Goal: Information Seeking & Learning: Learn about a topic

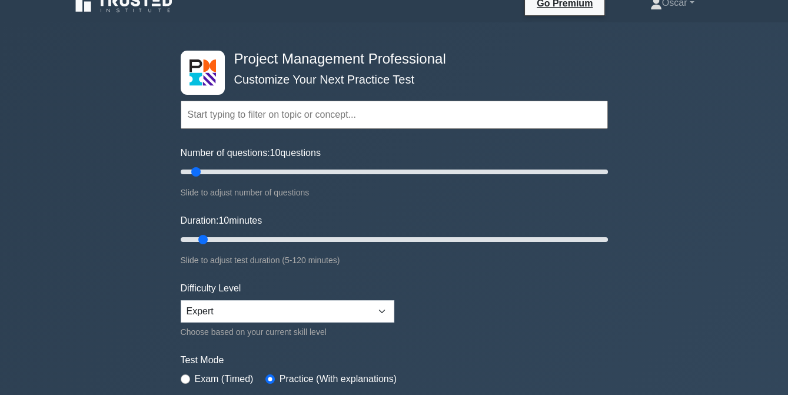
scroll to position [10, 0]
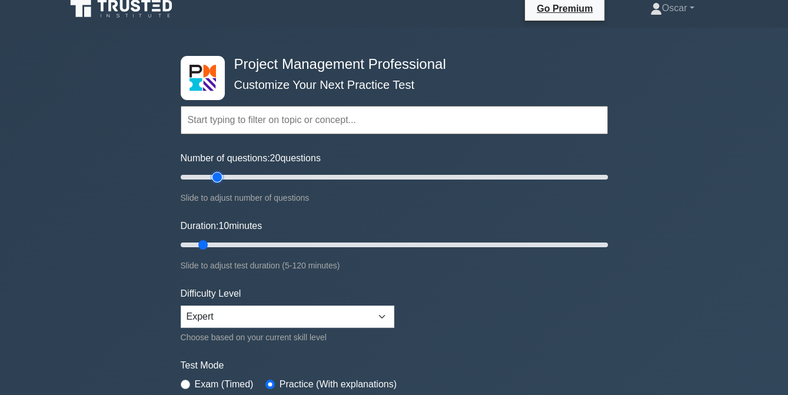
click at [214, 174] on input "Number of questions: 20 questions" at bounding box center [394, 177] width 427 height 14
click at [238, 173] on input "Number of questions: 30 questions" at bounding box center [394, 177] width 427 height 14
click at [261, 177] on input "Number of questions: 40 questions" at bounding box center [394, 177] width 427 height 14
click at [279, 177] on input "Number of questions: 50 questions" at bounding box center [394, 177] width 427 height 14
type input "45"
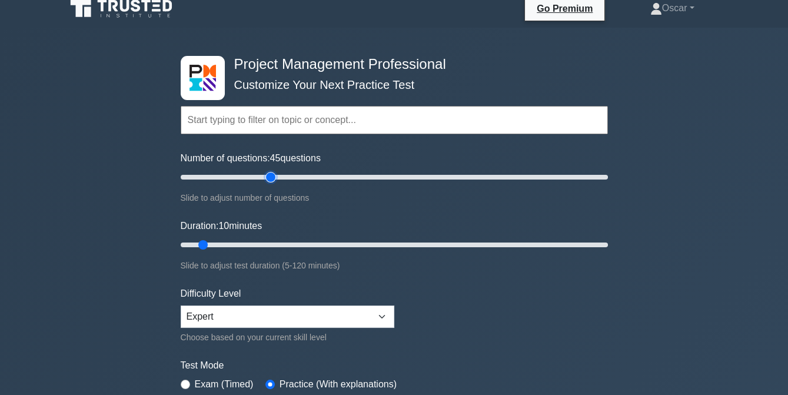
click at [274, 177] on input "Number of questions: 45 questions" at bounding box center [394, 177] width 427 height 14
click at [212, 241] on input "Duration: 10 minutes" at bounding box center [394, 245] width 427 height 14
click at [248, 240] on input "Duration: 20 minutes" at bounding box center [394, 245] width 427 height 14
click at [283, 240] on input "Duration: 30 minutes" at bounding box center [394, 245] width 427 height 14
click at [324, 243] on input "Duration: 45 minutes" at bounding box center [394, 245] width 427 height 14
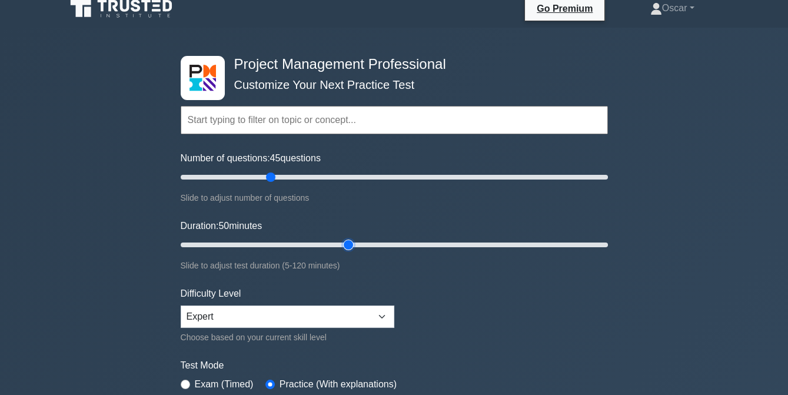
type input "50"
click at [349, 243] on input "Duration: 50 minutes" at bounding box center [394, 245] width 427 height 14
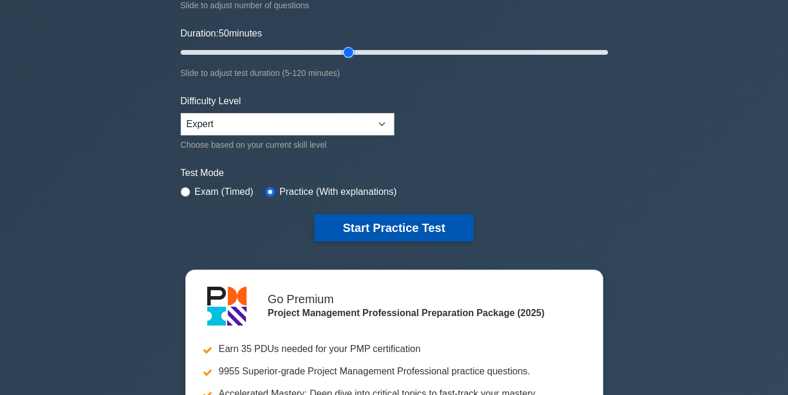
scroll to position [201, 0]
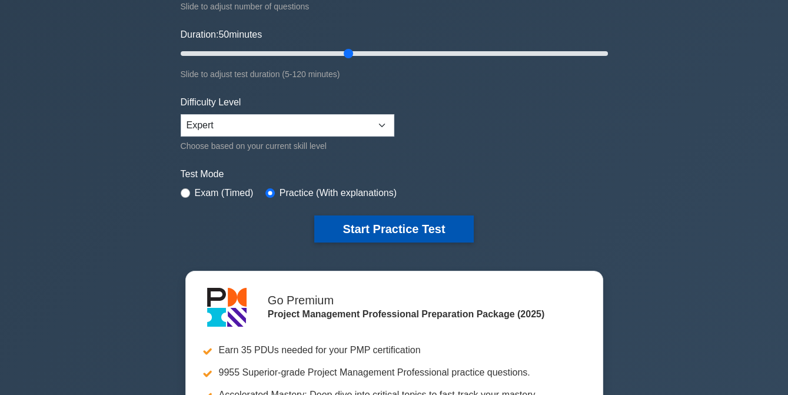
click at [398, 224] on button "Start Practice Test" at bounding box center [393, 228] width 159 height 27
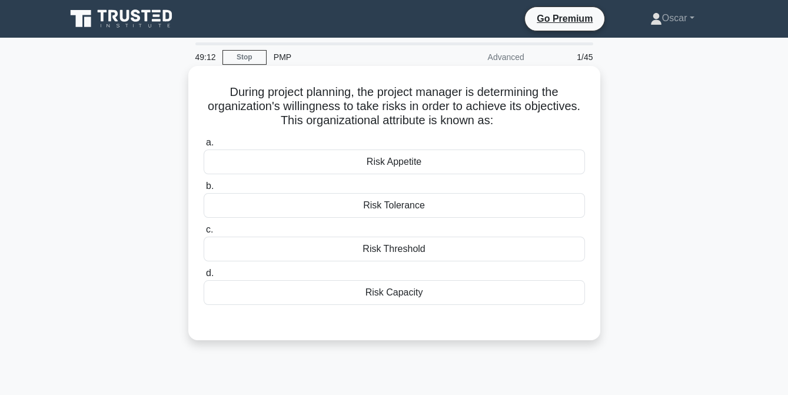
click at [276, 164] on div "Risk Appetite" at bounding box center [395, 162] width 382 height 25
click at [204, 147] on input "a. Risk Appetite" at bounding box center [204, 143] width 0 height 8
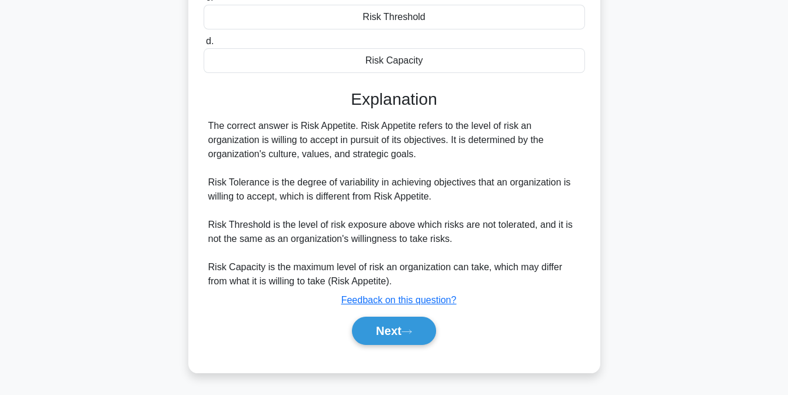
scroll to position [241, 0]
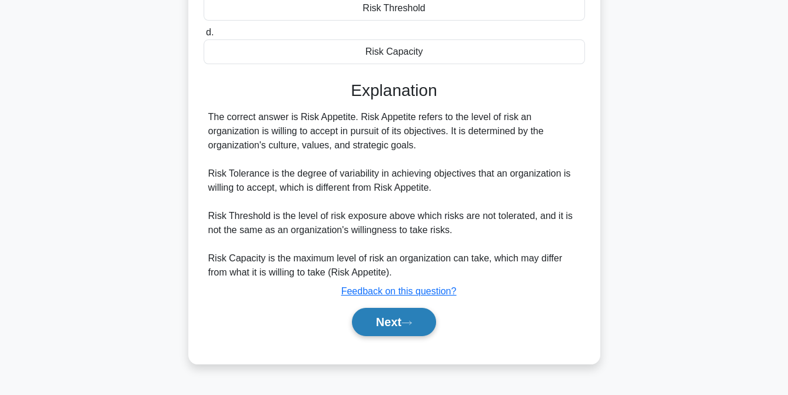
click at [385, 314] on button "Next" at bounding box center [394, 322] width 84 height 28
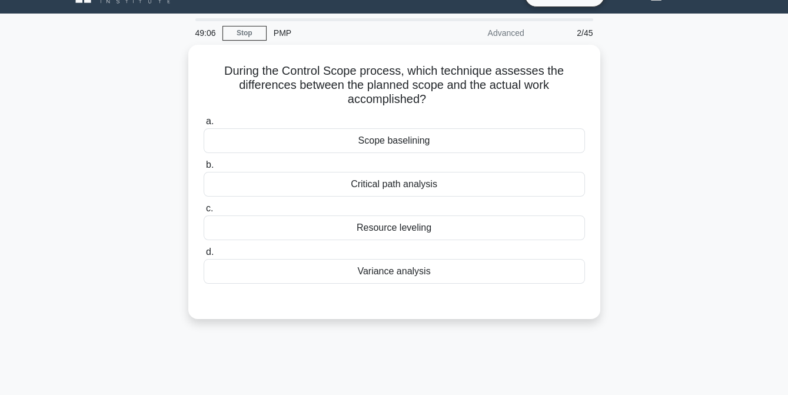
scroll to position [25, 0]
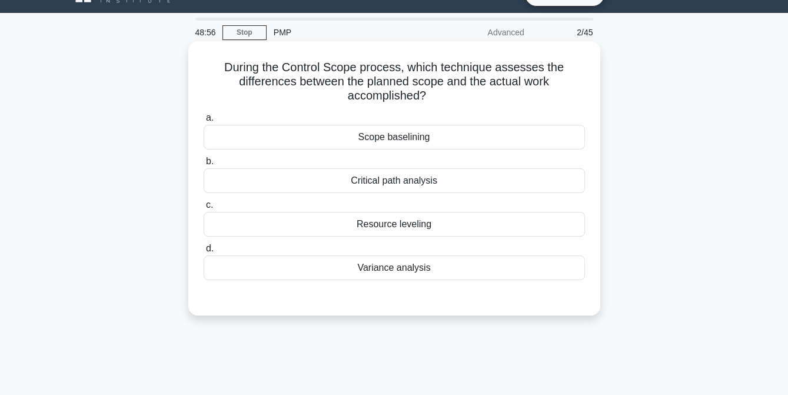
click at [408, 269] on div "Variance analysis" at bounding box center [395, 268] width 382 height 25
click at [204, 253] on input "d. Variance analysis" at bounding box center [204, 249] width 0 height 8
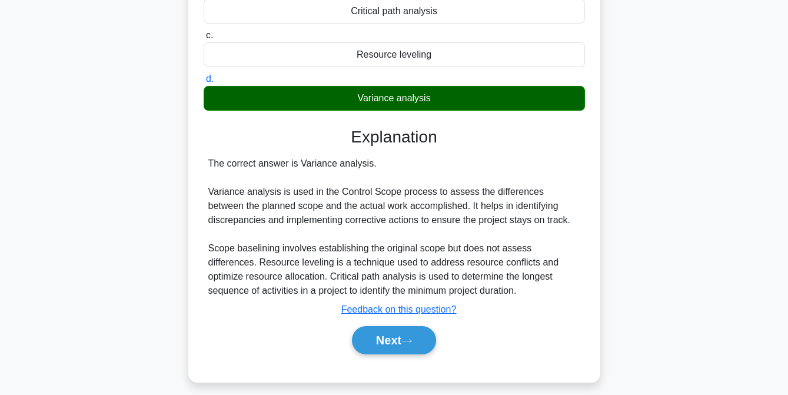
scroll to position [241, 0]
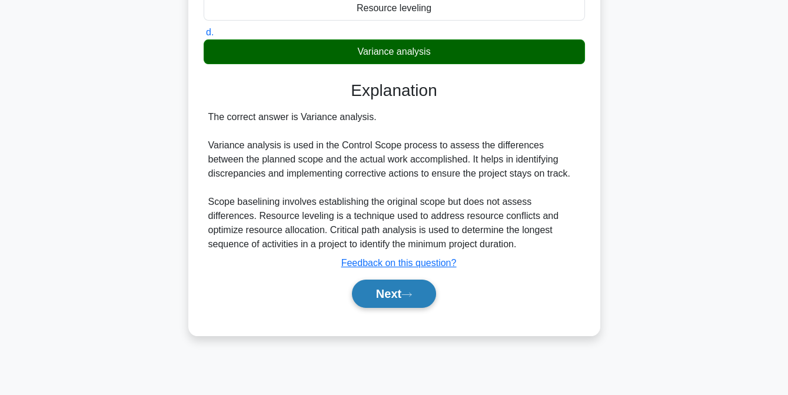
click at [409, 295] on icon at bounding box center [407, 294] width 11 height 6
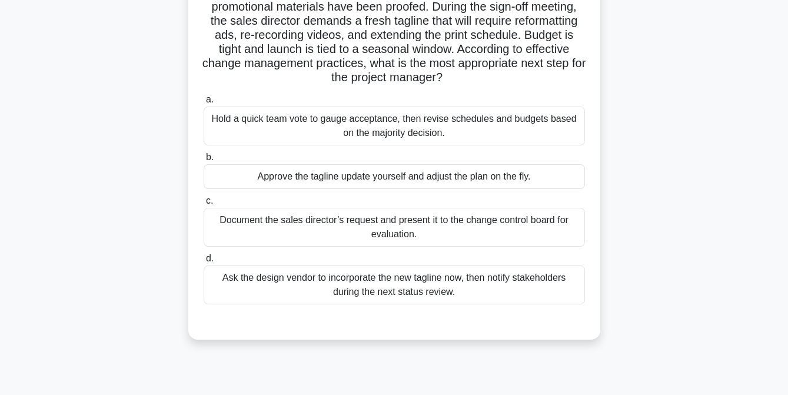
scroll to position [101, 0]
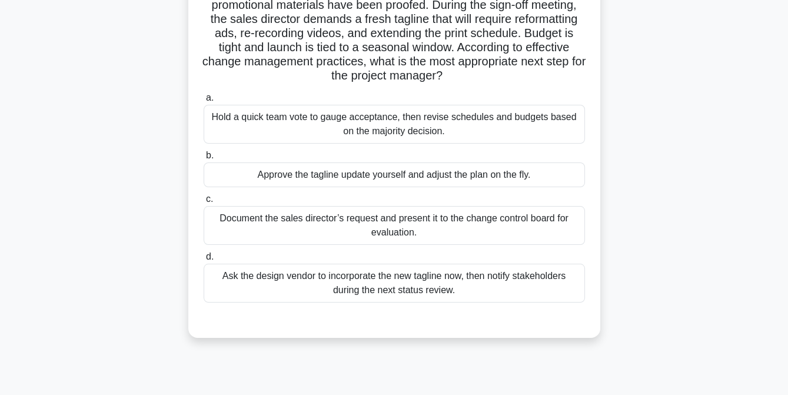
click at [416, 281] on div "Ask the design vendor to incorporate the new tagline now, then notify stakehold…" at bounding box center [395, 283] width 382 height 39
click at [204, 261] on input "d. Ask the design vendor to incorporate the new tagline now, then notify stakeh…" at bounding box center [204, 257] width 0 height 8
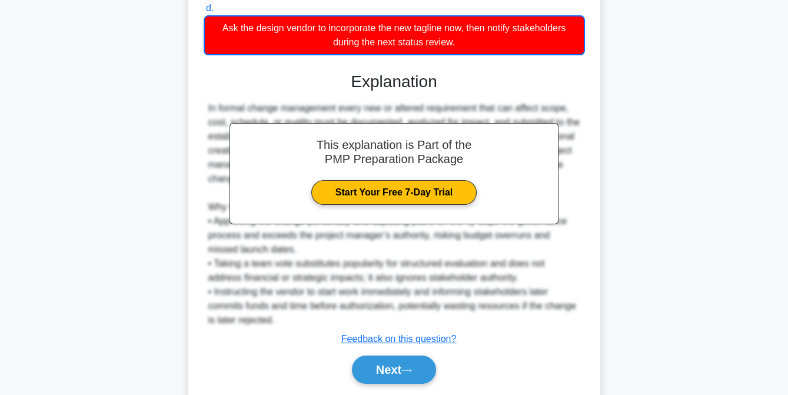
scroll to position [359, 0]
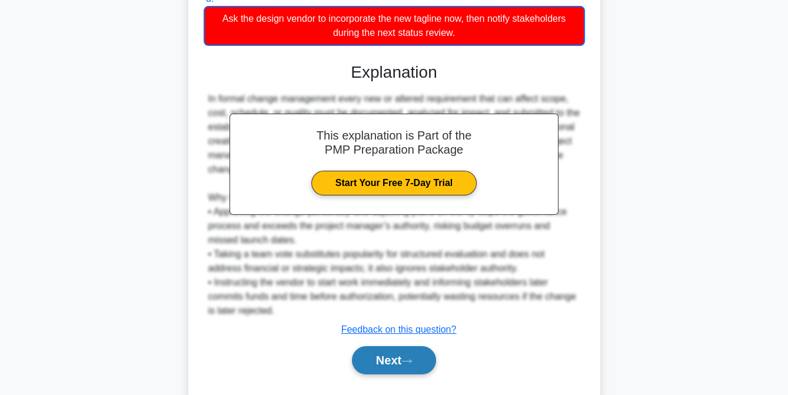
click at [407, 363] on icon at bounding box center [407, 361] width 11 height 6
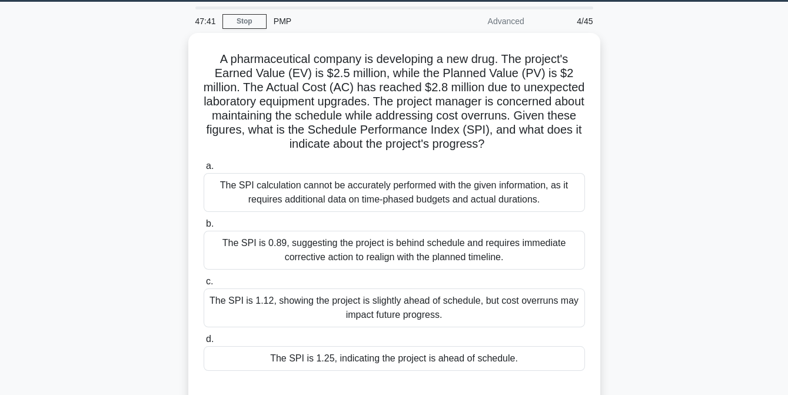
scroll to position [56, 0]
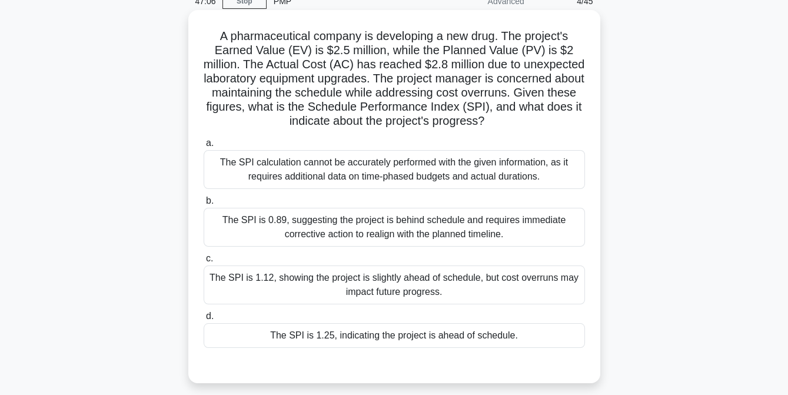
click at [411, 333] on div "The SPI is 1.25, indicating the project is ahead of schedule." at bounding box center [395, 335] width 382 height 25
click at [204, 320] on input "d. The SPI is 1.25, indicating the project is ahead of schedule." at bounding box center [204, 317] width 0 height 8
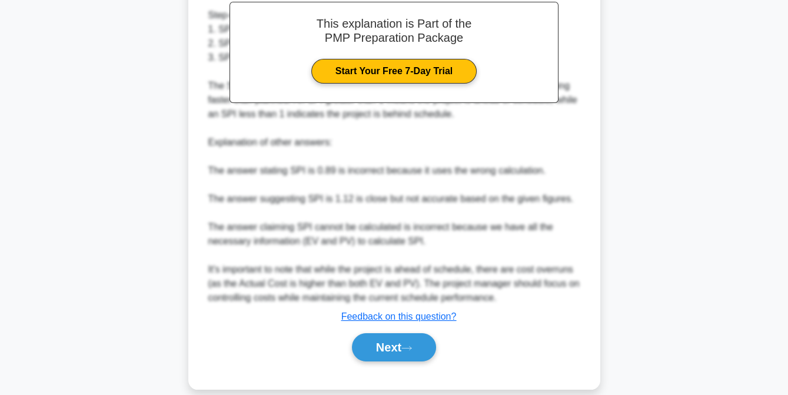
scroll to position [485, 0]
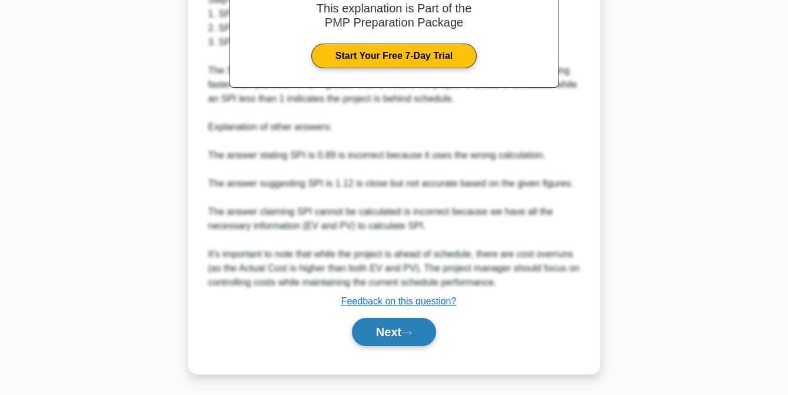
click at [392, 329] on button "Next" at bounding box center [394, 332] width 84 height 28
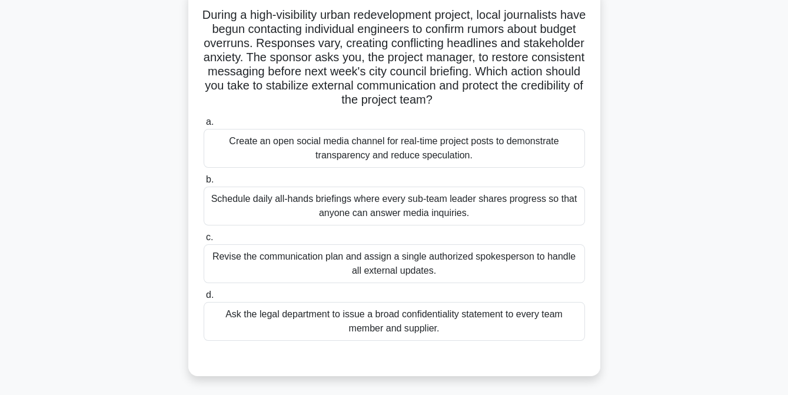
scroll to position [80, 0]
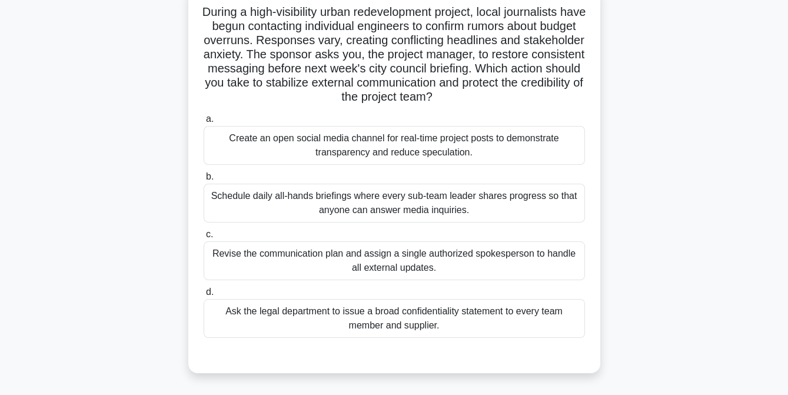
click at [373, 263] on div "Revise the communication plan and assign a single authorized spokesperson to ha…" at bounding box center [395, 260] width 382 height 39
click at [204, 238] on input "c. Revise the communication plan and assign a single authorized spokesperson to…" at bounding box center [204, 235] width 0 height 8
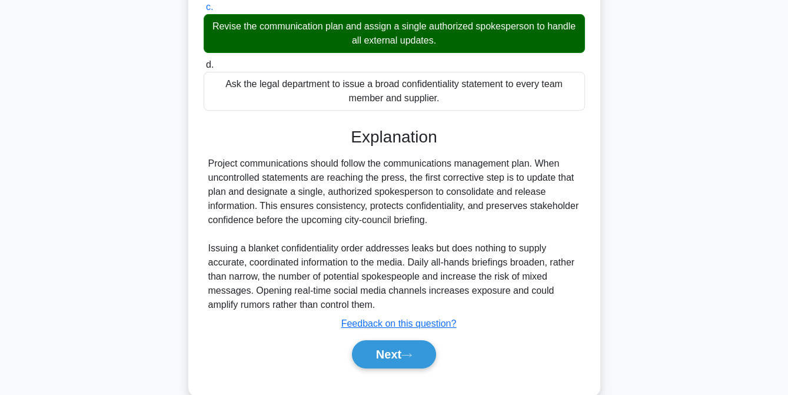
scroll to position [311, 0]
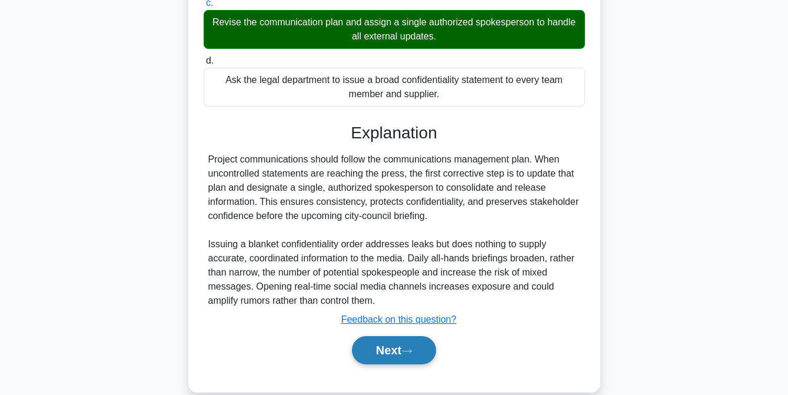
click at [393, 354] on button "Next" at bounding box center [394, 350] width 84 height 28
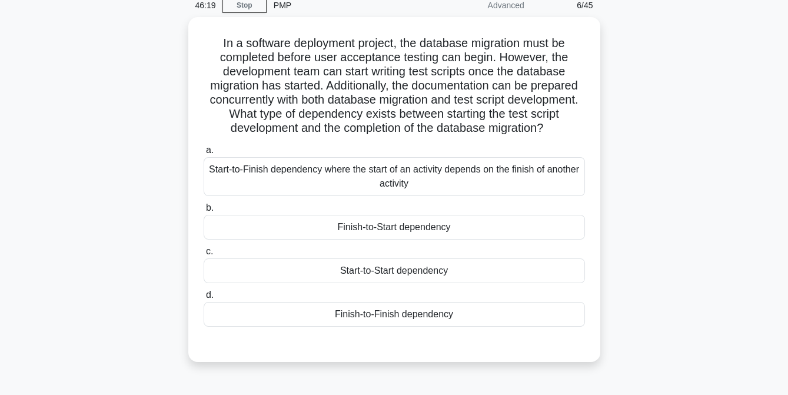
scroll to position [52, 0]
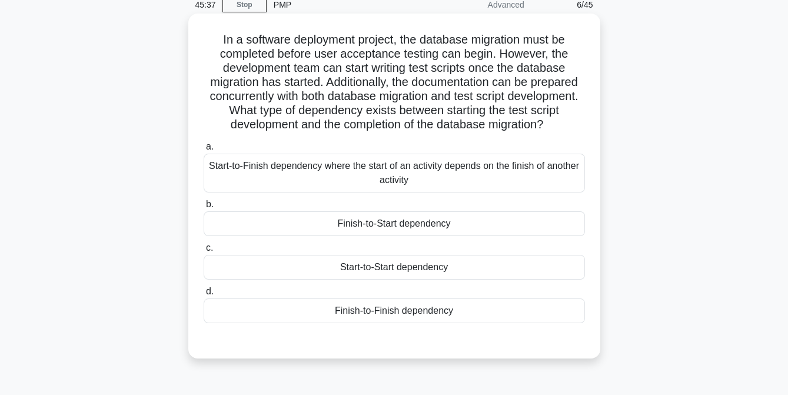
click at [383, 236] on div "Finish-to-Start dependency" at bounding box center [395, 223] width 382 height 25
click at [204, 208] on input "b. Finish-to-Start dependency" at bounding box center [204, 205] width 0 height 8
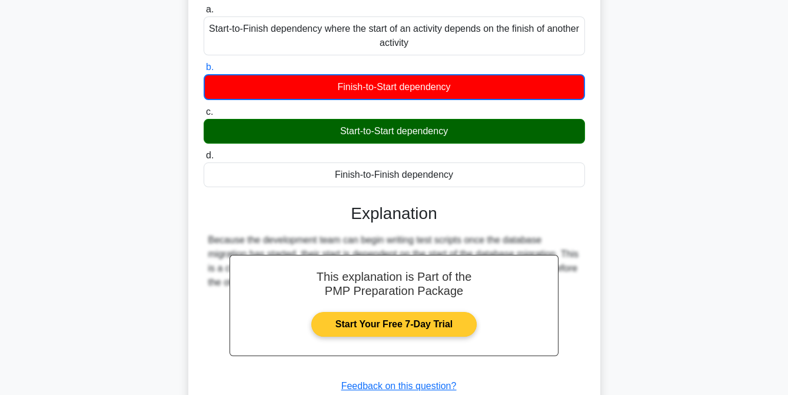
scroll to position [289, 0]
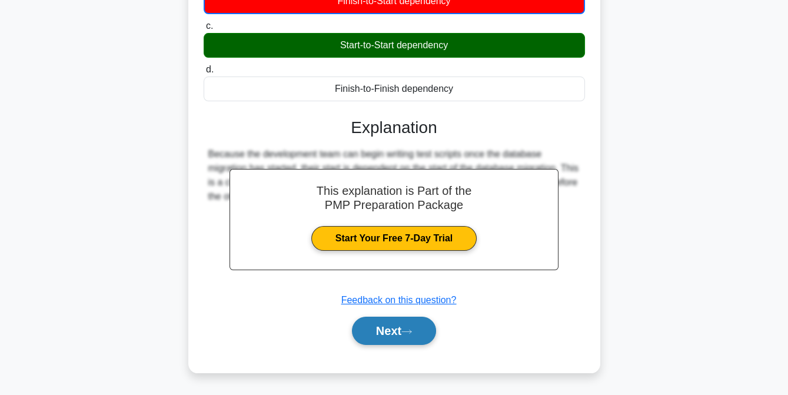
click at [387, 338] on button "Next" at bounding box center [394, 331] width 84 height 28
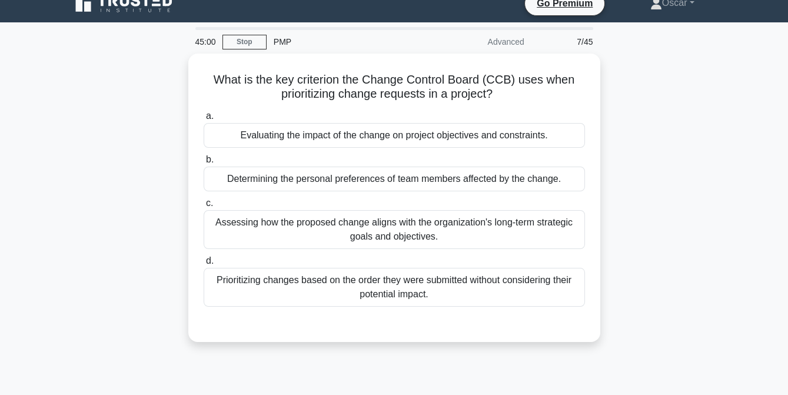
scroll to position [14, 0]
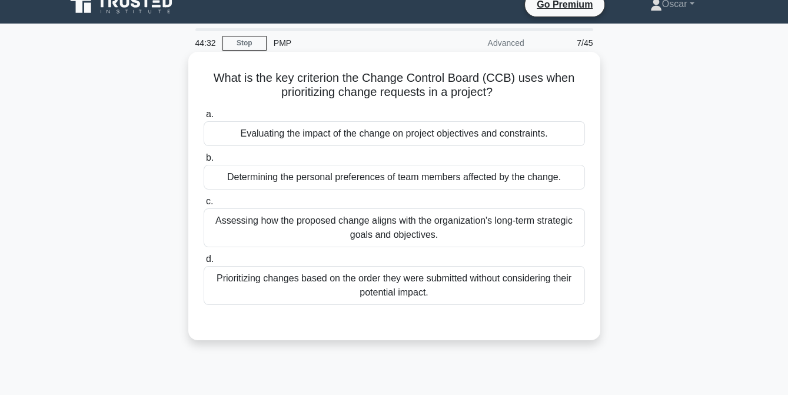
click at [372, 231] on div "Assessing how the proposed change aligns with the organization's long-term stra…" at bounding box center [395, 227] width 382 height 39
click at [204, 205] on input "c. Assessing how the proposed change aligns with the organization's long-term s…" at bounding box center [204, 202] width 0 height 8
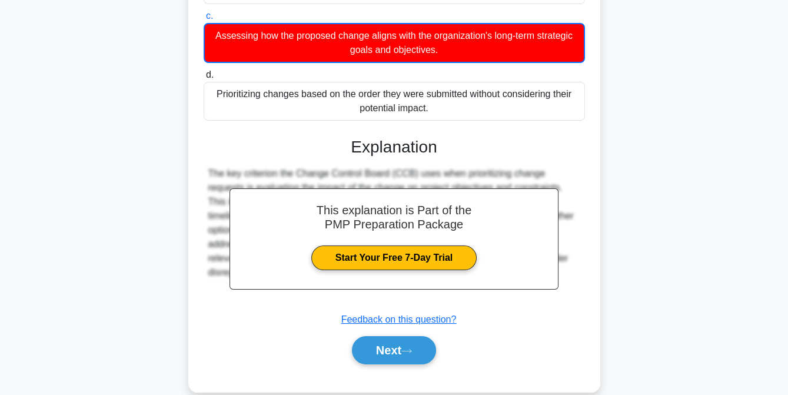
scroll to position [241, 0]
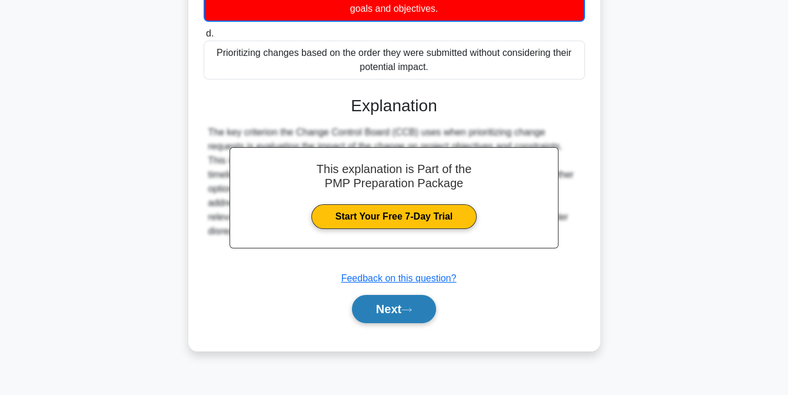
click at [390, 309] on button "Next" at bounding box center [394, 309] width 84 height 28
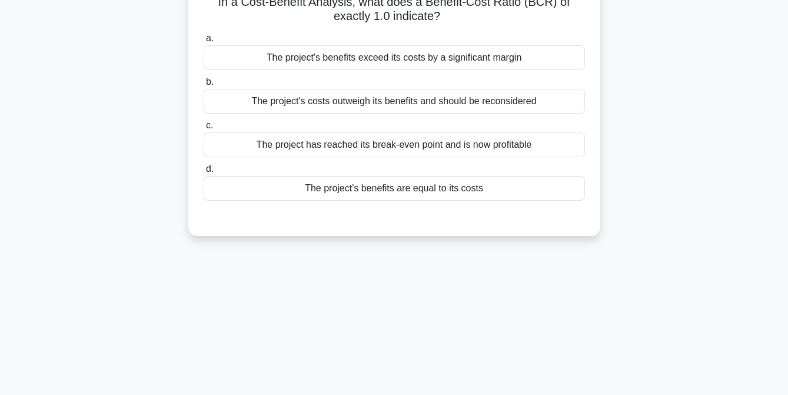
scroll to position [0, 0]
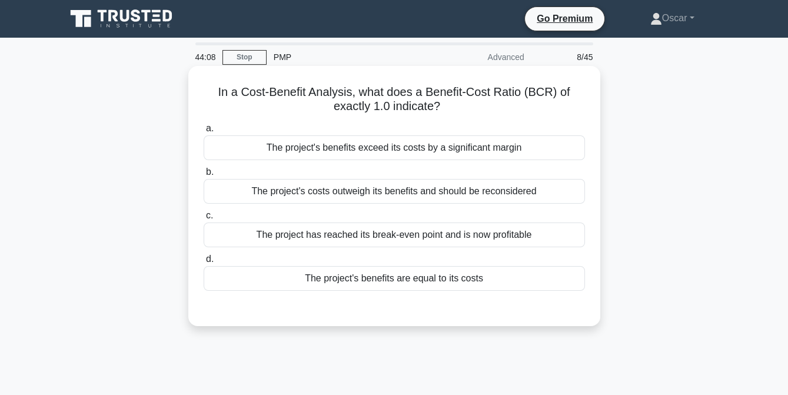
click at [406, 279] on div "The project's benefits are equal to its costs" at bounding box center [395, 278] width 382 height 25
click at [204, 263] on input "d. The project's benefits are equal to its costs" at bounding box center [204, 260] width 0 height 8
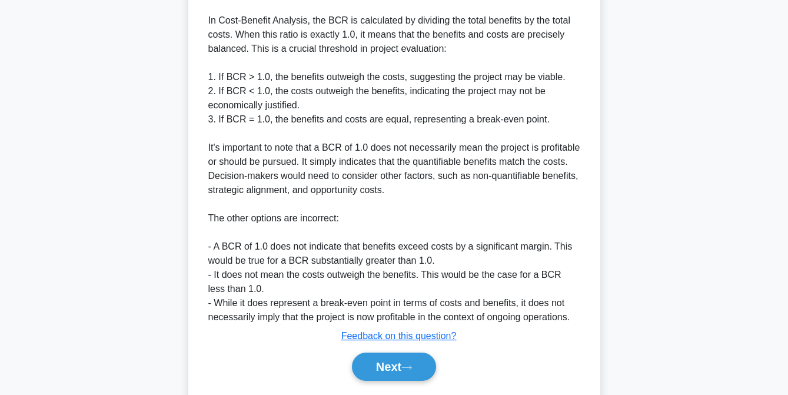
scroll to position [400, 0]
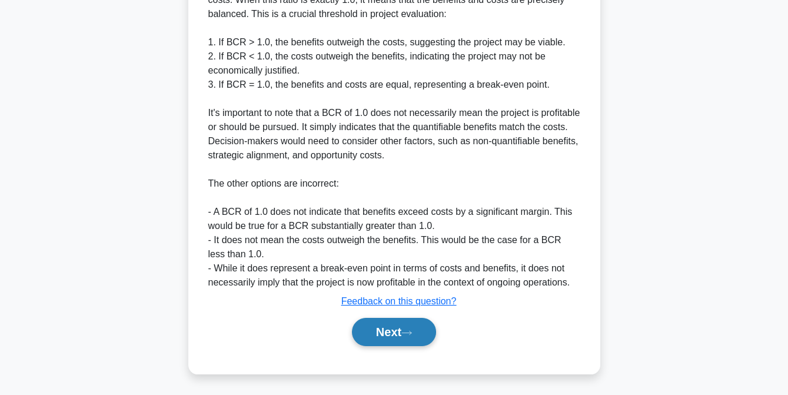
click at [406, 332] on icon at bounding box center [407, 333] width 11 height 6
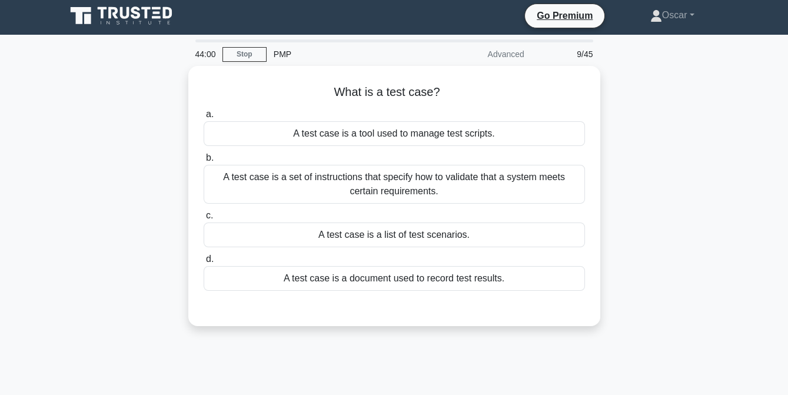
scroll to position [2, 0]
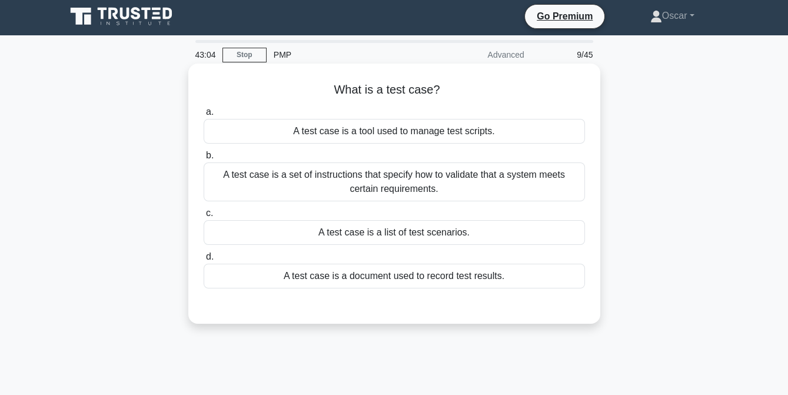
click at [389, 185] on div "A test case is a set of instructions that specify how to validate that a system…" at bounding box center [395, 182] width 382 height 39
click at [204, 160] on input "b. A test case is a set of instructions that specify how to validate that a sys…" at bounding box center [204, 156] width 0 height 8
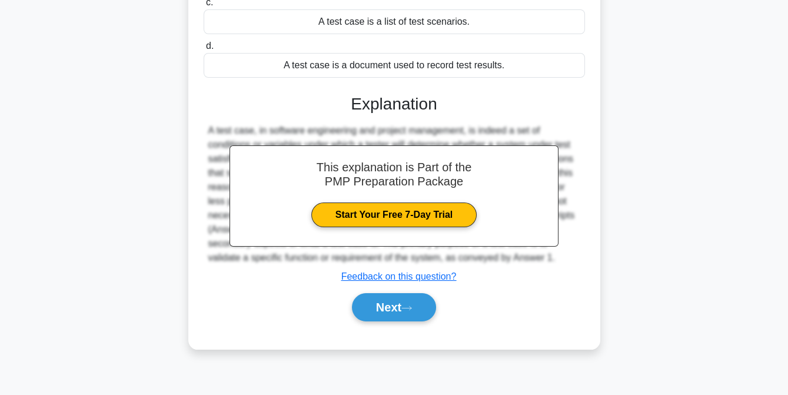
scroll to position [219, 0]
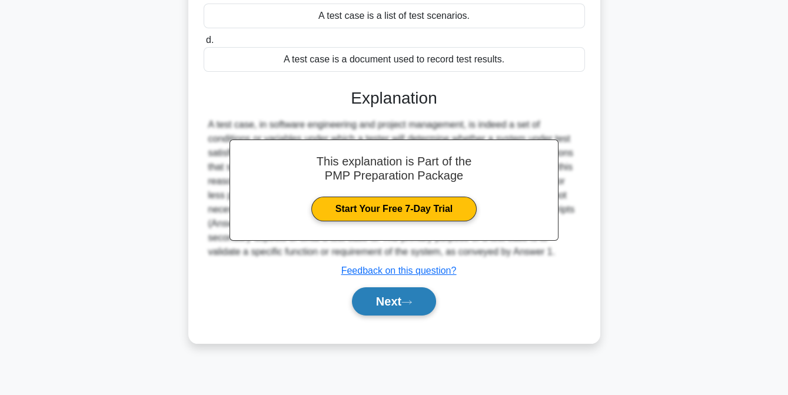
click at [390, 296] on button "Next" at bounding box center [394, 301] width 84 height 28
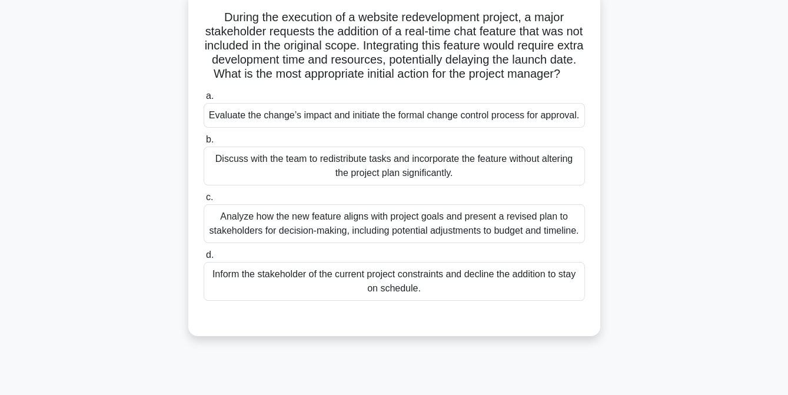
scroll to position [112, 0]
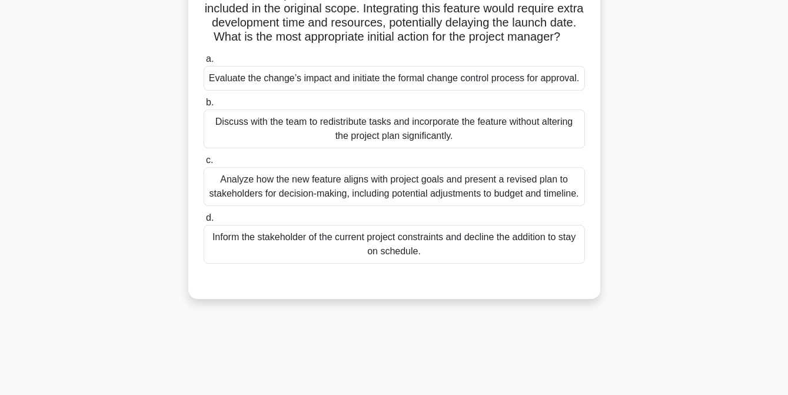
click at [314, 91] on div "Evaluate the change’s impact and initiate the formal change control process for…" at bounding box center [395, 78] width 382 height 25
click at [204, 63] on input "a. Evaluate the change’s impact and initiate the formal change control process …" at bounding box center [204, 59] width 0 height 8
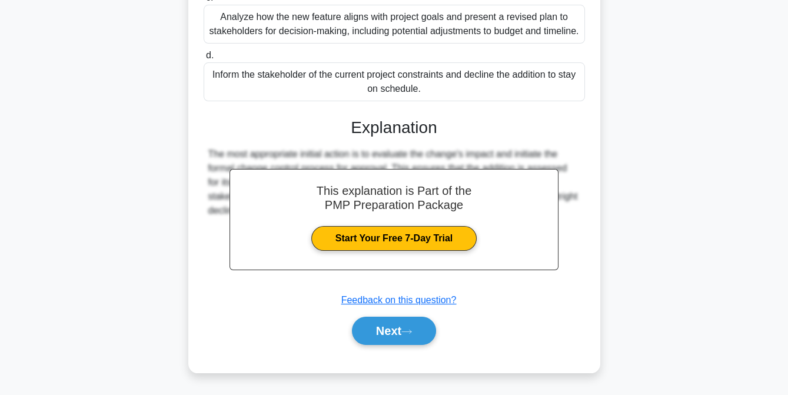
scroll to position [316, 0]
click at [389, 328] on button "Next" at bounding box center [394, 331] width 84 height 28
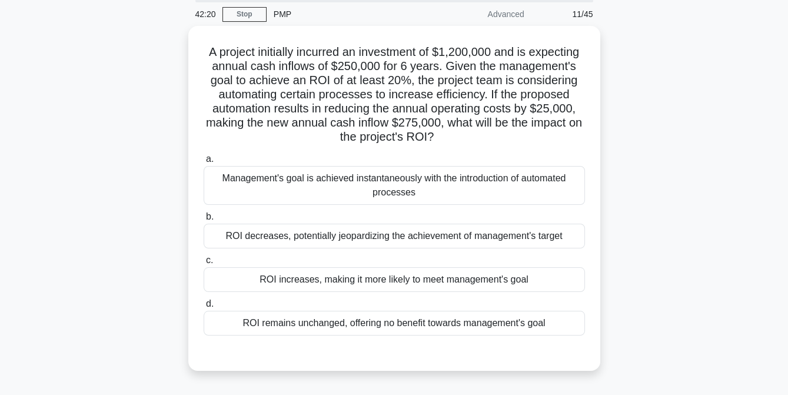
scroll to position [40, 0]
click at [392, 286] on div "ROI increases, making it more likely to meet management's goal" at bounding box center [395, 279] width 382 height 25
click at [204, 264] on input "c. ROI increases, making it more likely to meet management's goal" at bounding box center [204, 261] width 0 height 8
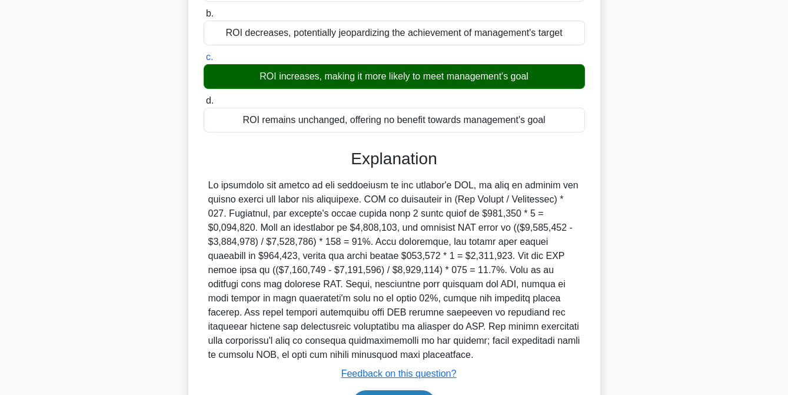
scroll to position [316, 0]
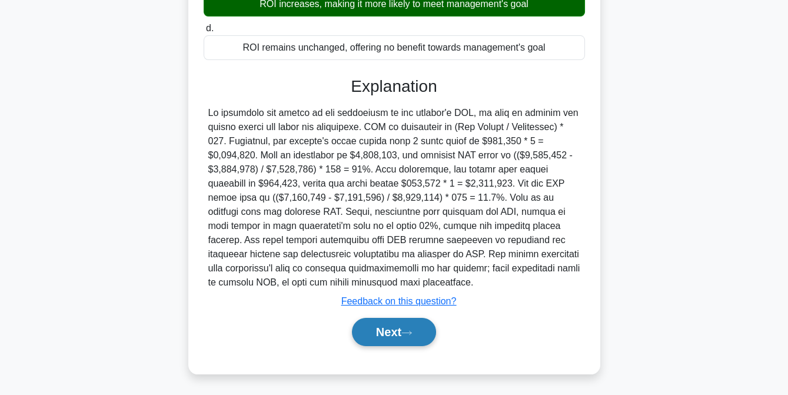
click at [397, 328] on button "Next" at bounding box center [394, 332] width 84 height 28
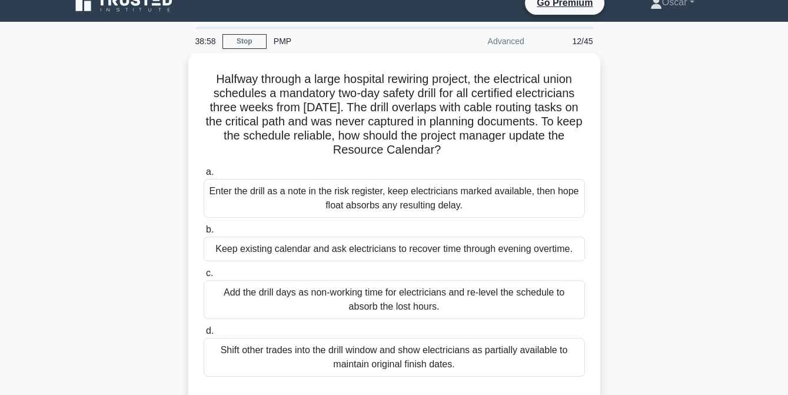
scroll to position [15, 0]
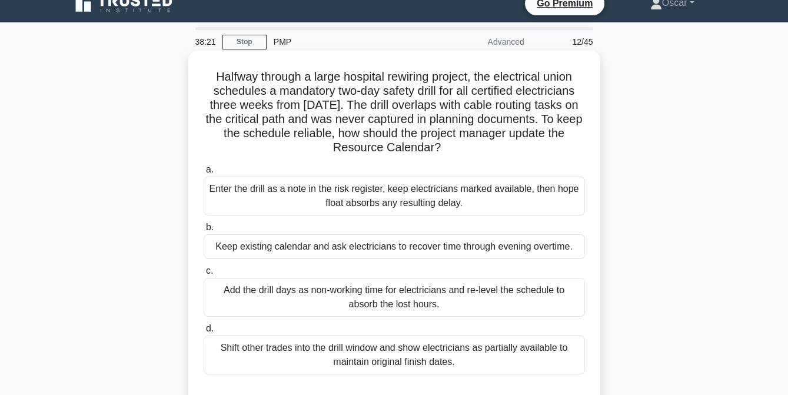
click at [407, 297] on div "Add the drill days as non-working time for electricians and re-level the schedu…" at bounding box center [395, 297] width 382 height 39
click at [204, 275] on input "c. Add the drill days as non-working time for electricians and re-level the sch…" at bounding box center [204, 271] width 0 height 8
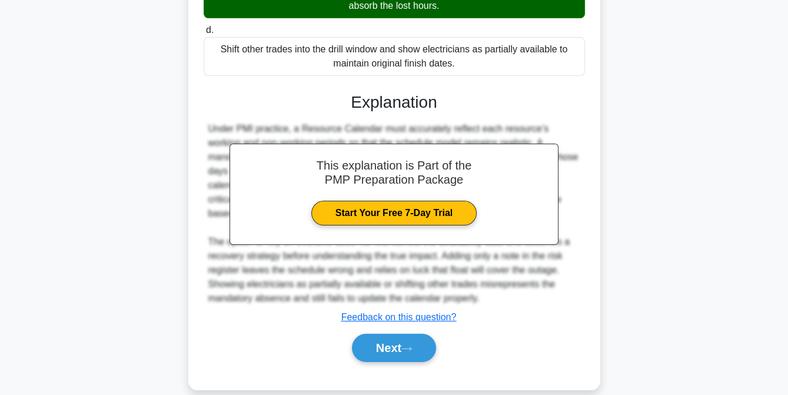
scroll to position [330, 0]
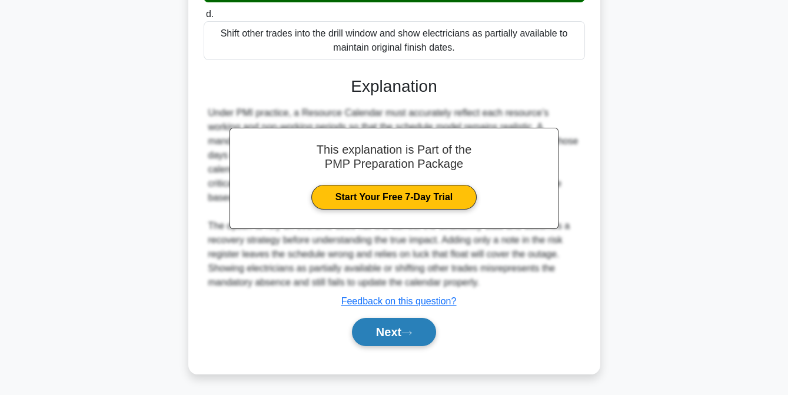
click at [386, 325] on button "Next" at bounding box center [394, 332] width 84 height 28
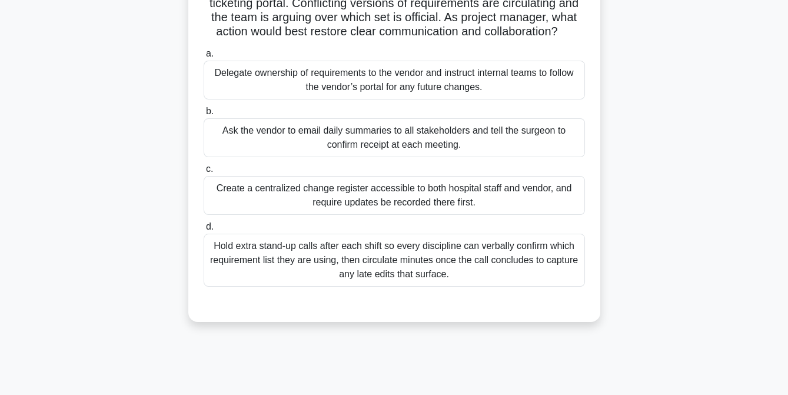
scroll to position [119, 0]
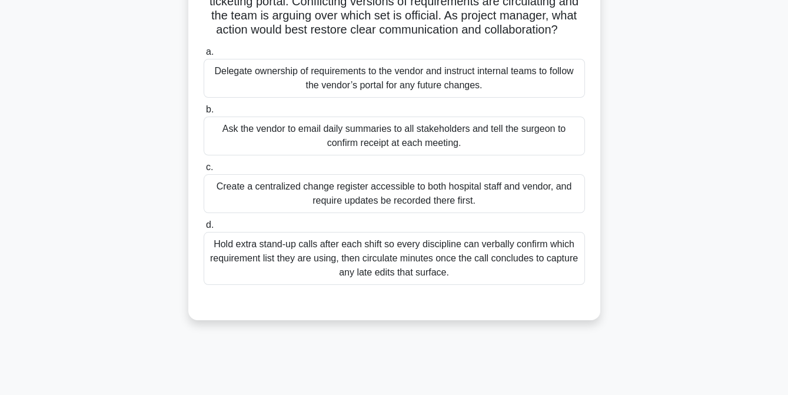
click at [380, 203] on div "Create a centralized change register accessible to both hospital staff and vend…" at bounding box center [395, 193] width 382 height 39
click at [204, 171] on input "c. Create a centralized change register accessible to both hospital staff and v…" at bounding box center [204, 168] width 0 height 8
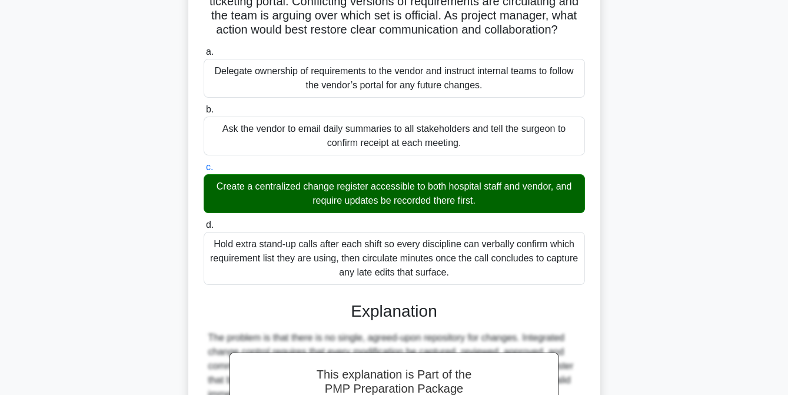
scroll to position [344, 0]
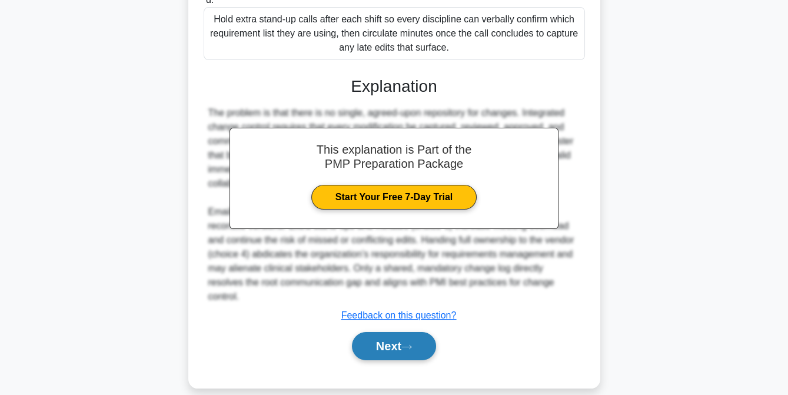
click at [400, 336] on button "Next" at bounding box center [394, 346] width 84 height 28
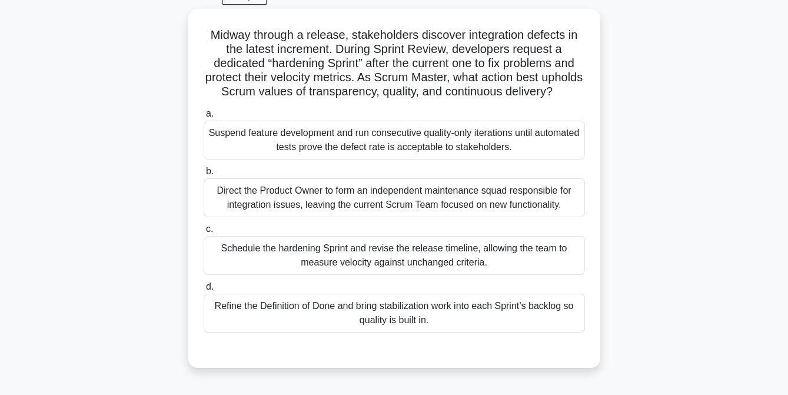
scroll to position [61, 0]
click at [400, 332] on div "Refine the Definition of Done and bring stabilization work into each Sprint’s b…" at bounding box center [395, 312] width 382 height 39
click at [204, 290] on input "d. Refine the Definition of Done and bring stabilization work into each Sprint’…" at bounding box center [204, 287] width 0 height 8
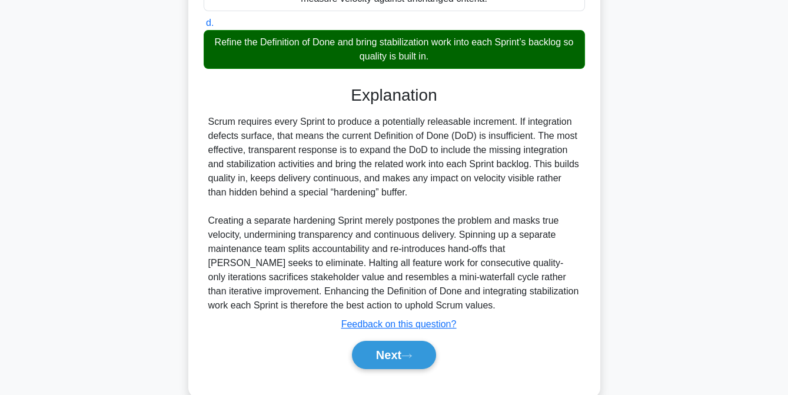
scroll to position [358, 0]
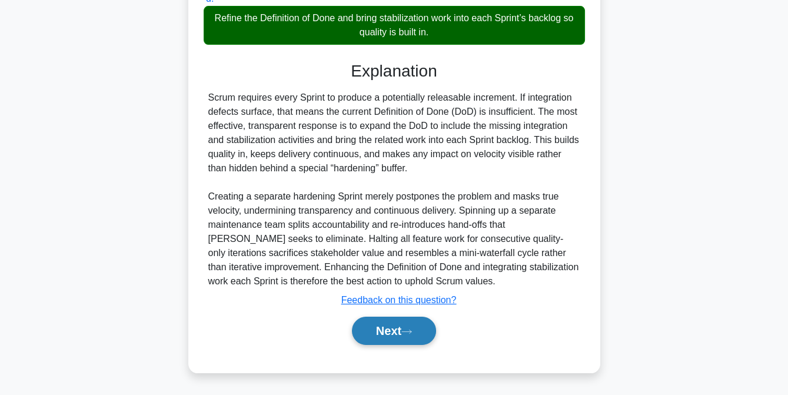
click at [382, 335] on button "Next" at bounding box center [394, 331] width 84 height 28
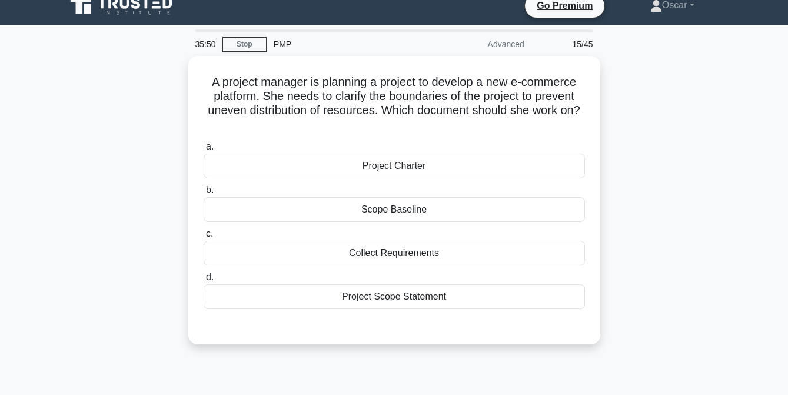
scroll to position [12, 0]
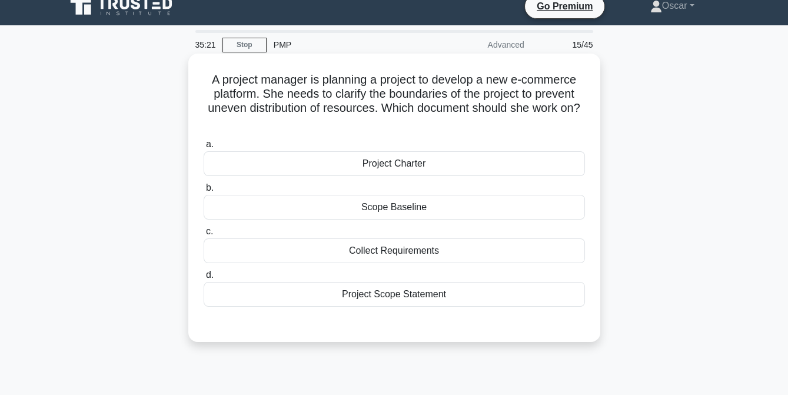
click at [394, 210] on div "Scope Baseline" at bounding box center [395, 207] width 382 height 25
click at [204, 192] on input "b. Scope Baseline" at bounding box center [204, 188] width 0 height 8
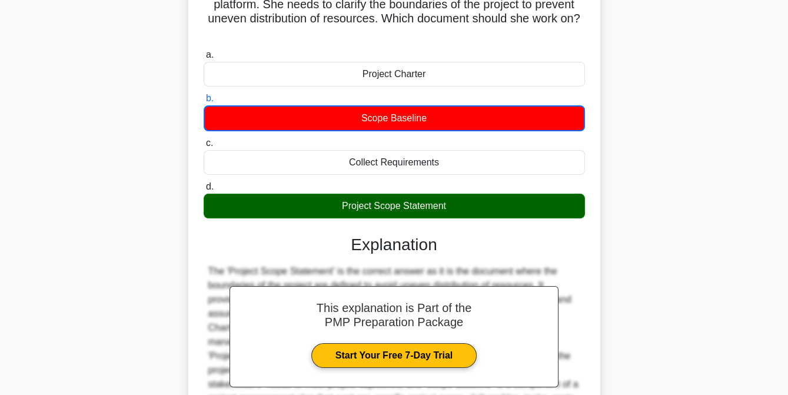
scroll to position [241, 0]
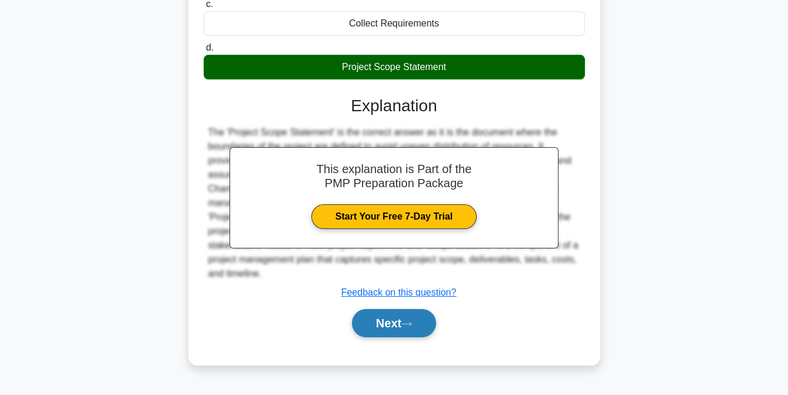
click at [385, 320] on button "Next" at bounding box center [394, 323] width 84 height 28
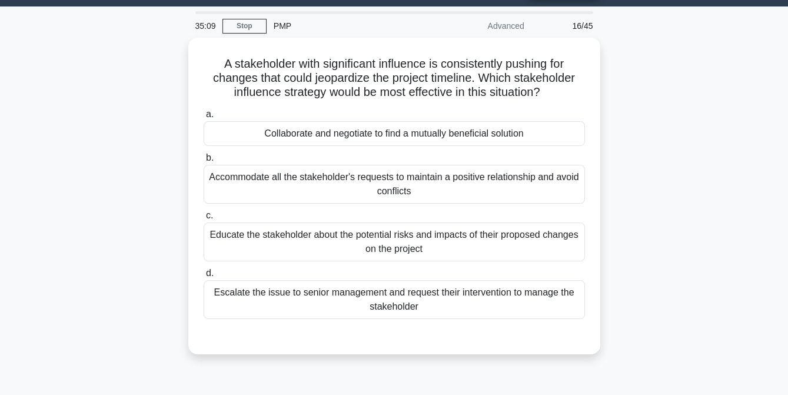
scroll to position [31, 0]
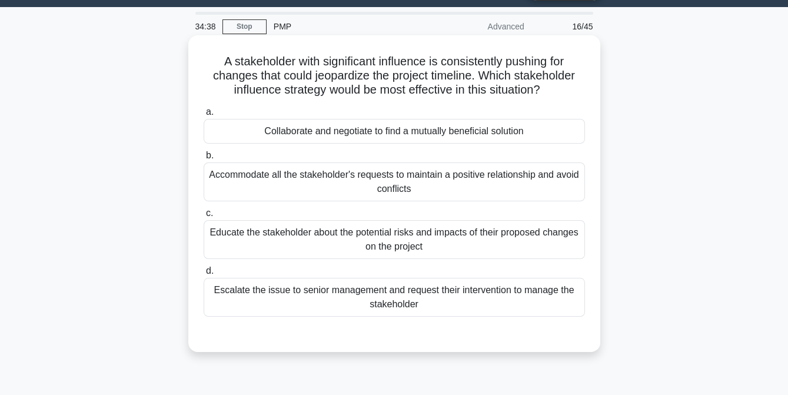
click at [429, 132] on div "Collaborate and negotiate to find a mutually beneficial solution" at bounding box center [395, 131] width 382 height 25
click at [204, 116] on input "a. Collaborate and negotiate to find a mutually beneficial solution" at bounding box center [204, 112] width 0 height 8
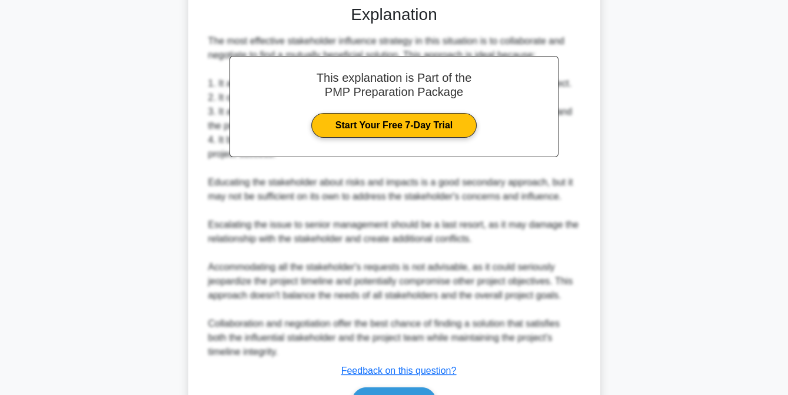
scroll to position [429, 0]
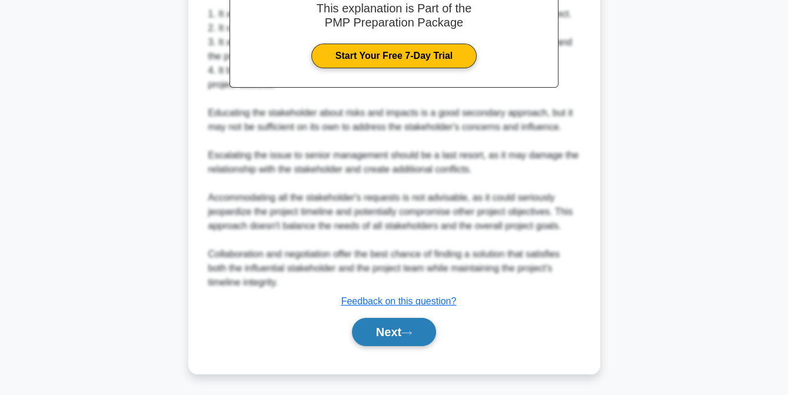
click at [386, 327] on button "Next" at bounding box center [394, 332] width 84 height 28
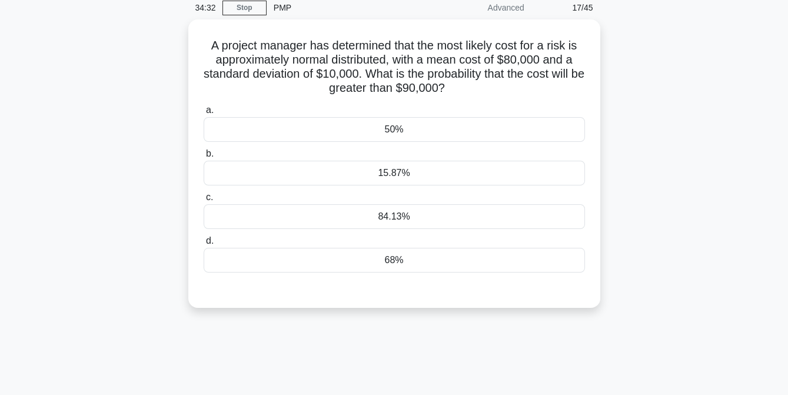
scroll to position [48, 0]
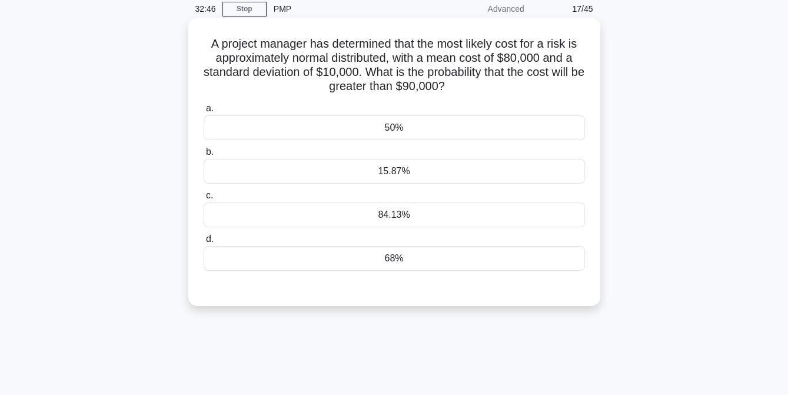
click at [403, 177] on div "15.87%" at bounding box center [395, 171] width 382 height 25
click at [204, 156] on input "b. 15.87%" at bounding box center [204, 152] width 0 height 8
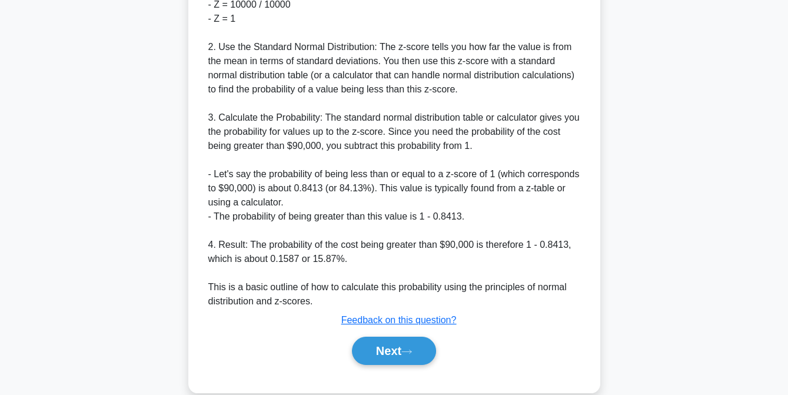
scroll to position [542, 0]
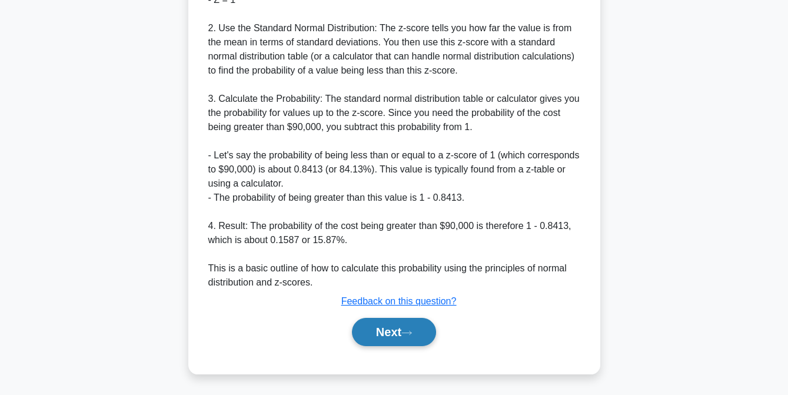
click at [383, 329] on button "Next" at bounding box center [394, 332] width 84 height 28
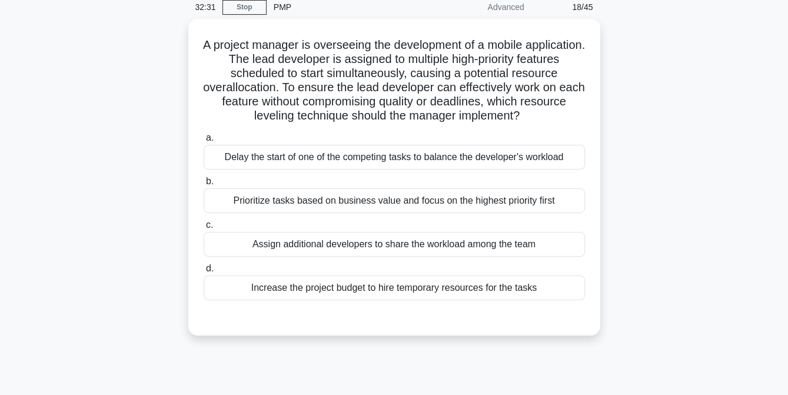
scroll to position [50, 0]
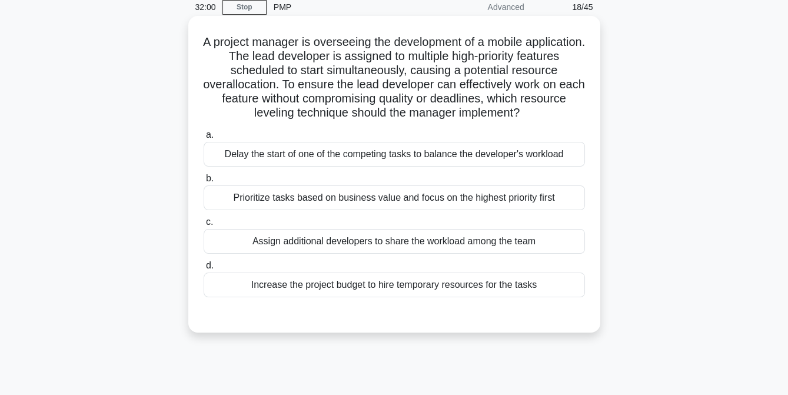
click at [377, 203] on div "Prioritize tasks based on business value and focus on the highest priority first" at bounding box center [395, 197] width 382 height 25
click at [204, 183] on input "b. Prioritize tasks based on business value and focus on the highest priority f…" at bounding box center [204, 179] width 0 height 8
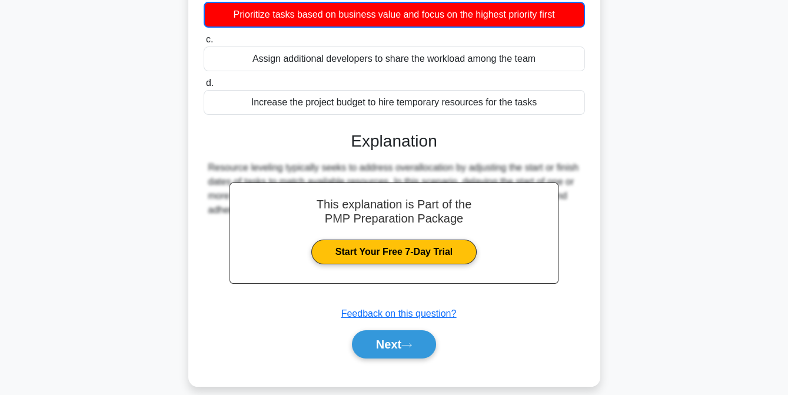
scroll to position [246, 0]
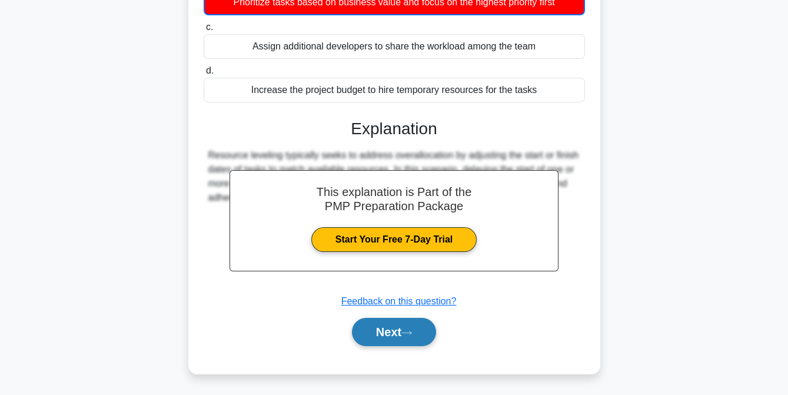
click at [384, 327] on button "Next" at bounding box center [394, 332] width 84 height 28
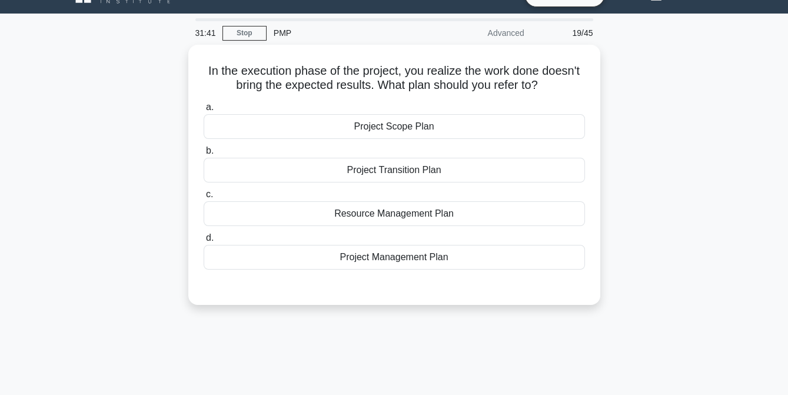
scroll to position [16, 0]
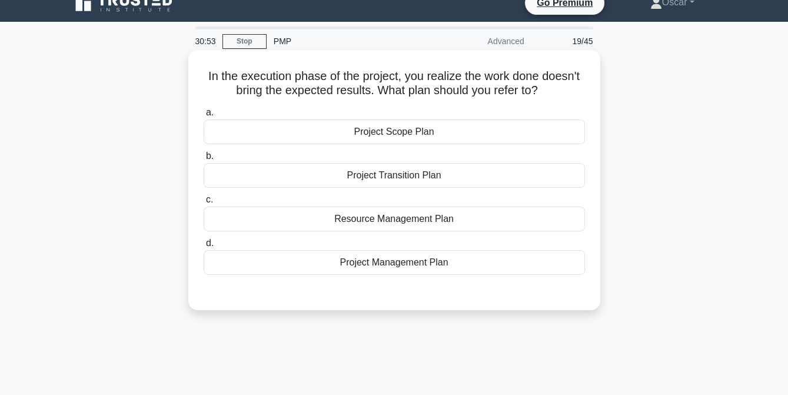
click at [435, 263] on div "Project Management Plan" at bounding box center [395, 262] width 382 height 25
click at [204, 247] on input "d. Project Management Plan" at bounding box center [204, 244] width 0 height 8
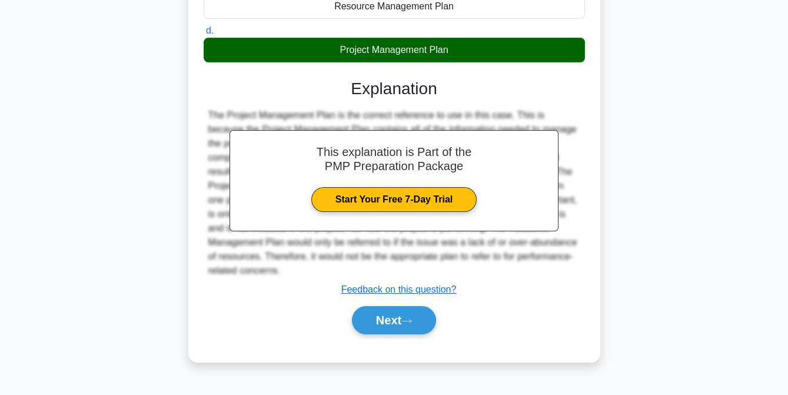
scroll to position [229, 0]
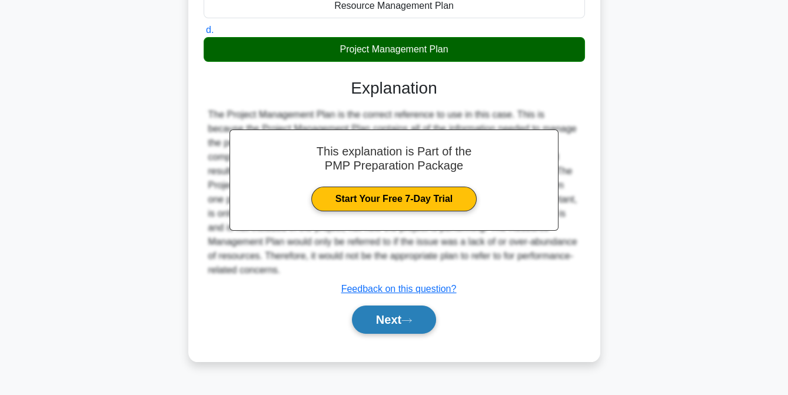
click at [387, 324] on button "Next" at bounding box center [394, 320] width 84 height 28
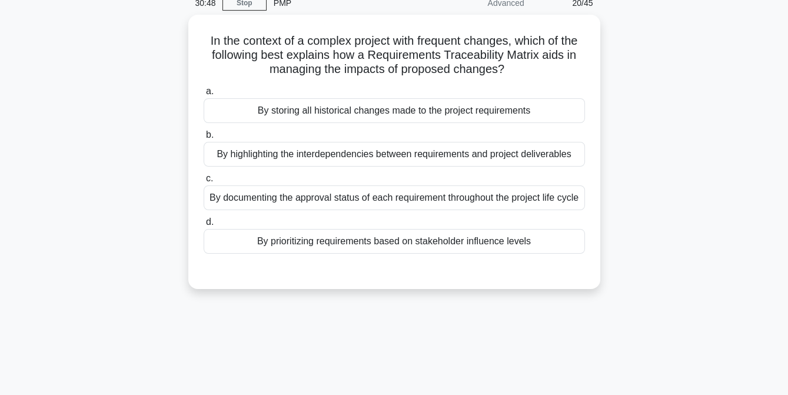
scroll to position [44, 0]
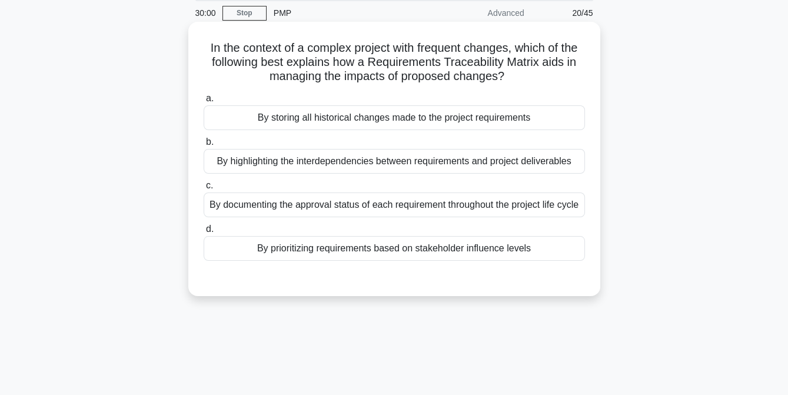
click at [425, 165] on div "By highlighting the interdependencies between requirements and project delivera…" at bounding box center [395, 161] width 382 height 25
click at [204, 146] on input "b. By highlighting the interdependencies between requirements and project deliv…" at bounding box center [204, 142] width 0 height 8
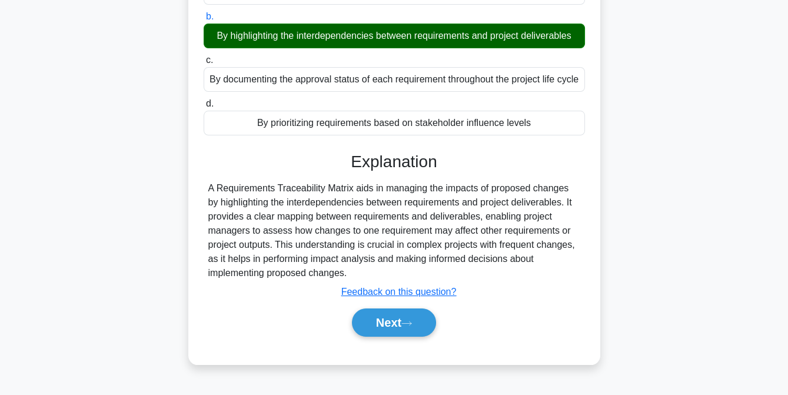
scroll to position [171, 0]
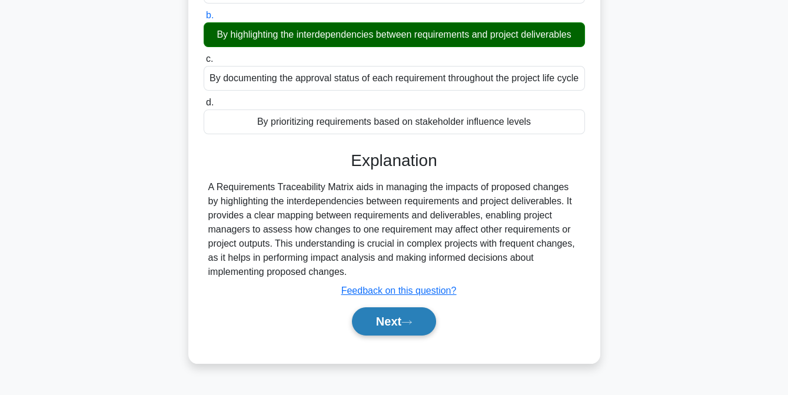
click at [383, 333] on button "Next" at bounding box center [394, 321] width 84 height 28
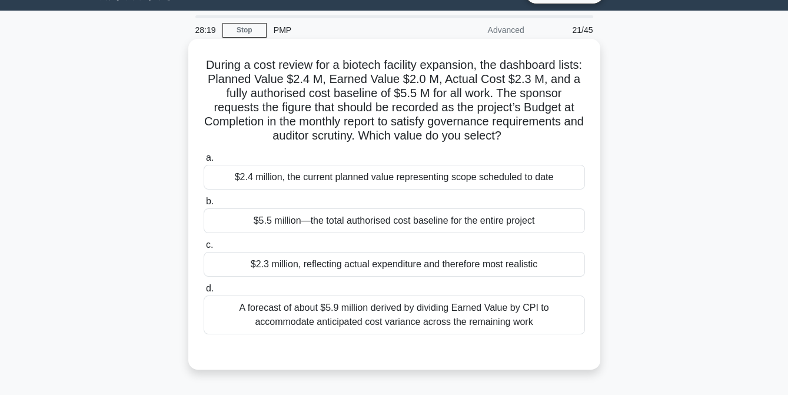
scroll to position [28, 0]
click at [398, 314] on div "A forecast of about $5.9 million derived by dividing Earned Value by CPI to acc…" at bounding box center [395, 314] width 382 height 39
click at [204, 292] on input "d. A forecast of about $5.9 million derived by dividing Earned Value by CPI to …" at bounding box center [204, 288] width 0 height 8
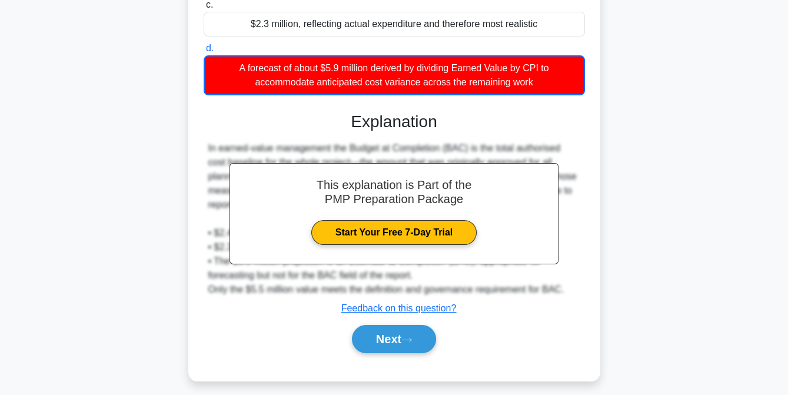
scroll to position [274, 0]
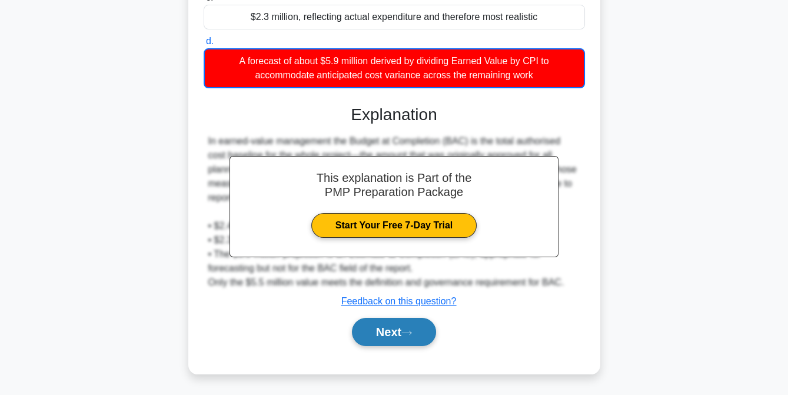
click at [390, 327] on button "Next" at bounding box center [394, 332] width 84 height 28
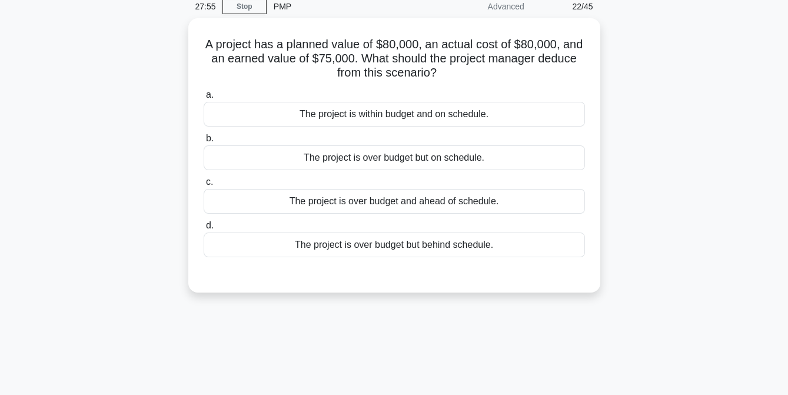
scroll to position [48, 0]
click at [367, 246] on div "The project is over budget but behind schedule." at bounding box center [395, 244] width 382 height 25
click at [204, 229] on input "d. The project is over budget but behind schedule." at bounding box center [204, 225] width 0 height 8
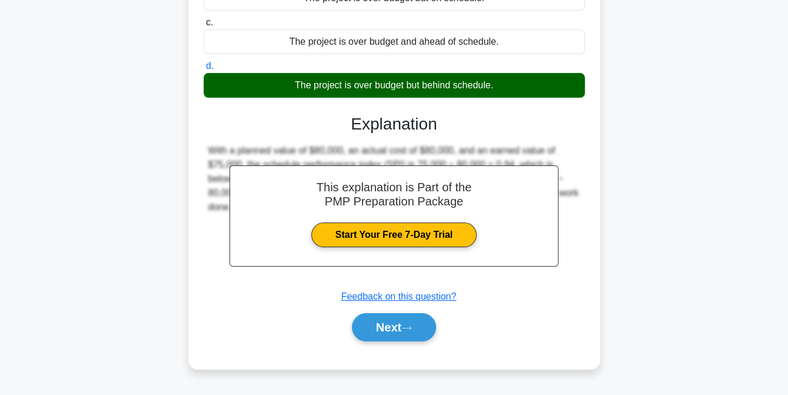
scroll to position [241, 0]
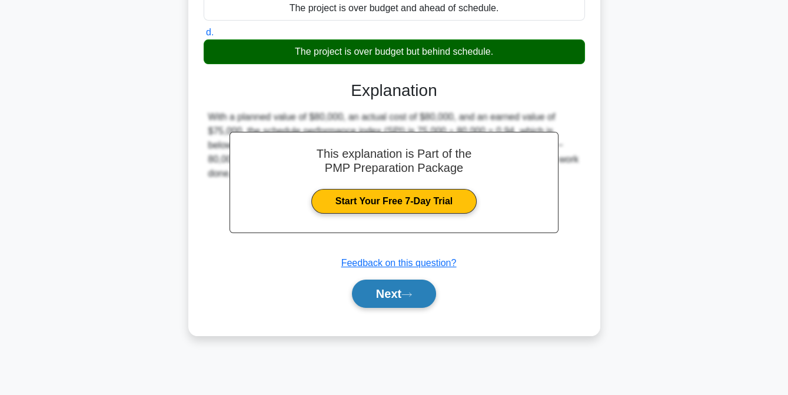
click at [392, 288] on button "Next" at bounding box center [394, 294] width 84 height 28
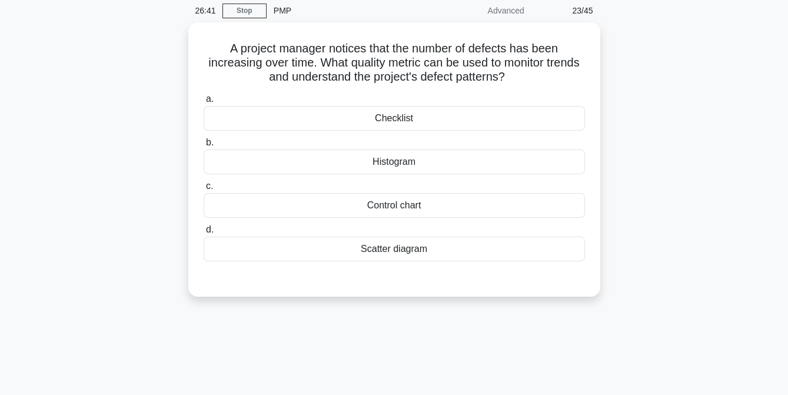
scroll to position [46, 0]
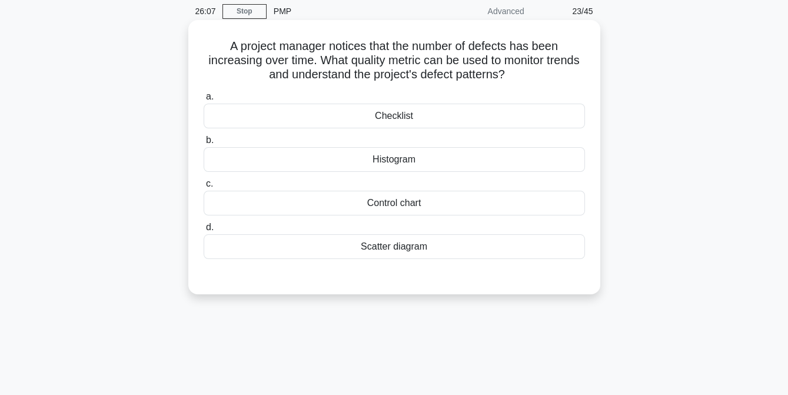
click at [402, 250] on div "Scatter diagram" at bounding box center [395, 246] width 382 height 25
click at [204, 231] on input "d. Scatter diagram" at bounding box center [204, 228] width 0 height 8
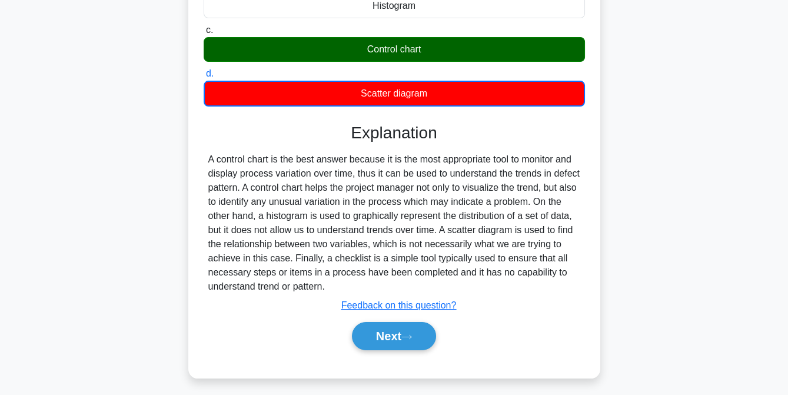
scroll to position [241, 0]
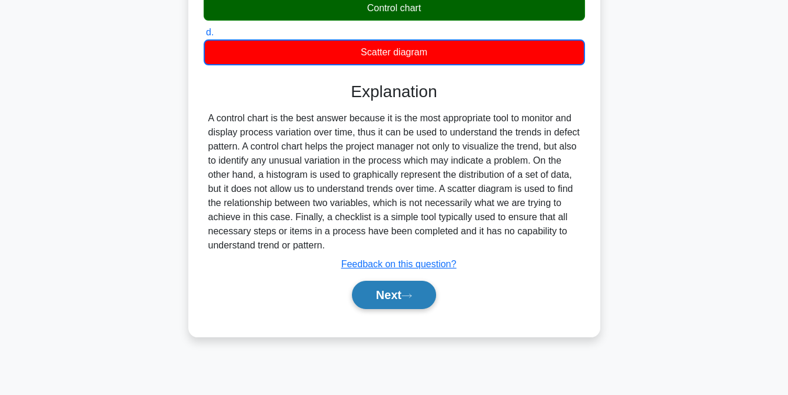
click at [395, 291] on button "Next" at bounding box center [394, 295] width 84 height 28
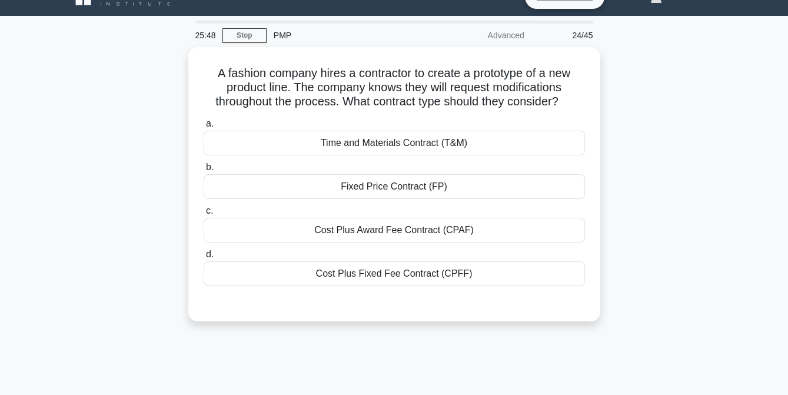
scroll to position [21, 0]
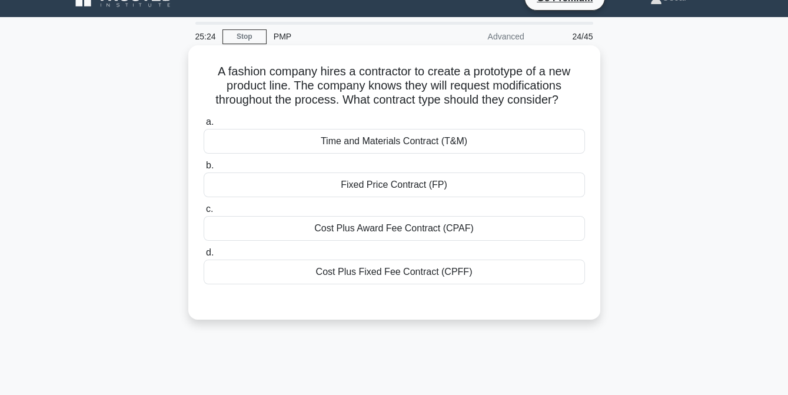
click at [399, 145] on div "Time and Materials Contract (T&M)" at bounding box center [395, 141] width 382 height 25
click at [204, 126] on input "a. Time and Materials Contract (T&M)" at bounding box center [204, 122] width 0 height 8
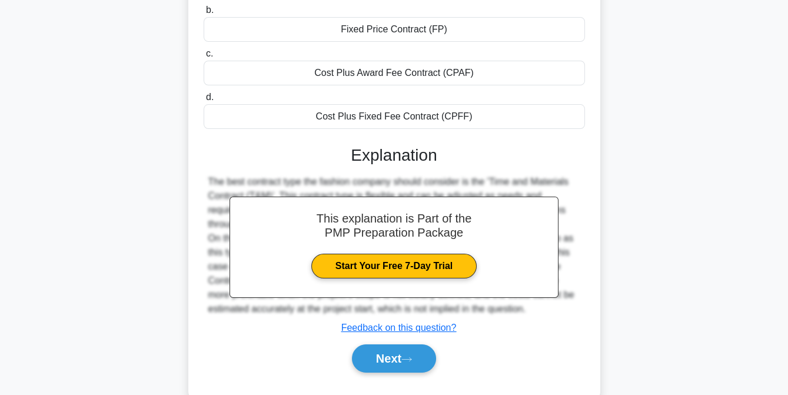
scroll to position [241, 0]
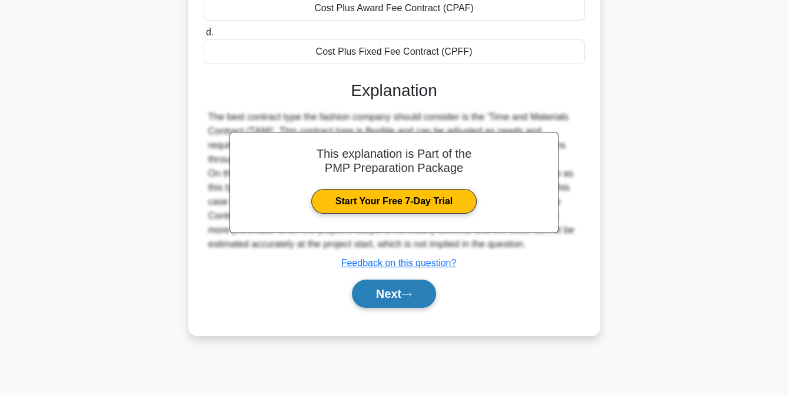
click at [390, 294] on button "Next" at bounding box center [394, 294] width 84 height 28
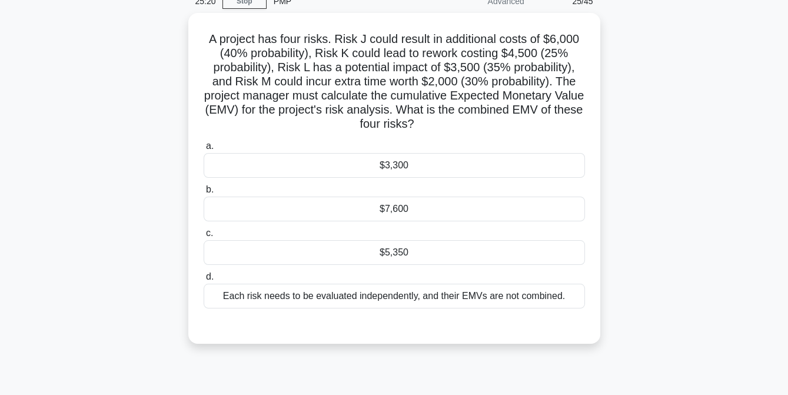
scroll to position [55, 0]
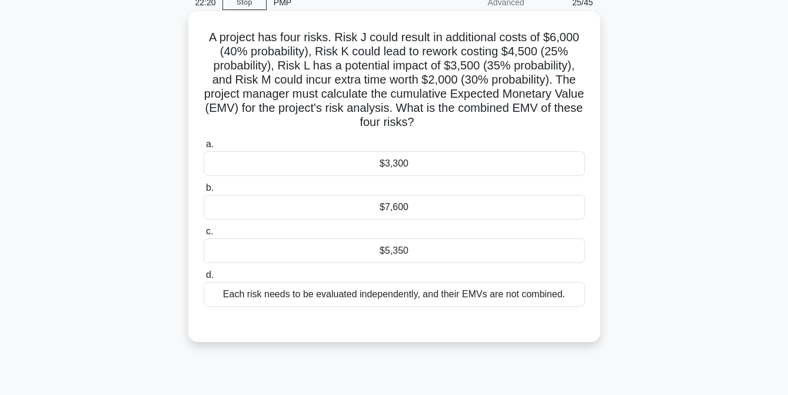
click at [411, 257] on div "$5,350" at bounding box center [395, 250] width 382 height 25
click at [204, 236] on input "c. $5,350" at bounding box center [204, 232] width 0 height 8
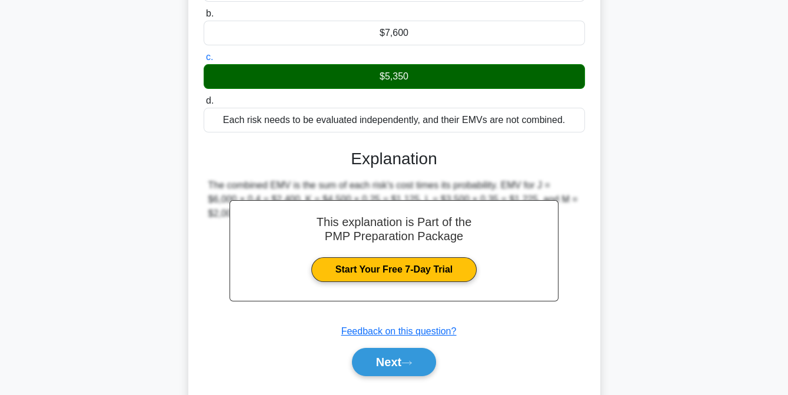
scroll to position [259, 0]
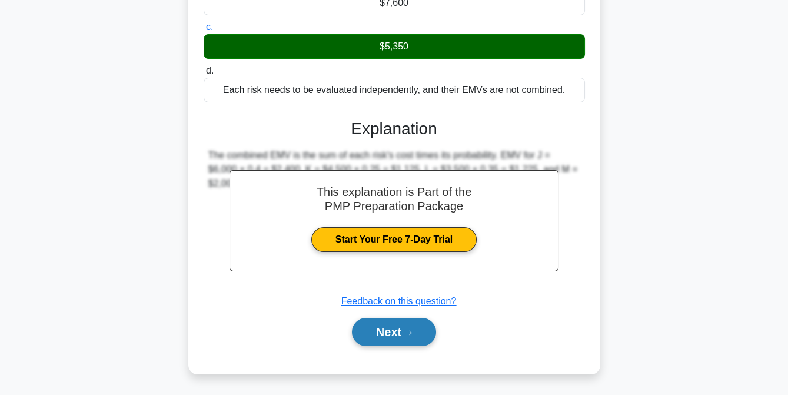
click at [385, 328] on button "Next" at bounding box center [394, 332] width 84 height 28
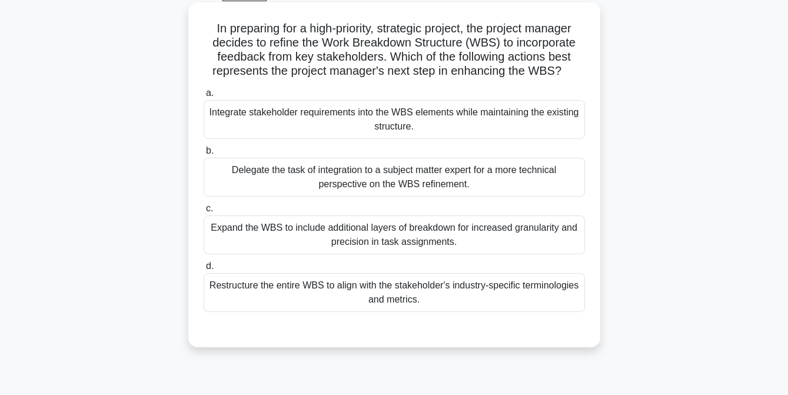
scroll to position [63, 0]
click at [402, 118] on div "Integrate stakeholder requirements into the WBS elements while maintaining the …" at bounding box center [395, 120] width 382 height 39
click at [204, 98] on input "a. Integrate stakeholder requirements into the WBS elements while maintaining t…" at bounding box center [204, 94] width 0 height 8
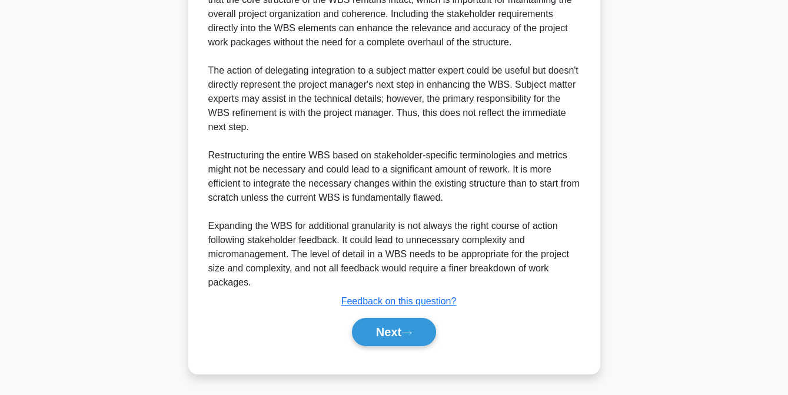
scroll to position [457, 0]
click at [390, 331] on button "Next" at bounding box center [394, 332] width 84 height 28
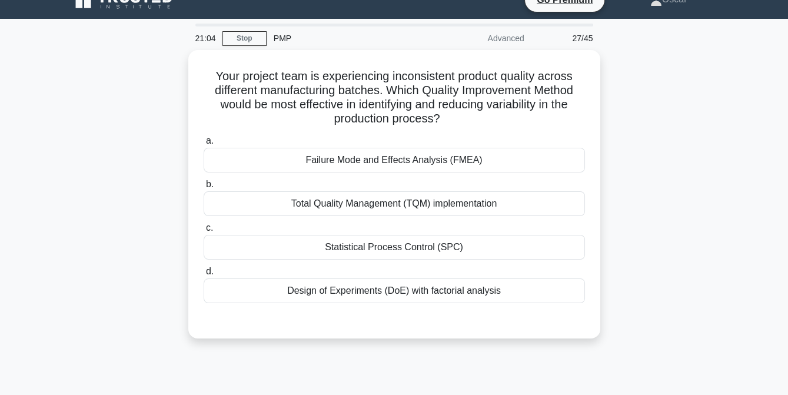
scroll to position [18, 0]
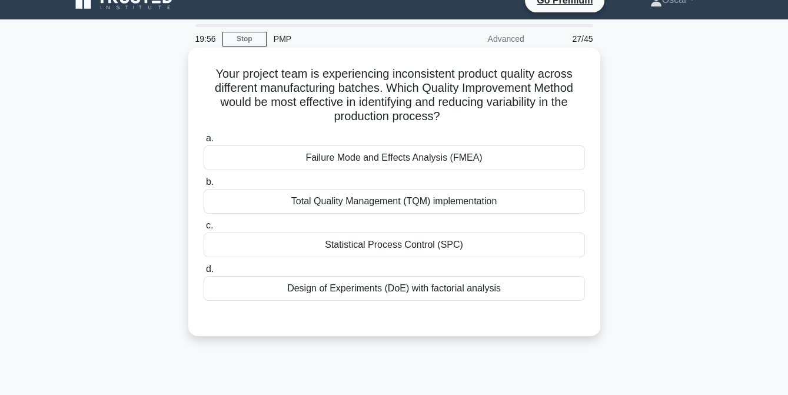
click at [384, 205] on div "Total Quality Management (TQM) implementation" at bounding box center [395, 201] width 382 height 25
click at [204, 186] on input "b. Total Quality Management (TQM) implementation" at bounding box center [204, 182] width 0 height 8
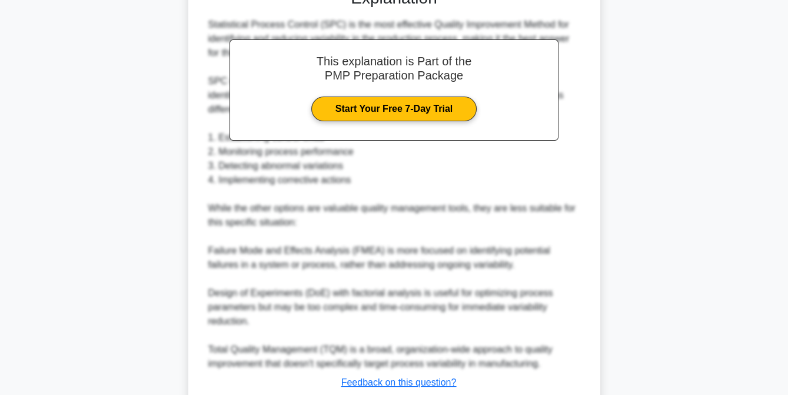
scroll to position [403, 0]
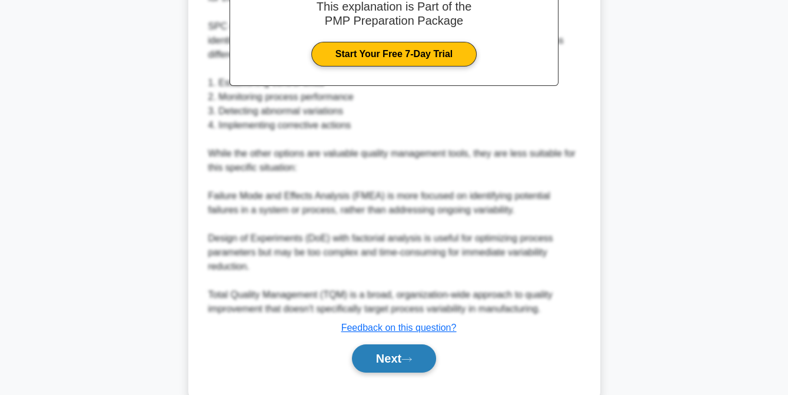
click at [380, 360] on button "Next" at bounding box center [394, 358] width 84 height 28
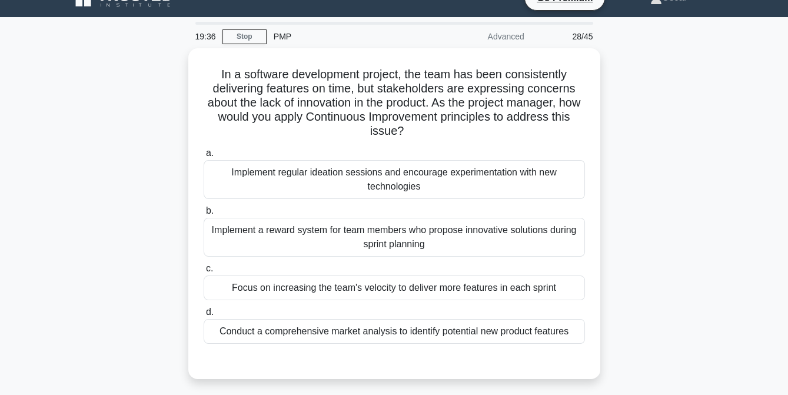
scroll to position [21, 0]
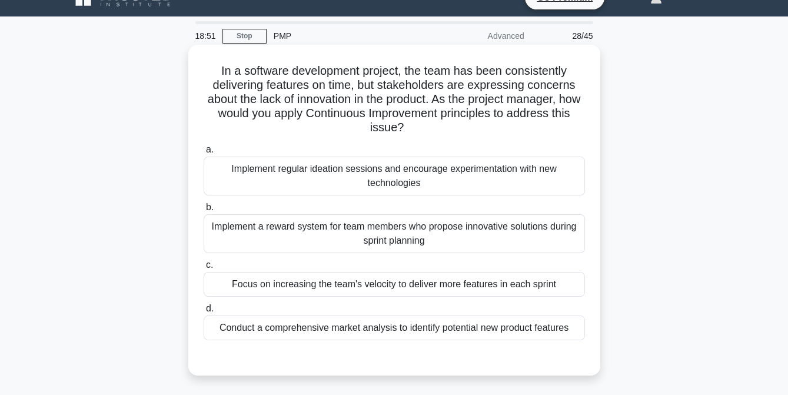
click at [372, 329] on div "Conduct a comprehensive market analysis to identify potential new product featu…" at bounding box center [395, 328] width 382 height 25
click at [204, 313] on input "d. Conduct a comprehensive market analysis to identify potential new product fe…" at bounding box center [204, 309] width 0 height 8
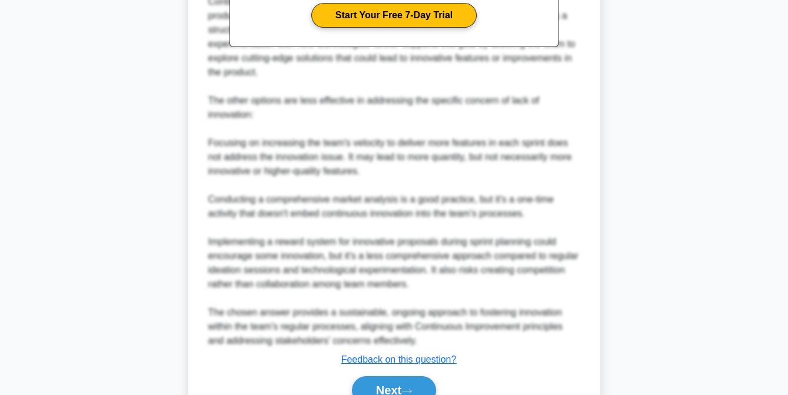
scroll to position [512, 0]
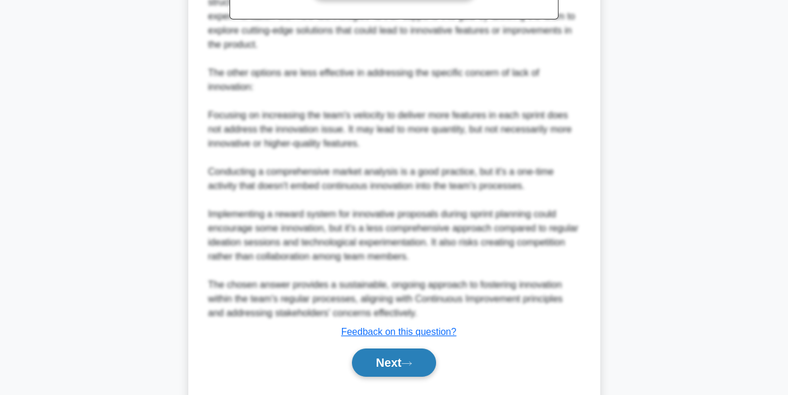
click at [392, 360] on button "Next" at bounding box center [394, 363] width 84 height 28
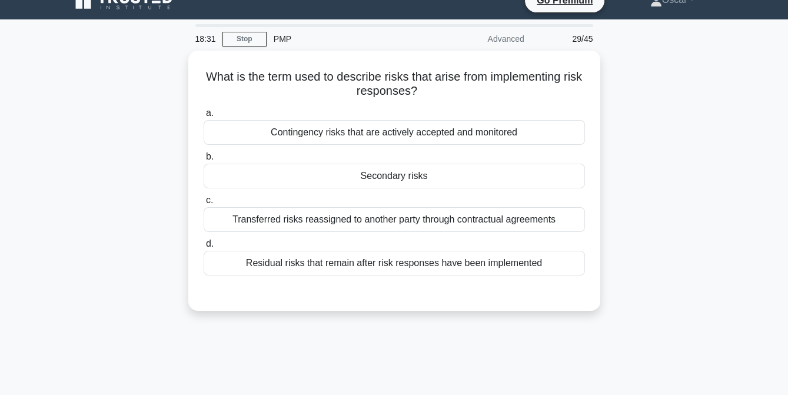
scroll to position [16, 0]
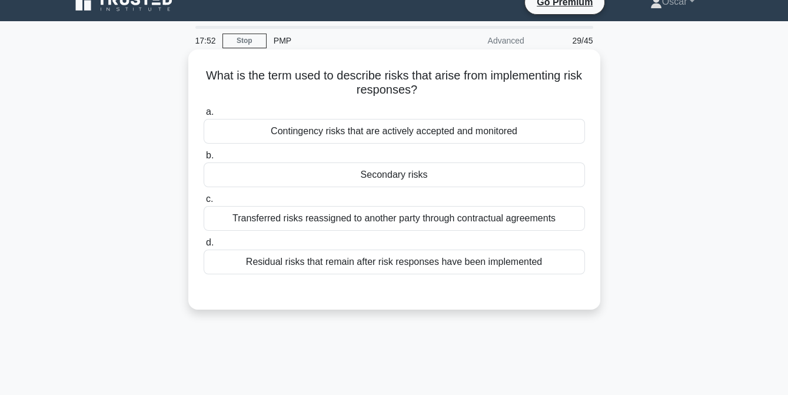
click at [399, 261] on div "Residual risks that remain after risk responses have been implemented" at bounding box center [395, 262] width 382 height 25
click at [204, 247] on input "d. Residual risks that remain after risk responses have been implemented" at bounding box center [204, 243] width 0 height 8
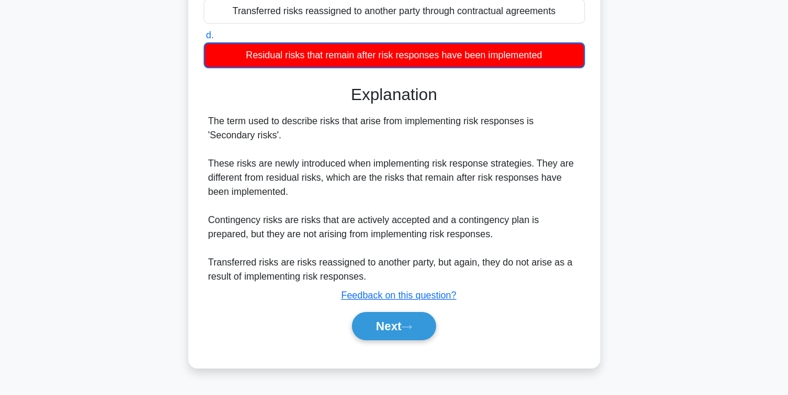
scroll to position [241, 0]
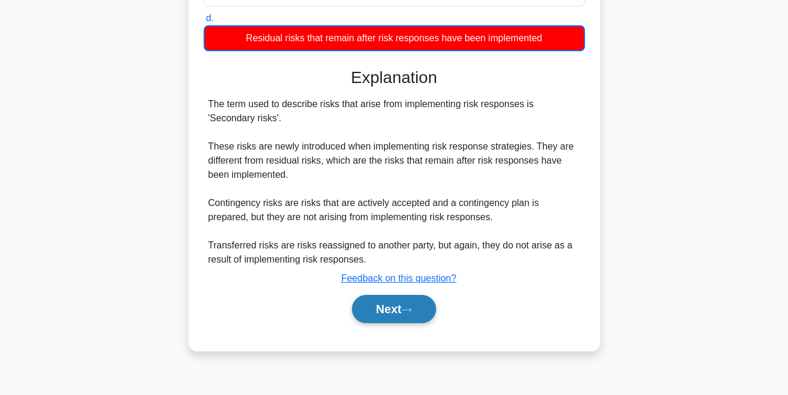
click at [389, 314] on button "Next" at bounding box center [394, 309] width 84 height 28
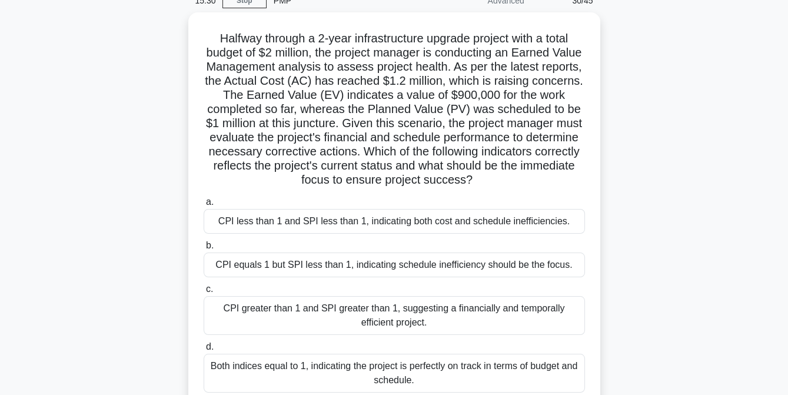
scroll to position [57, 0]
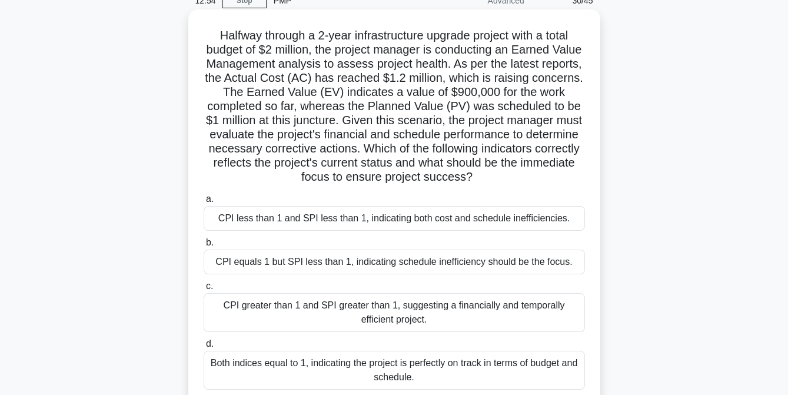
click at [378, 227] on div "CPI less than 1 and SPI less than 1, indicating both cost and schedule ineffici…" at bounding box center [395, 218] width 382 height 25
click at [204, 203] on input "a. CPI less than 1 and SPI less than 1, indicating both cost and schedule ineff…" at bounding box center [204, 199] width 0 height 8
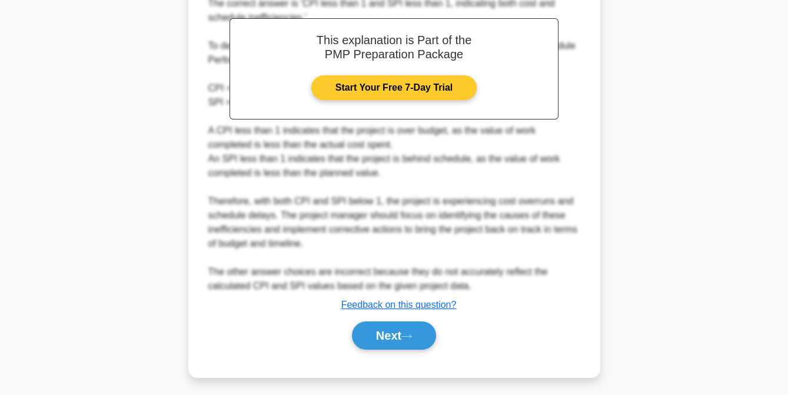
scroll to position [499, 0]
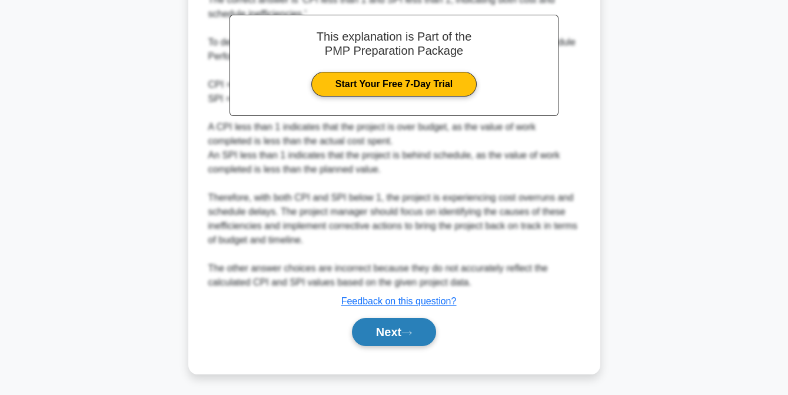
click at [380, 326] on button "Next" at bounding box center [394, 332] width 84 height 28
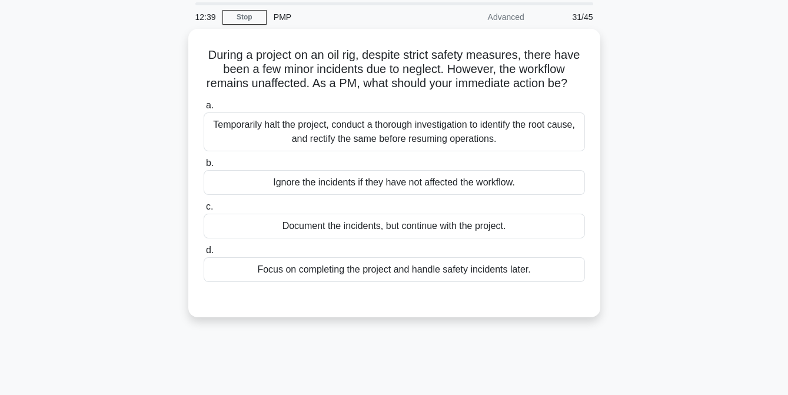
scroll to position [37, 0]
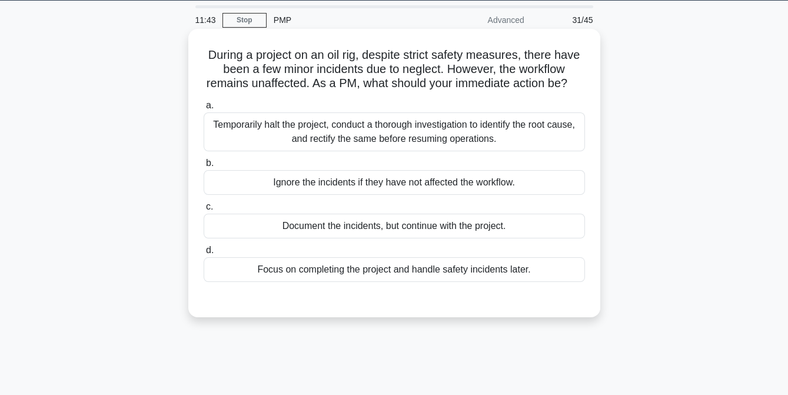
click at [381, 151] on div "Temporarily halt the project, conduct a thorough investigation to identify the …" at bounding box center [395, 131] width 382 height 39
click at [204, 110] on input "a. Temporarily halt the project, conduct a thorough investigation to identify t…" at bounding box center [204, 106] width 0 height 8
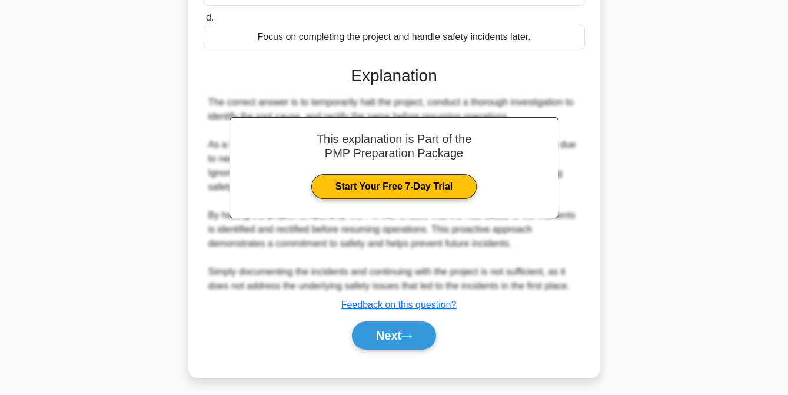
scroll to position [287, 0]
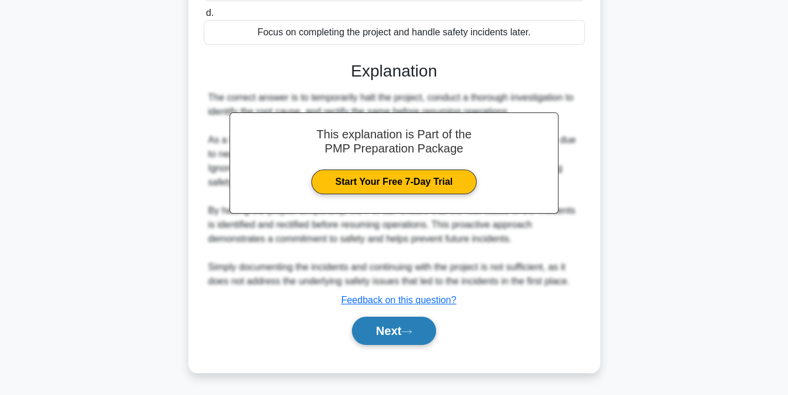
click at [408, 331] on icon at bounding box center [407, 332] width 11 height 6
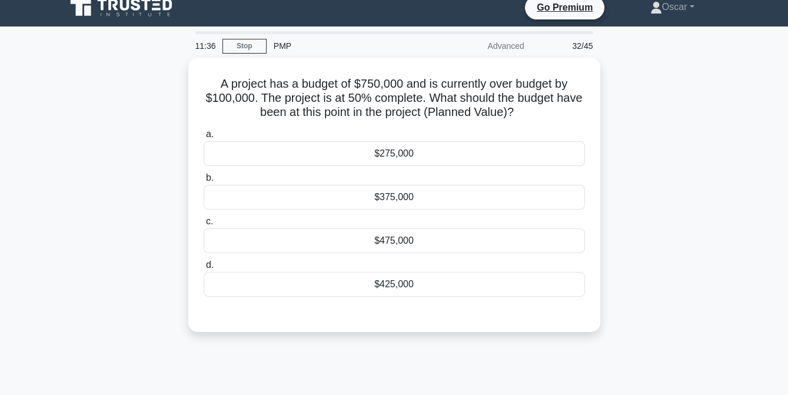
scroll to position [9, 0]
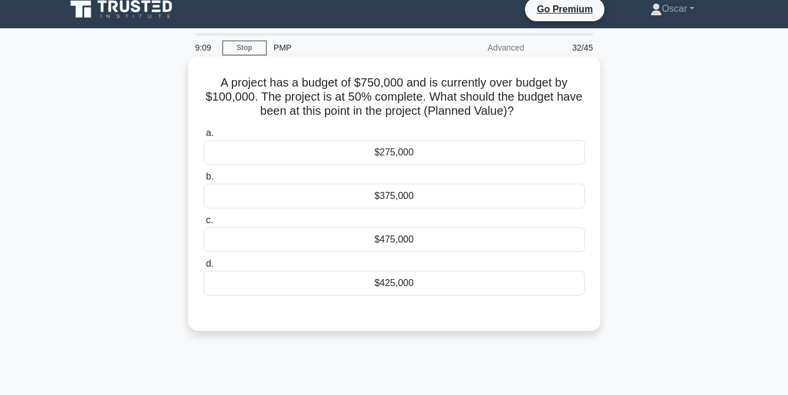
click at [417, 145] on div "$275,000" at bounding box center [395, 152] width 382 height 25
click at [204, 137] on input "a. $275,000" at bounding box center [204, 134] width 0 height 8
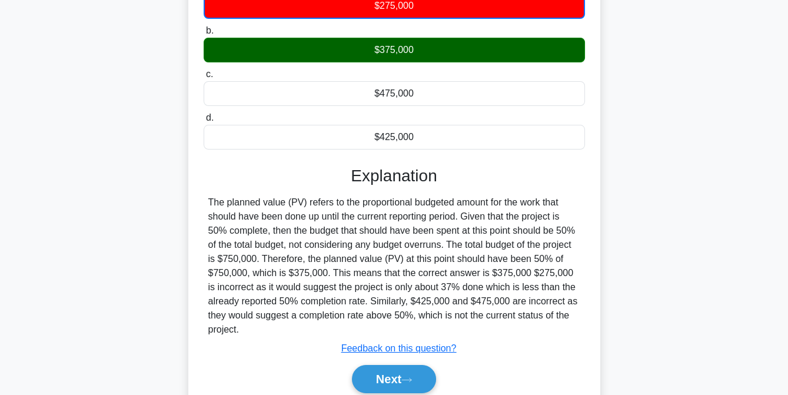
scroll to position [241, 0]
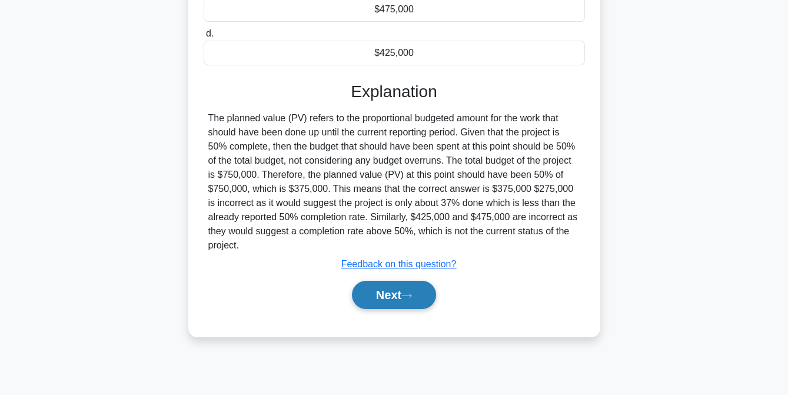
click at [386, 296] on button "Next" at bounding box center [394, 295] width 84 height 28
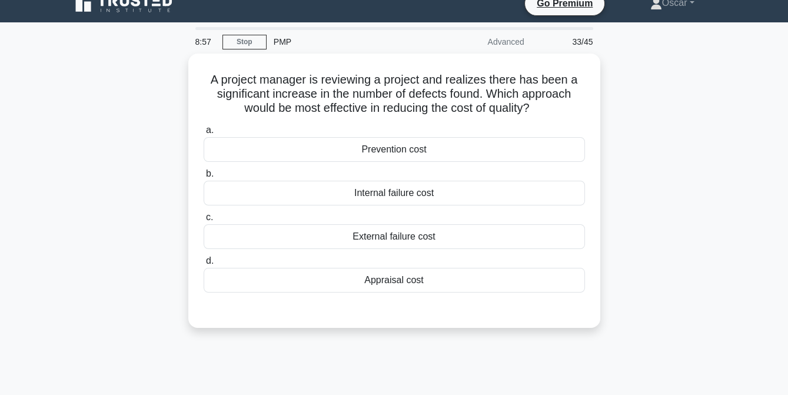
scroll to position [9, 0]
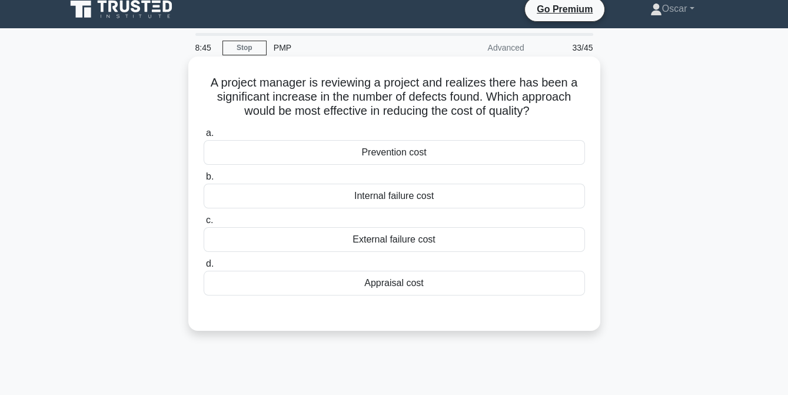
click at [394, 283] on div "Appraisal cost" at bounding box center [395, 283] width 382 height 25
click at [204, 268] on input "d. Appraisal cost" at bounding box center [204, 264] width 0 height 8
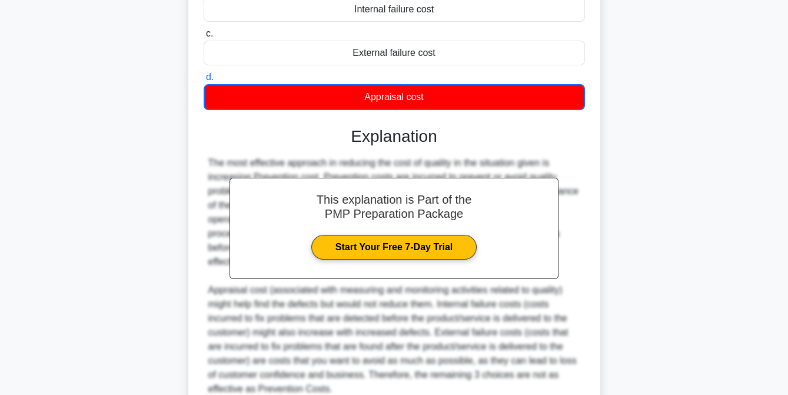
scroll to position [303, 0]
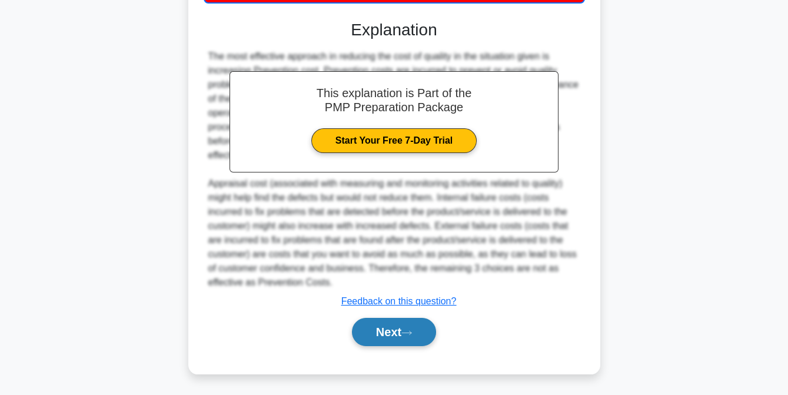
click at [392, 328] on button "Next" at bounding box center [394, 332] width 84 height 28
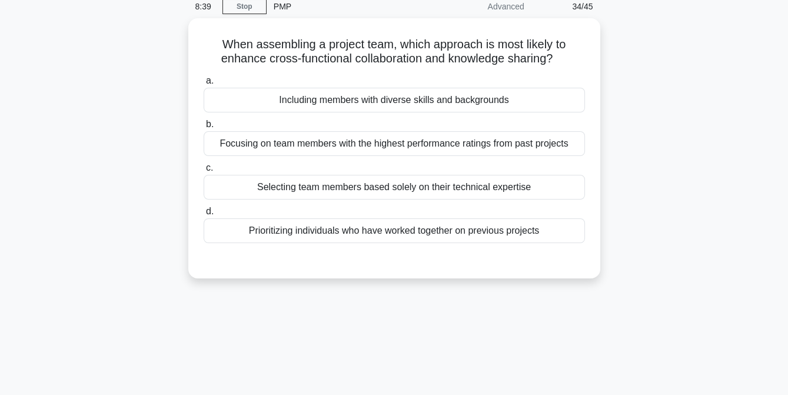
scroll to position [50, 0]
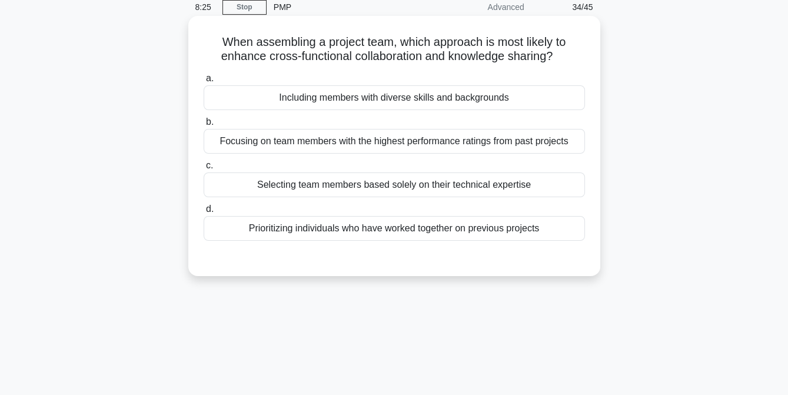
click at [391, 100] on div "Including members with diverse skills and backgrounds" at bounding box center [395, 97] width 382 height 25
click at [204, 82] on input "a. Including members with diverse skills and backgrounds" at bounding box center [204, 79] width 0 height 8
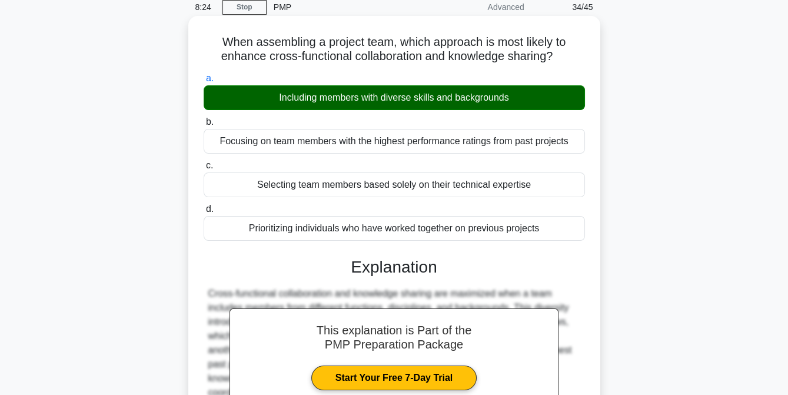
scroll to position [241, 0]
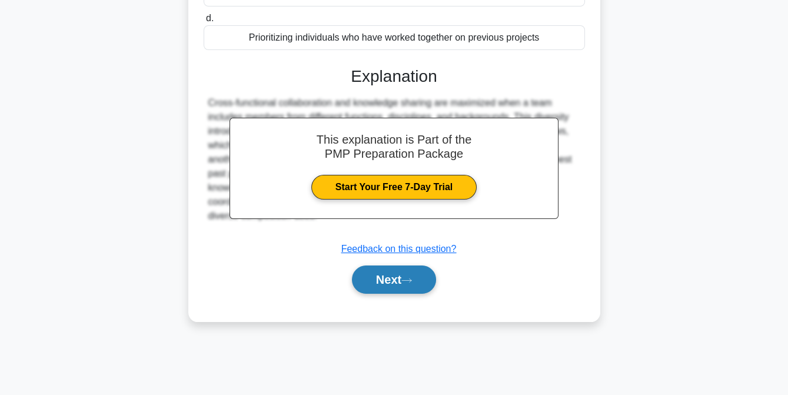
click at [387, 289] on button "Next" at bounding box center [394, 280] width 84 height 28
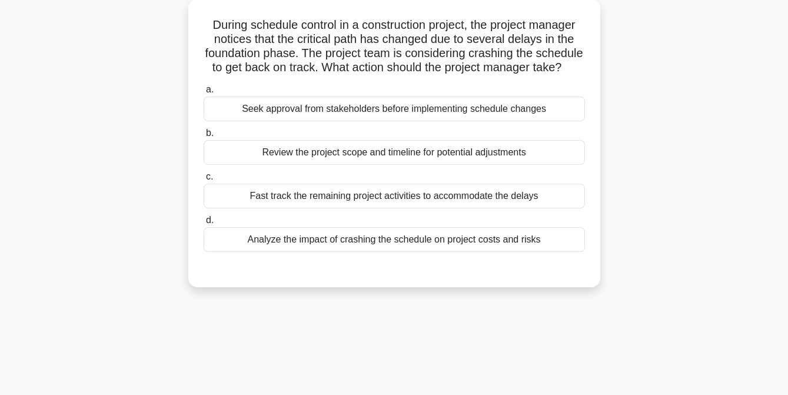
scroll to position [69, 0]
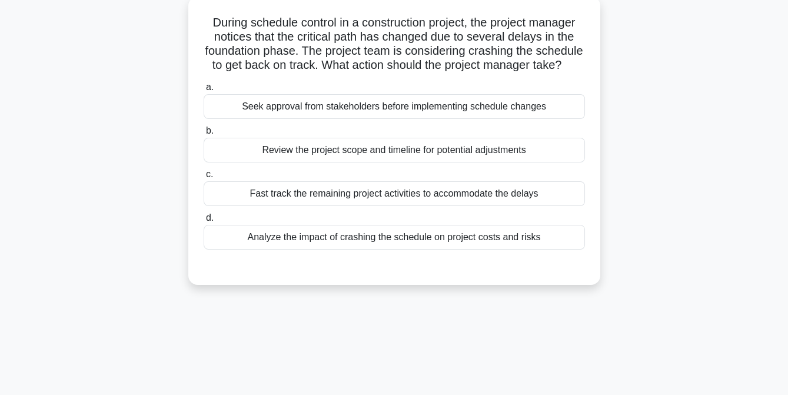
click at [331, 250] on div "Analyze the impact of crashing the schedule on project costs and risks" at bounding box center [395, 237] width 382 height 25
click at [204, 222] on input "d. Analyze the impact of crashing the schedule on project costs and risks" at bounding box center [204, 218] width 0 height 8
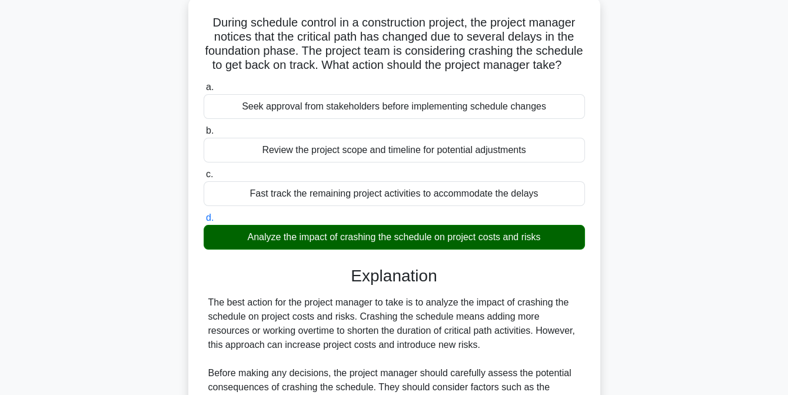
scroll to position [301, 0]
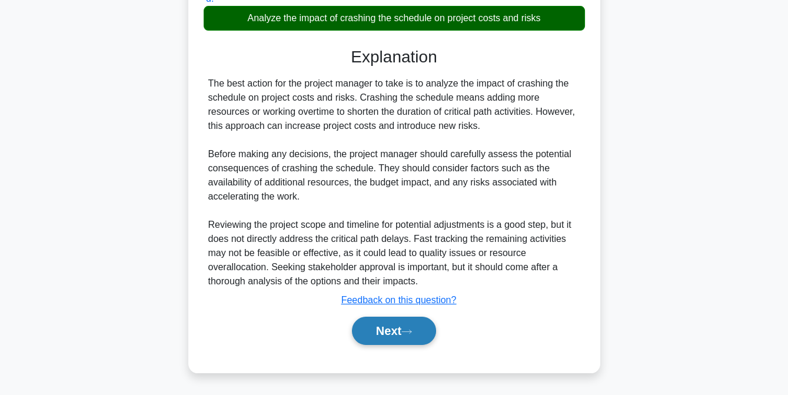
click at [379, 330] on button "Next" at bounding box center [394, 331] width 84 height 28
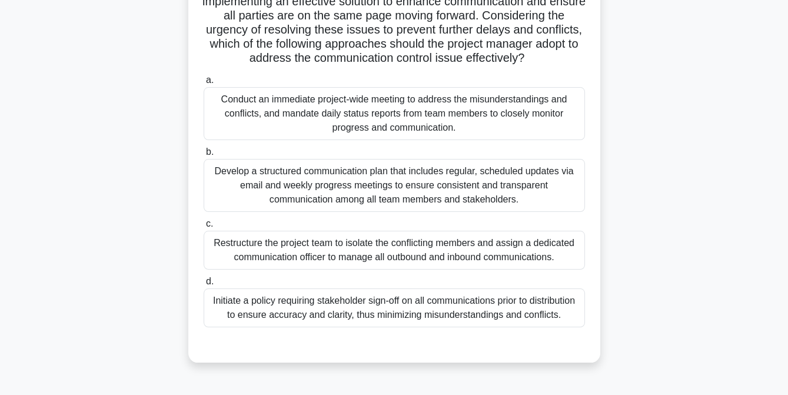
scroll to position [223, 0]
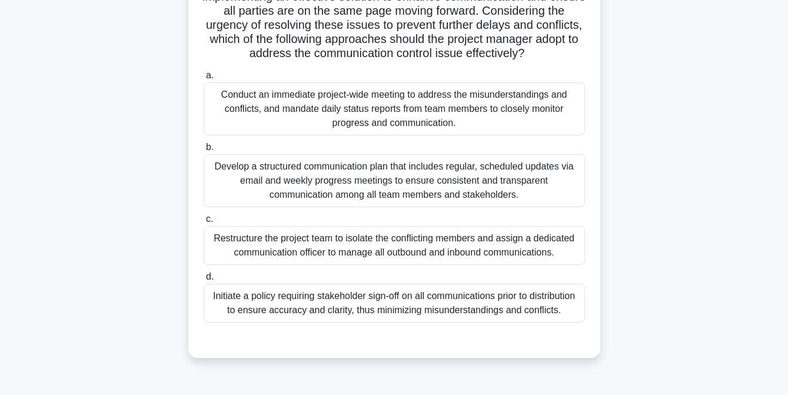
click at [404, 193] on div "Develop a structured communication plan that includes regular, scheduled update…" at bounding box center [395, 180] width 382 height 53
click at [204, 151] on input "b. Develop a structured communication plan that includes regular, scheduled upd…" at bounding box center [204, 148] width 0 height 8
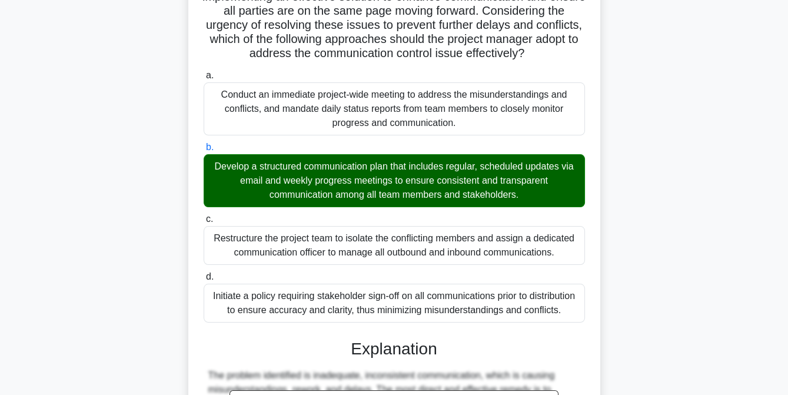
scroll to position [485, 0]
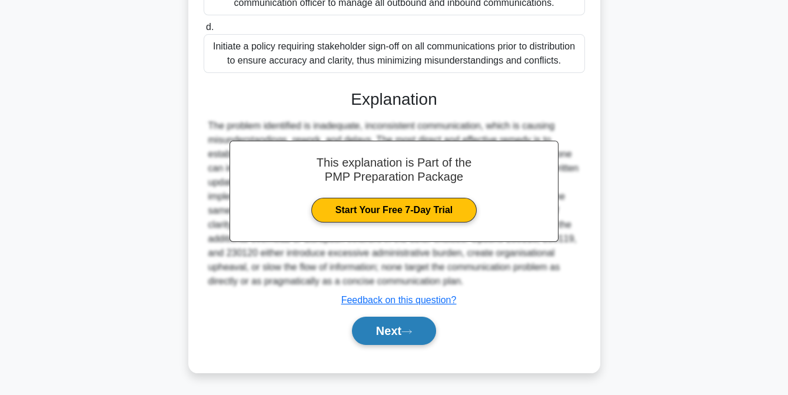
click at [396, 326] on button "Next" at bounding box center [394, 331] width 84 height 28
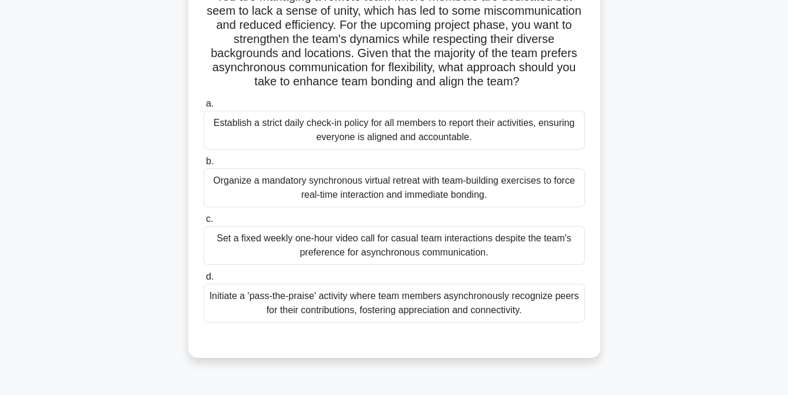
scroll to position [94, 0]
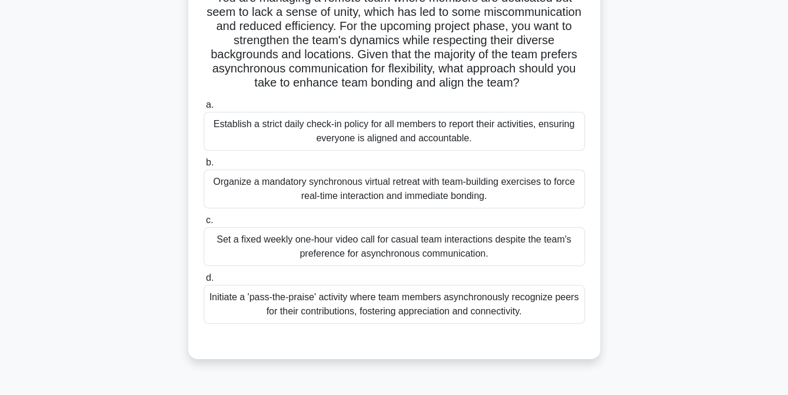
click at [342, 302] on div "Initiate a 'pass-the-praise' activity where team members asynchronously recogni…" at bounding box center [395, 304] width 382 height 39
click at [204, 282] on input "d. Initiate a 'pass-the-praise' activity where team members asynchronously reco…" at bounding box center [204, 278] width 0 height 8
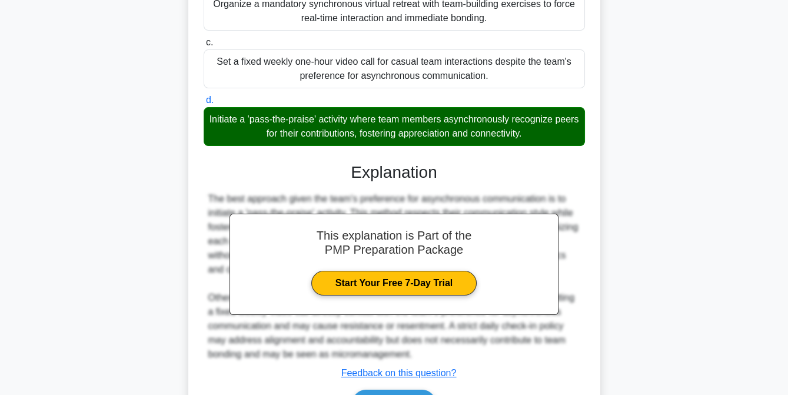
scroll to position [344, 0]
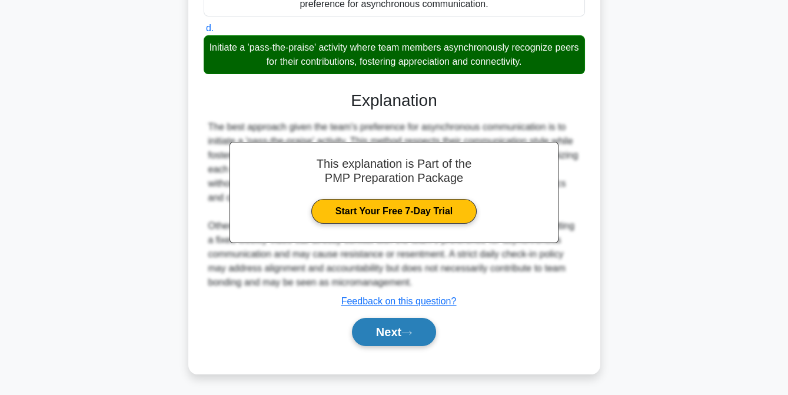
click at [376, 325] on button "Next" at bounding box center [394, 332] width 84 height 28
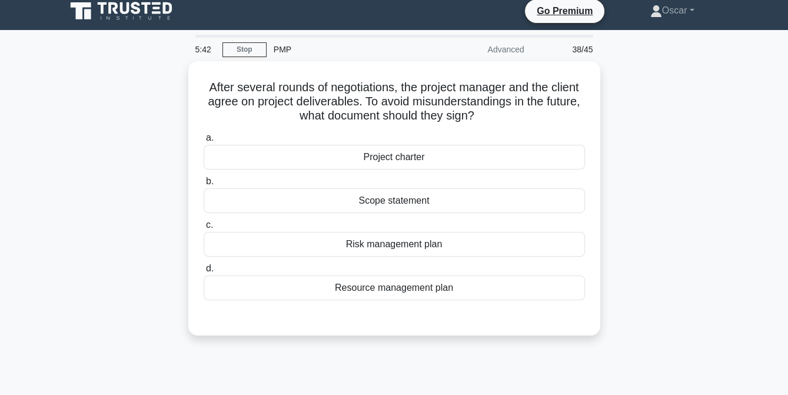
scroll to position [5, 0]
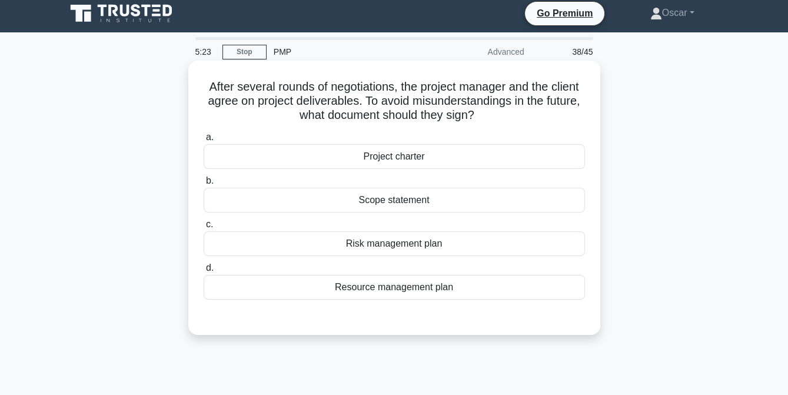
click at [386, 207] on div "Scope statement" at bounding box center [395, 200] width 382 height 25
click at [204, 185] on input "b. Scope statement" at bounding box center [204, 181] width 0 height 8
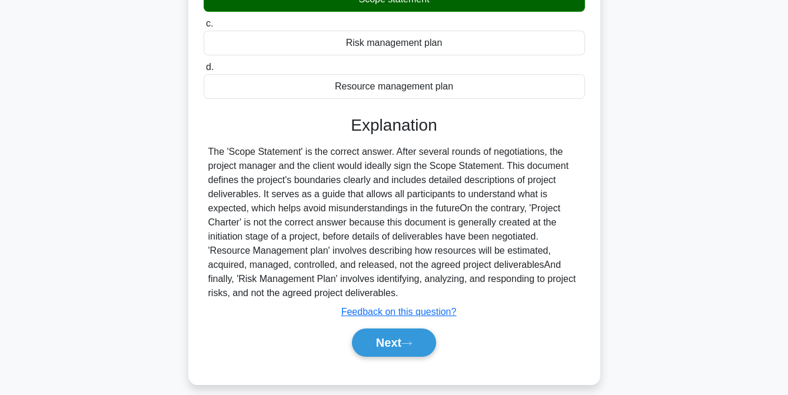
scroll to position [207, 0]
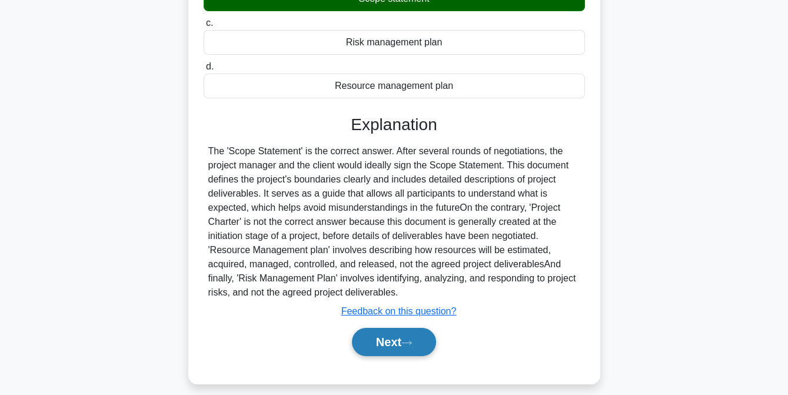
click at [390, 343] on button "Next" at bounding box center [394, 342] width 84 height 28
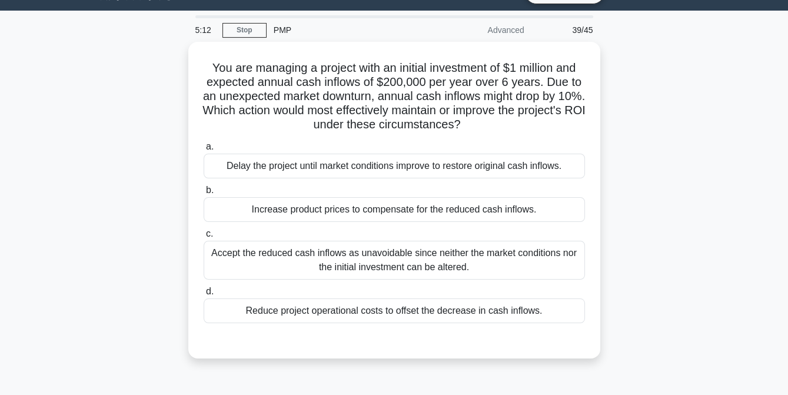
scroll to position [26, 0]
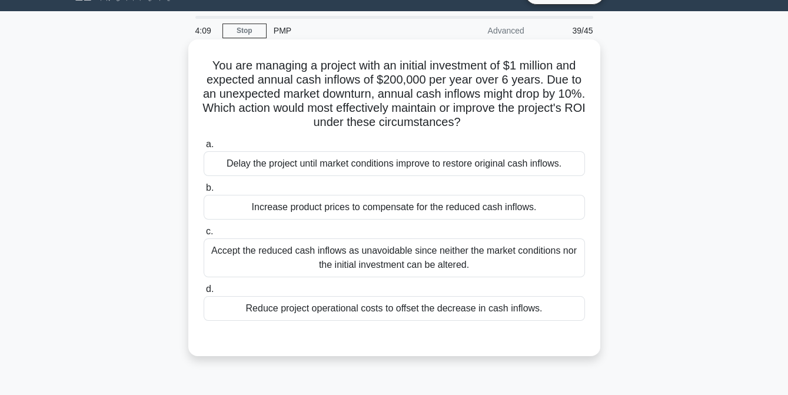
click at [401, 273] on div "Accept the reduced cash inflows as unavoidable since neither the market conditi…" at bounding box center [395, 257] width 382 height 39
click at [204, 236] on input "c. Accept the reduced cash inflows as unavoidable since neither the market cond…" at bounding box center [204, 232] width 0 height 8
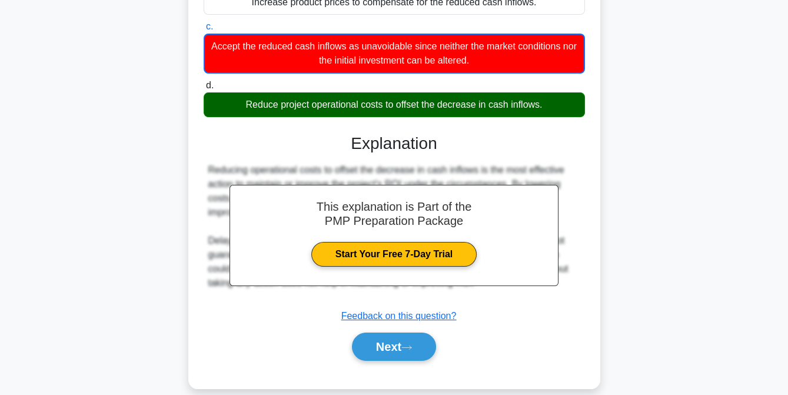
scroll to position [234, 0]
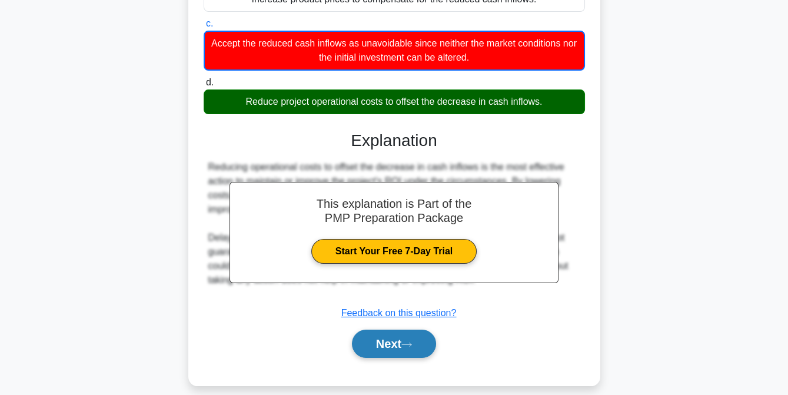
click at [389, 347] on button "Next" at bounding box center [394, 344] width 84 height 28
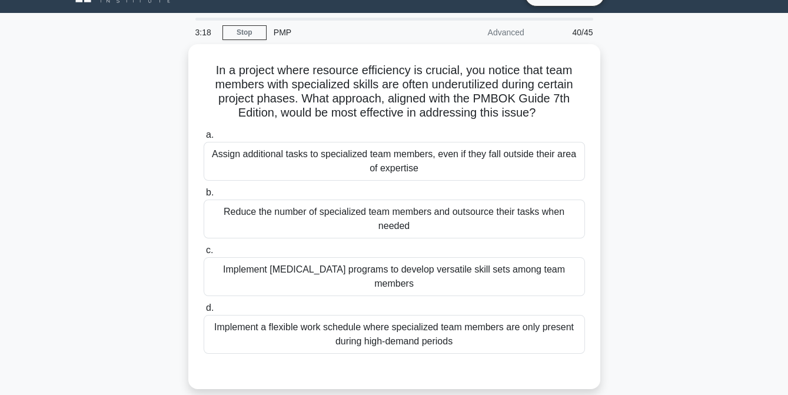
scroll to position [24, 0]
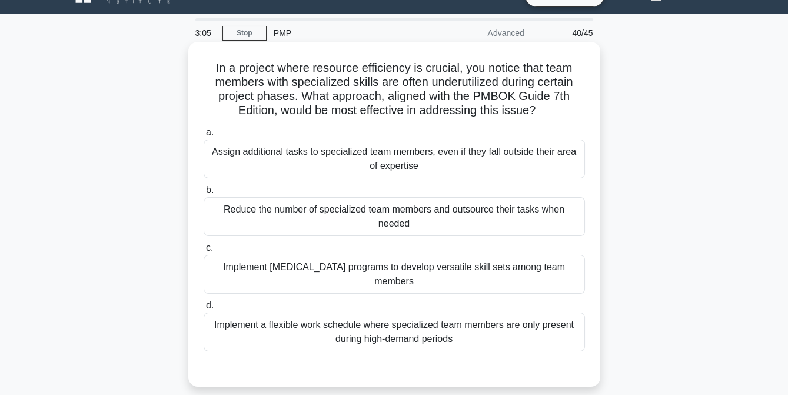
click at [387, 324] on div "Implement a flexible work schedule where specialized team members are only pres…" at bounding box center [395, 332] width 382 height 39
click at [204, 310] on input "d. Implement a flexible work schedule where specialized team members are only p…" at bounding box center [204, 306] width 0 height 8
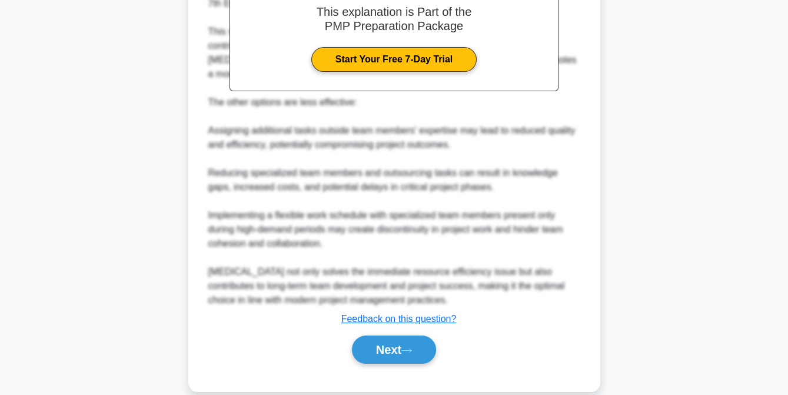
scroll to position [472, 0]
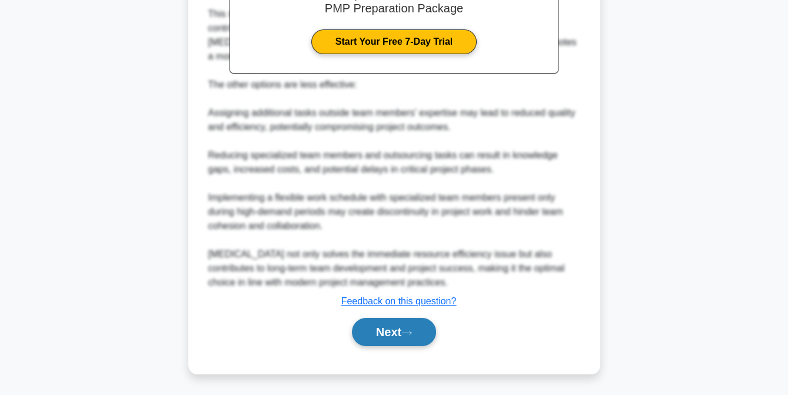
click at [382, 332] on button "Next" at bounding box center [394, 332] width 84 height 28
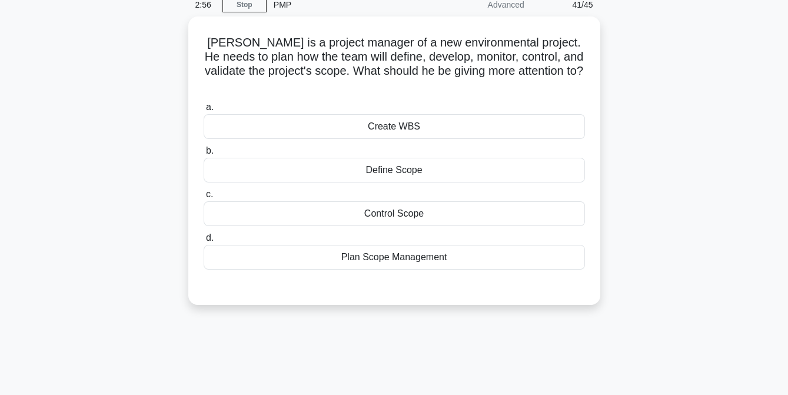
scroll to position [11, 0]
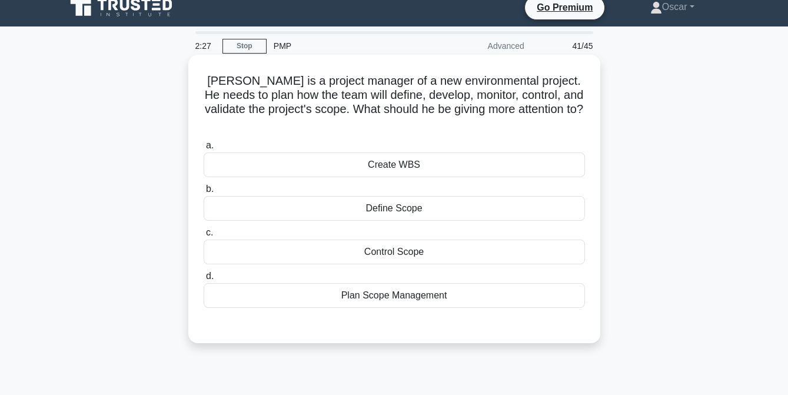
click at [396, 286] on div "Plan Scope Management" at bounding box center [395, 295] width 382 height 25
click at [204, 280] on input "d. Plan Scope Management" at bounding box center [204, 277] width 0 height 8
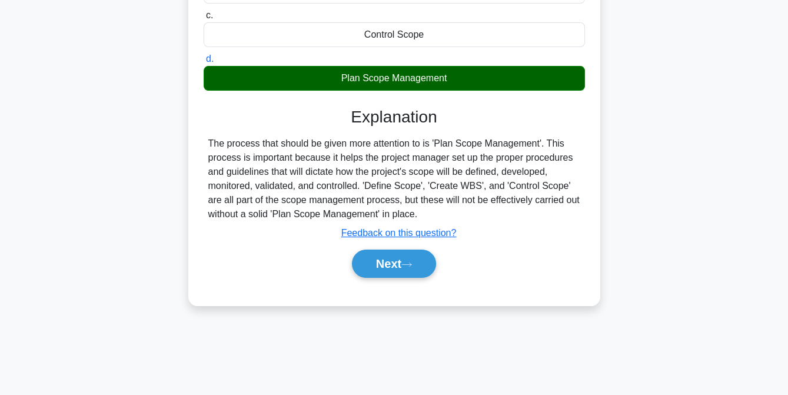
scroll to position [230, 0]
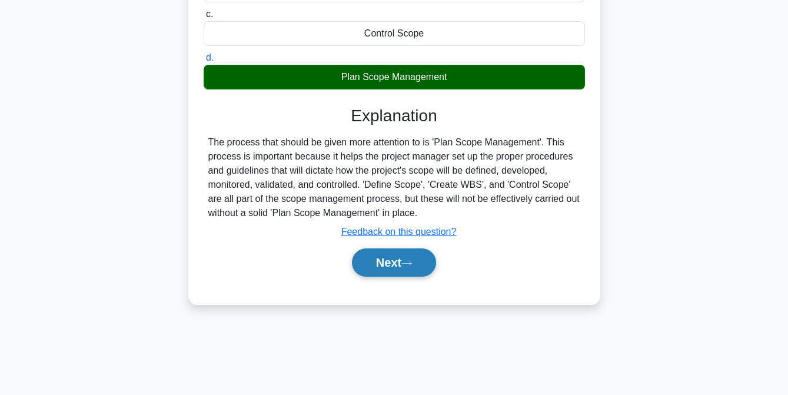
click at [391, 248] on button "Next" at bounding box center [394, 262] width 84 height 28
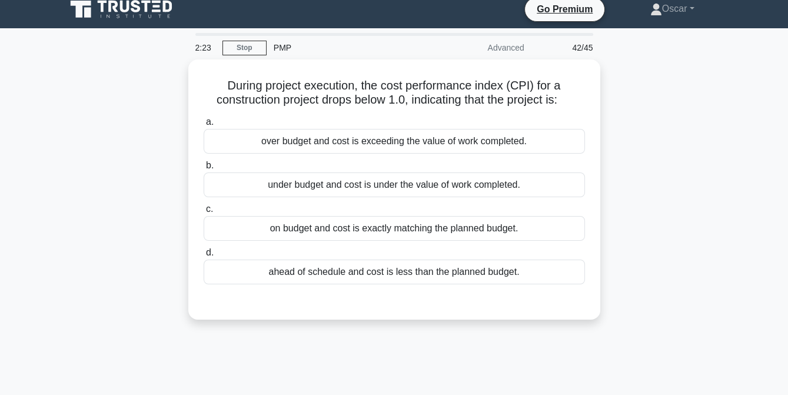
scroll to position [9, 0]
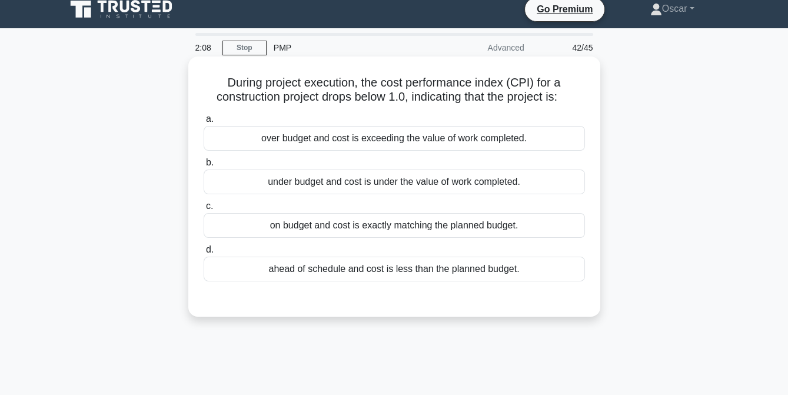
click at [390, 223] on div "on budget and cost is exactly matching the planned budget." at bounding box center [395, 225] width 382 height 25
click at [204, 210] on input "c. on budget and cost is exactly matching the planned budget." at bounding box center [204, 207] width 0 height 8
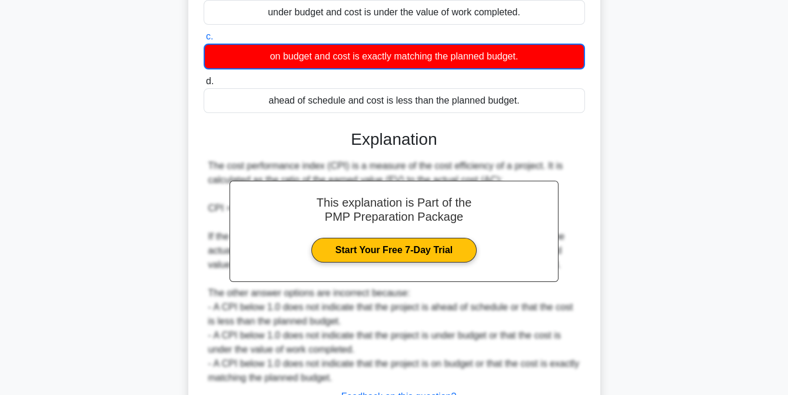
scroll to position [274, 0]
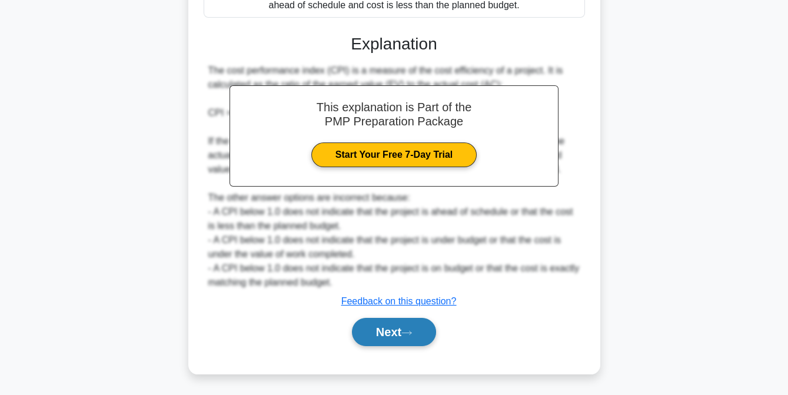
click at [389, 326] on button "Next" at bounding box center [394, 332] width 84 height 28
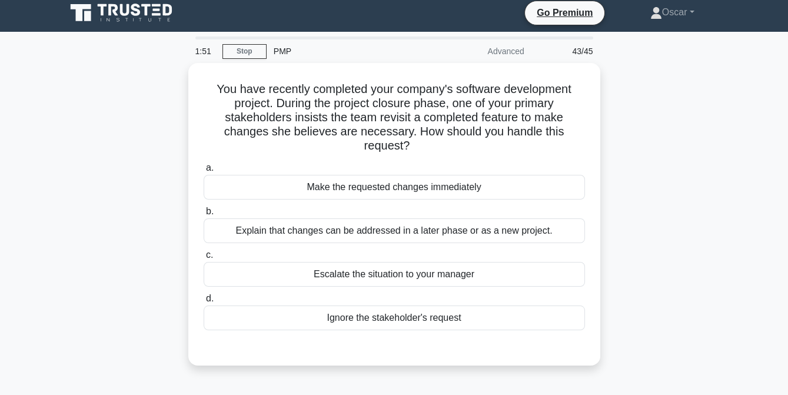
scroll to position [17, 0]
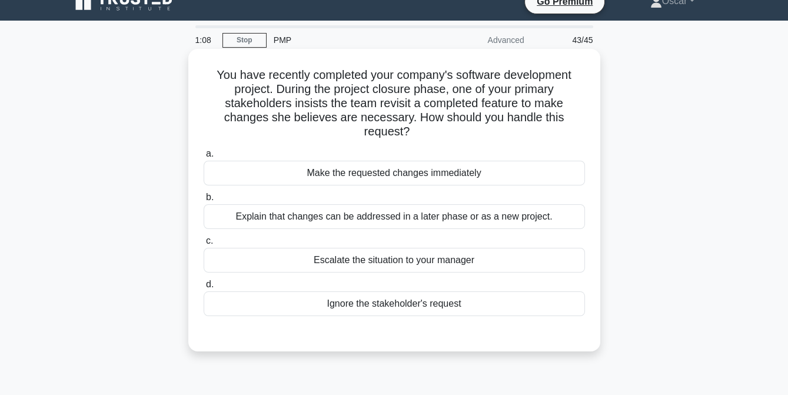
click at [394, 177] on div "Make the requested changes immediately" at bounding box center [395, 173] width 382 height 25
click at [204, 158] on input "a. Make the requested changes immediately" at bounding box center [204, 154] width 0 height 8
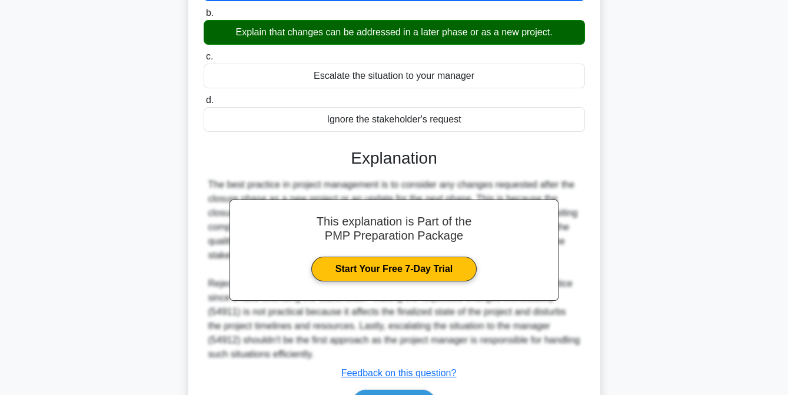
scroll to position [274, 0]
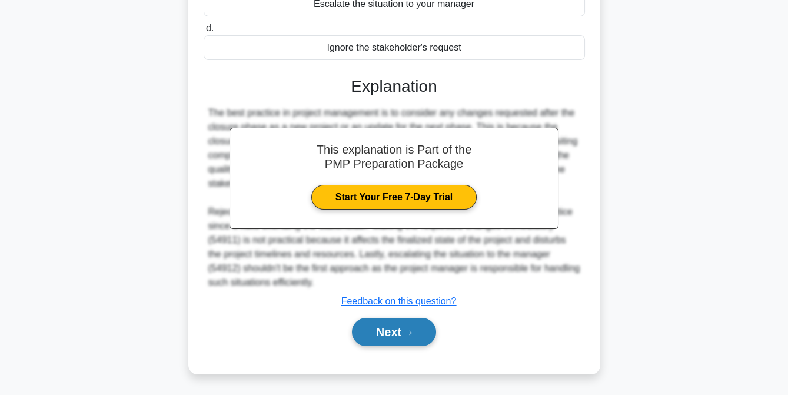
click at [386, 340] on button "Next" at bounding box center [394, 332] width 84 height 28
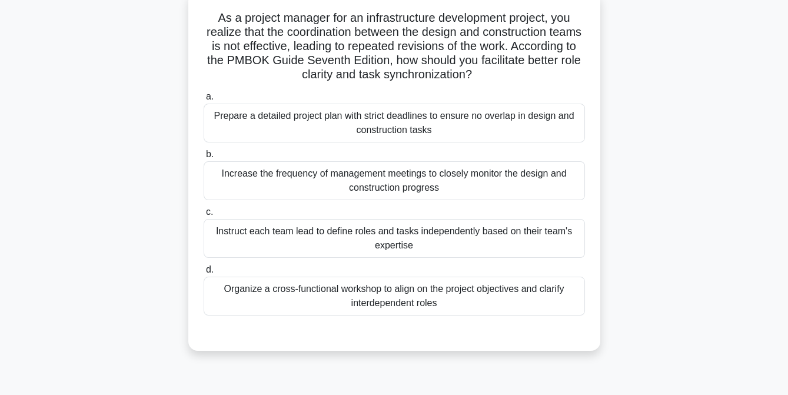
scroll to position [78, 0]
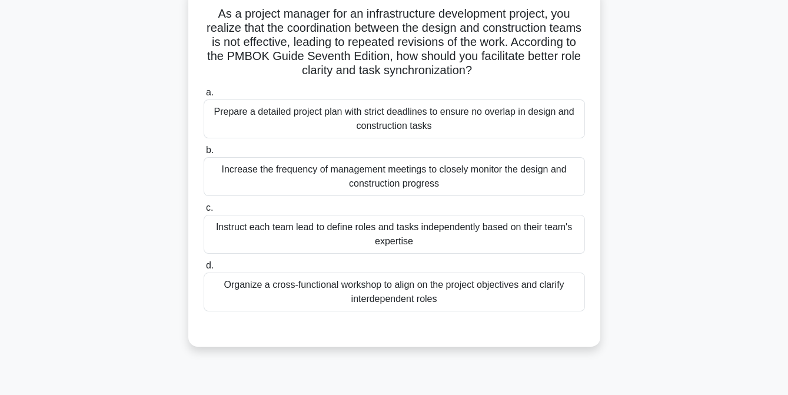
click at [387, 294] on div "Organize a cross-functional workshop to align on the project objectives and cla…" at bounding box center [395, 292] width 382 height 39
click at [204, 270] on input "d. Organize a cross-functional workshop to align on the project objectives and …" at bounding box center [204, 266] width 0 height 8
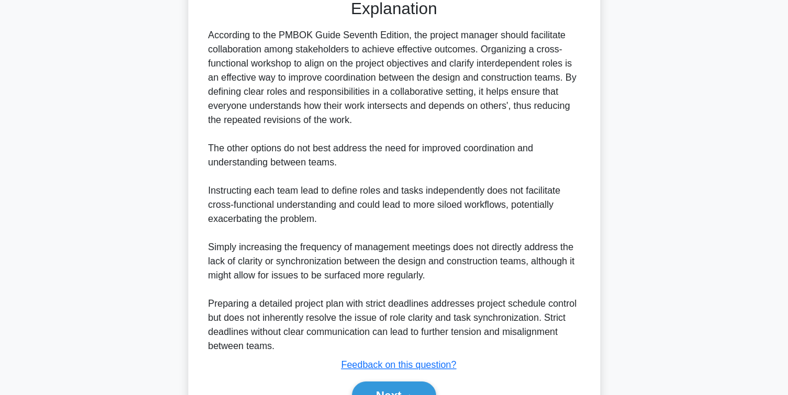
scroll to position [471, 0]
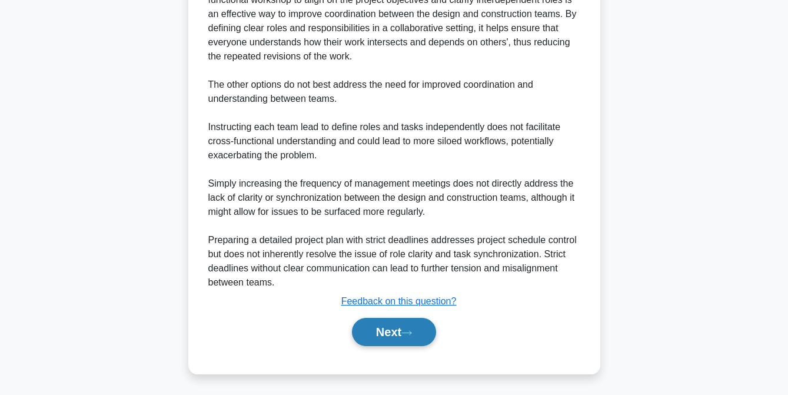
click at [379, 332] on button "Next" at bounding box center [394, 332] width 84 height 28
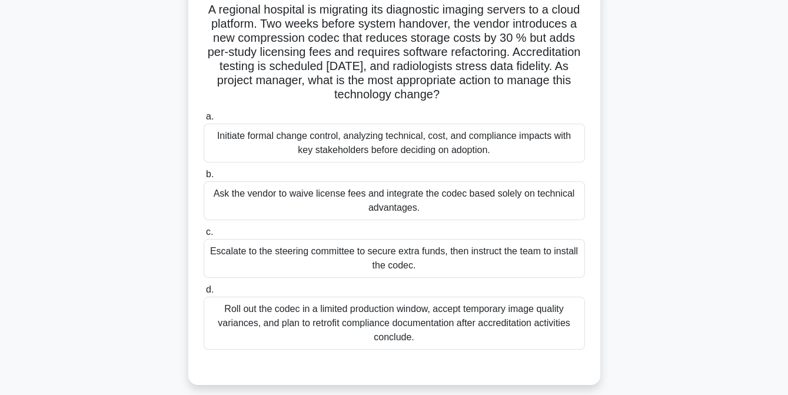
scroll to position [84, 0]
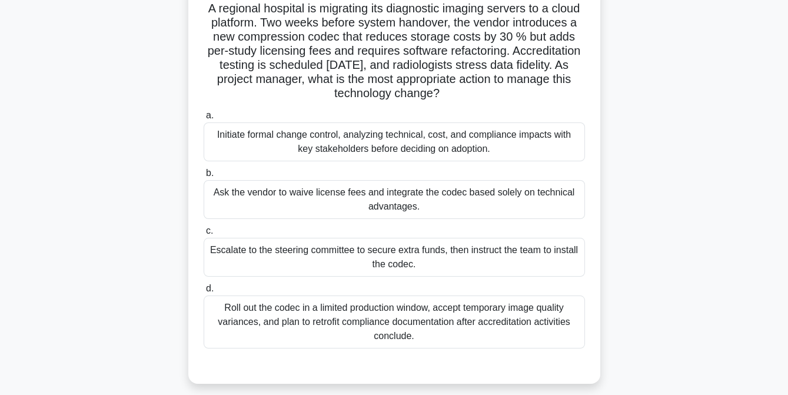
click at [374, 151] on div "Initiate formal change control, analyzing technical, cost, and compliance impac…" at bounding box center [395, 141] width 382 height 39
click at [204, 120] on input "a. Initiate formal change control, analyzing technical, cost, and compliance im…" at bounding box center [204, 116] width 0 height 8
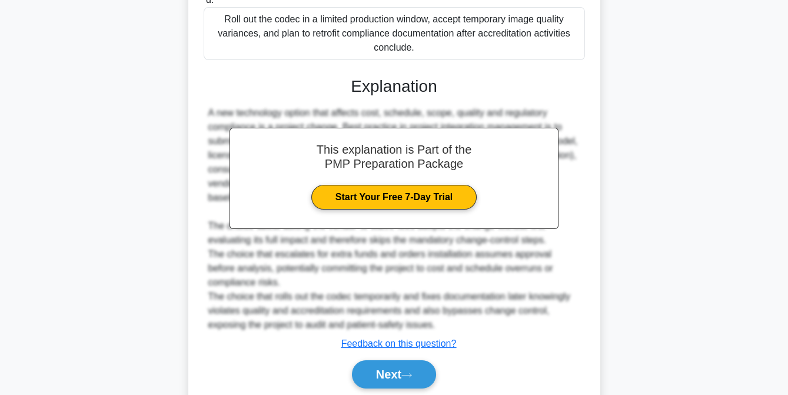
scroll to position [415, 0]
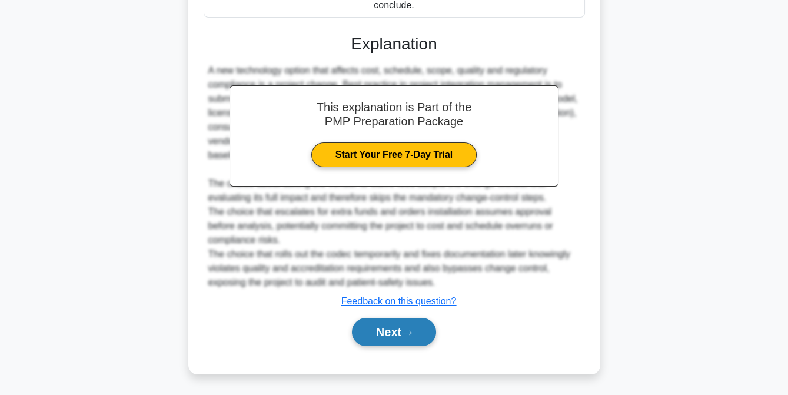
click at [384, 331] on button "Next" at bounding box center [394, 332] width 84 height 28
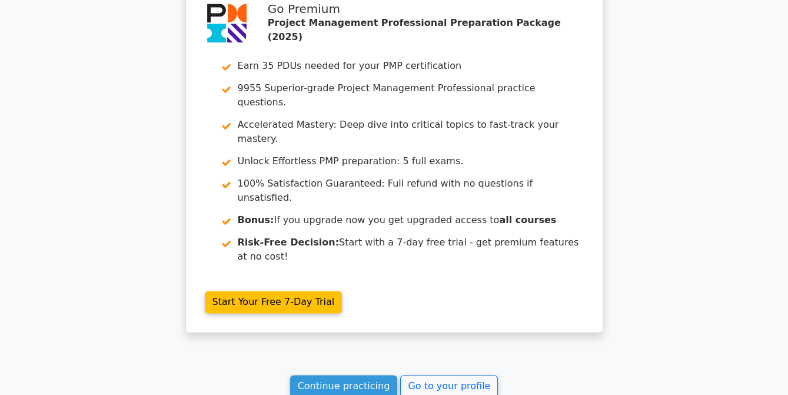
scroll to position [3819, 0]
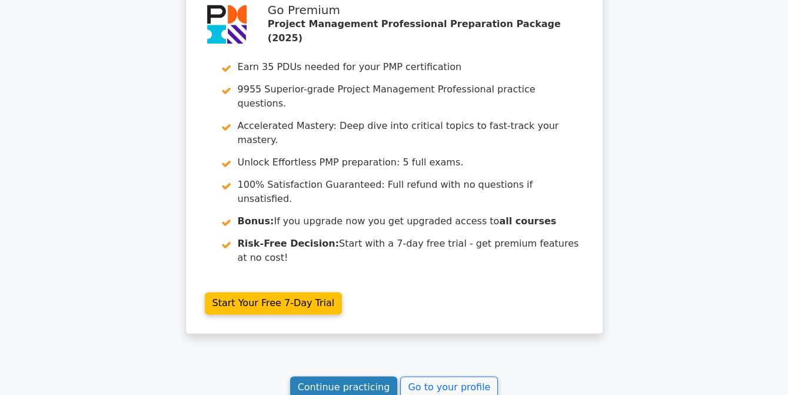
click at [358, 376] on link "Continue practicing" at bounding box center [344, 387] width 108 height 22
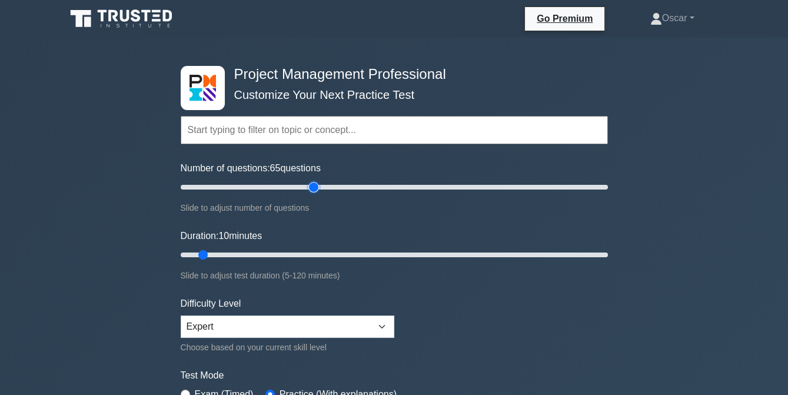
click at [312, 184] on input "Number of questions: 65 questions" at bounding box center [394, 187] width 427 height 14
click at [301, 184] on input "Number of questions: 65 questions" at bounding box center [394, 187] width 427 height 14
click at [295, 185] on input "Number of questions: 55 questions" at bounding box center [394, 187] width 427 height 14
type input "50"
click at [283, 185] on input "Number of questions: 50 questions" at bounding box center [394, 187] width 427 height 14
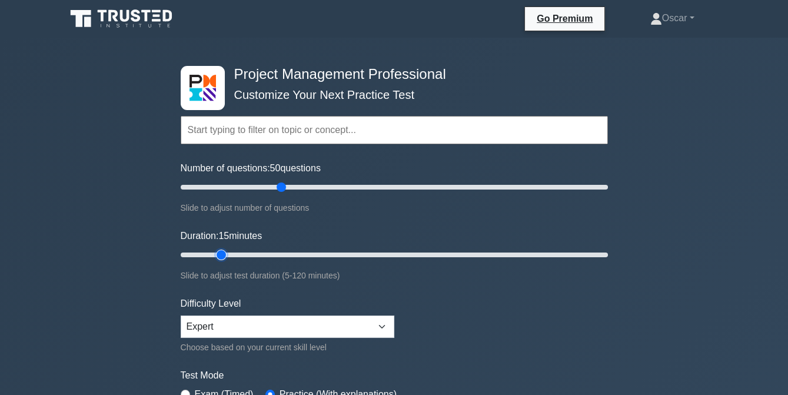
click at [221, 254] on input "Duration: 15 minutes" at bounding box center [394, 255] width 427 height 14
click at [298, 251] on input "Duration: 35 minutes" at bounding box center [394, 255] width 427 height 14
type input "45"
click at [321, 253] on input "Duration: 45 minutes" at bounding box center [394, 255] width 427 height 14
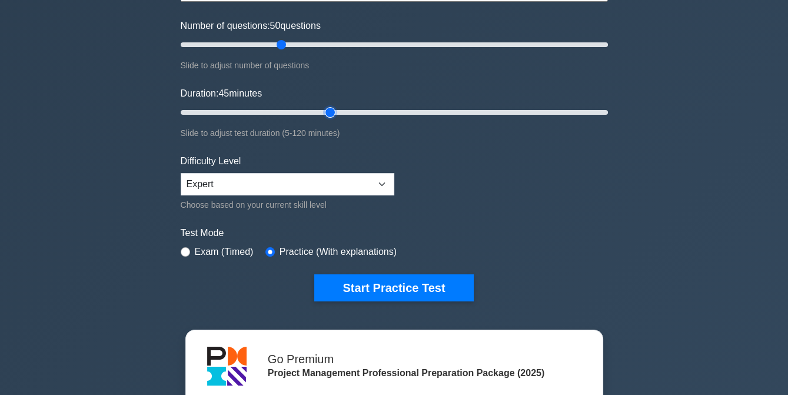
scroll to position [144, 0]
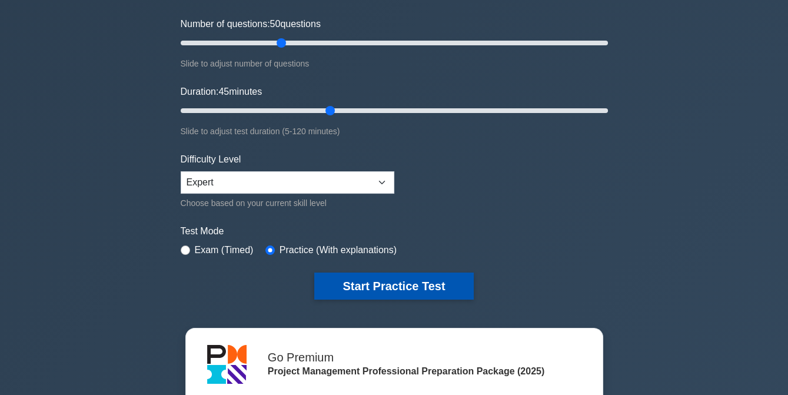
click at [380, 278] on button "Start Practice Test" at bounding box center [393, 286] width 159 height 27
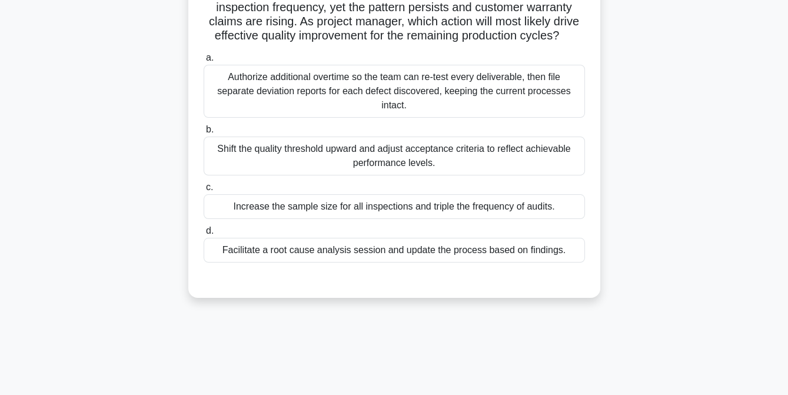
scroll to position [141, 0]
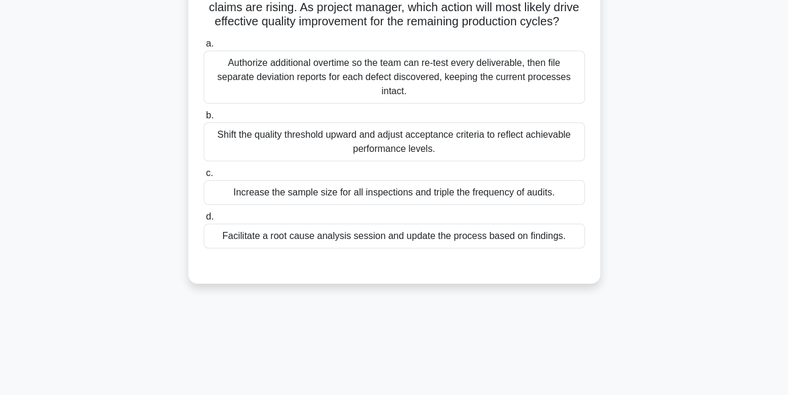
click at [370, 248] on div "Facilitate a root cause analysis session and update the process based on findin…" at bounding box center [395, 236] width 382 height 25
click at [204, 221] on input "d. Facilitate a root cause analysis session and update the process based on fin…" at bounding box center [204, 217] width 0 height 8
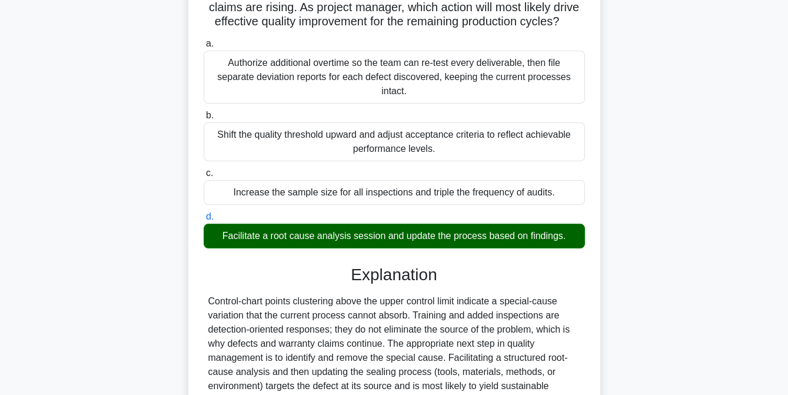
scroll to position [372, 0]
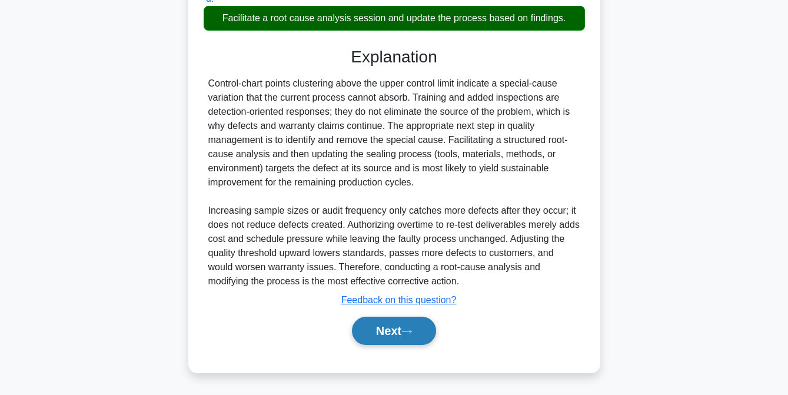
click at [392, 333] on button "Next" at bounding box center [394, 331] width 84 height 28
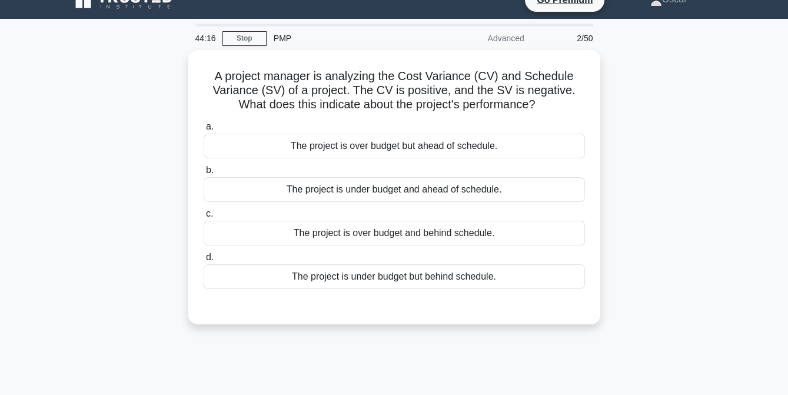
scroll to position [18, 0]
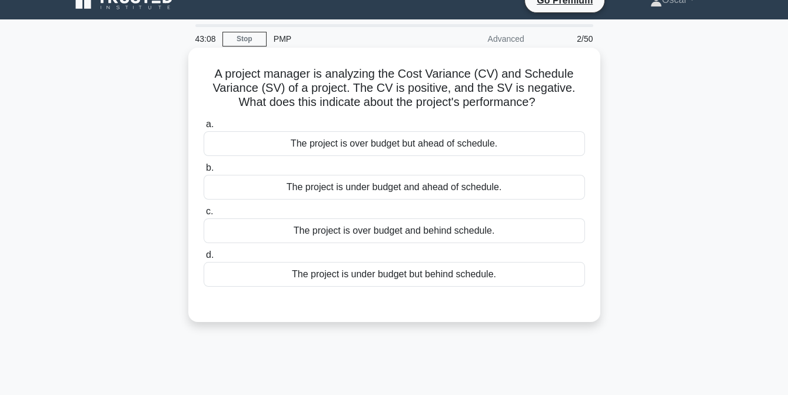
click at [379, 280] on div "The project is under budget but behind schedule." at bounding box center [395, 274] width 382 height 25
click at [204, 259] on input "d. The project is under budget but behind schedule." at bounding box center [204, 255] width 0 height 8
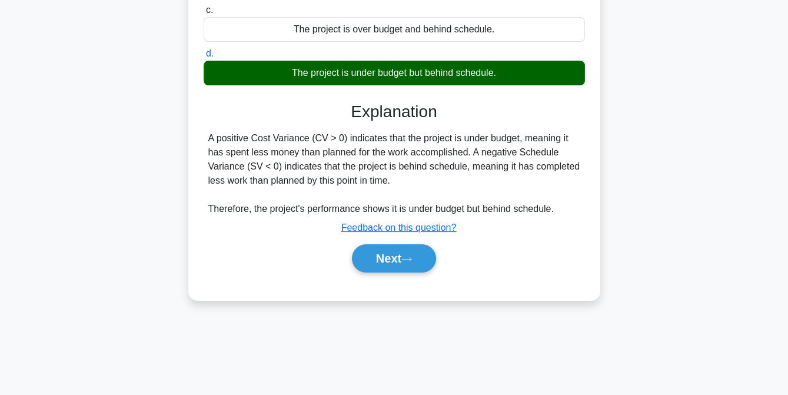
scroll to position [241, 0]
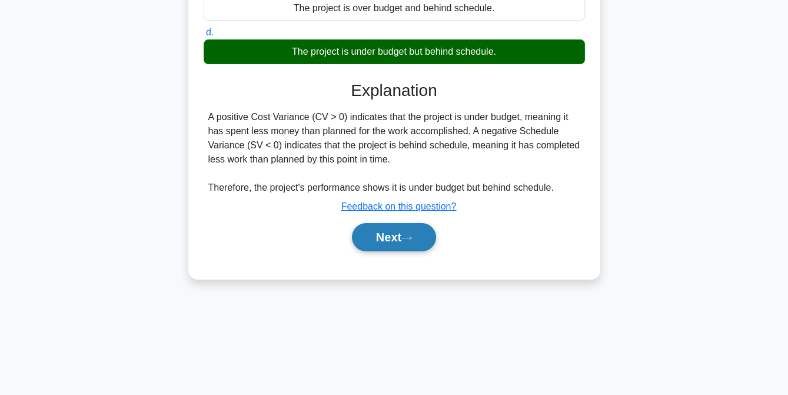
click at [387, 233] on button "Next" at bounding box center [394, 237] width 84 height 28
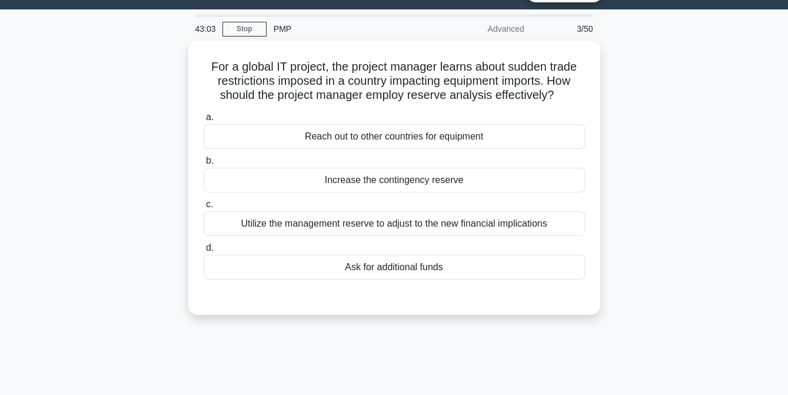
scroll to position [26, 0]
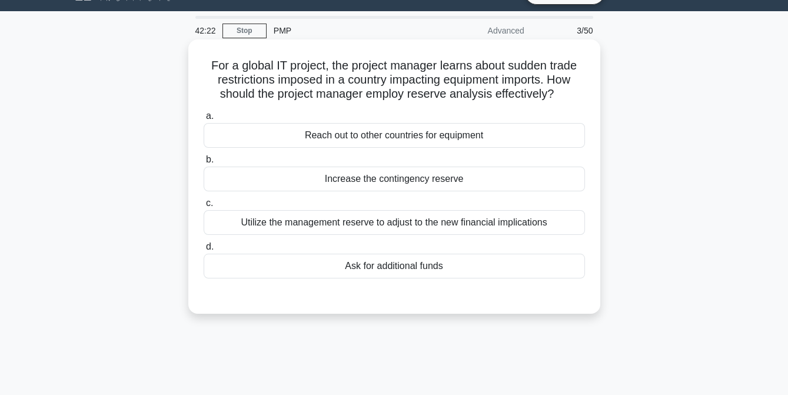
click at [388, 222] on div "Utilize the management reserve to adjust to the new financial implications" at bounding box center [395, 222] width 382 height 25
click at [204, 207] on input "c. Utilize the management reserve to adjust to the new financial implications" at bounding box center [204, 204] width 0 height 8
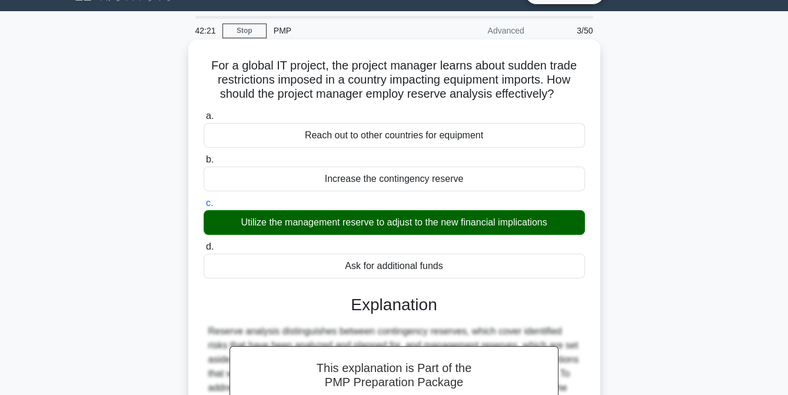
scroll to position [241, 0]
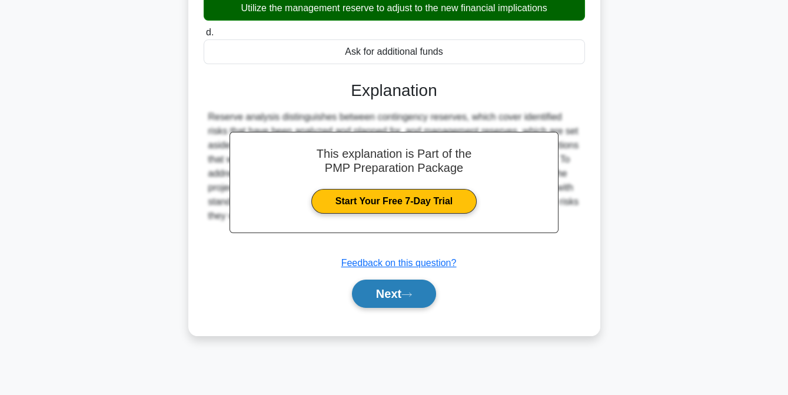
click at [392, 292] on button "Next" at bounding box center [394, 294] width 84 height 28
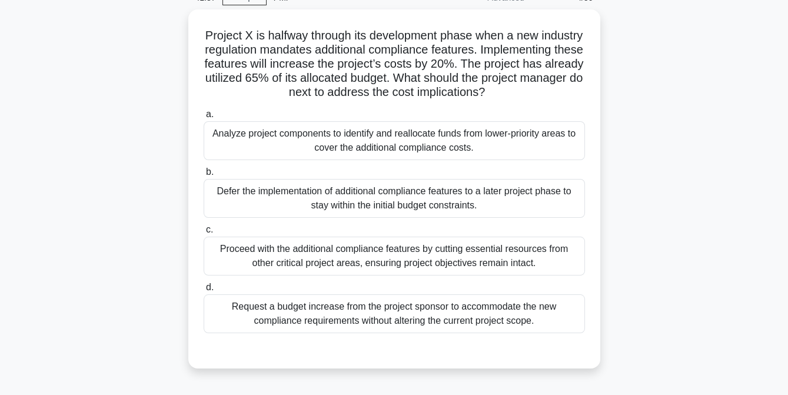
scroll to position [59, 0]
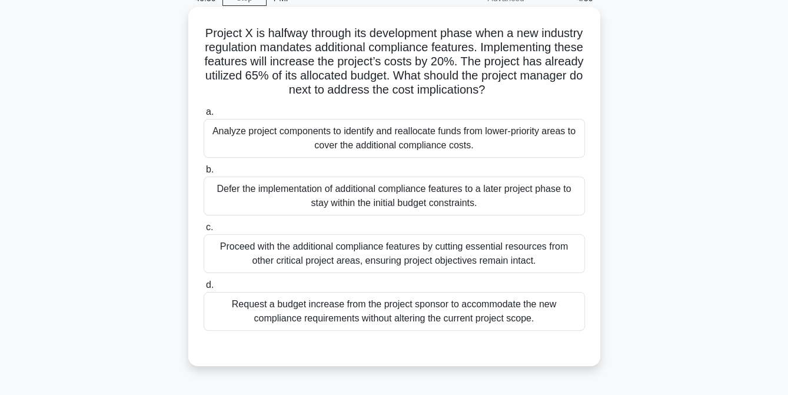
click at [360, 158] on div "Analyze project components to identify and reallocate funds from lower-priority…" at bounding box center [395, 138] width 382 height 39
click at [204, 116] on input "a. Analyze project components to identify and reallocate funds from lower-prior…" at bounding box center [204, 112] width 0 height 8
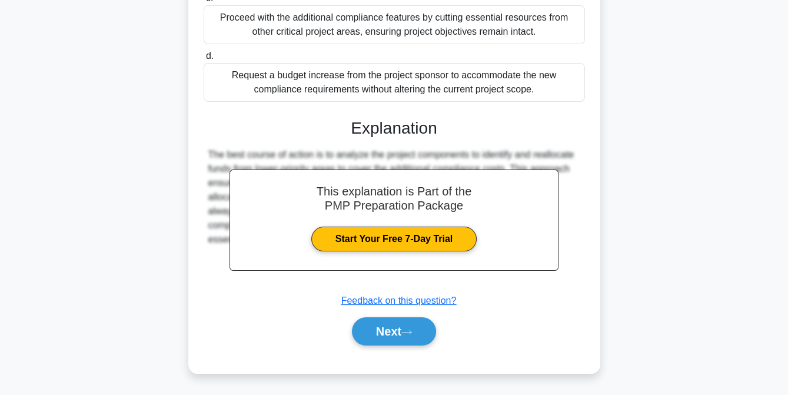
scroll to position [301, 0]
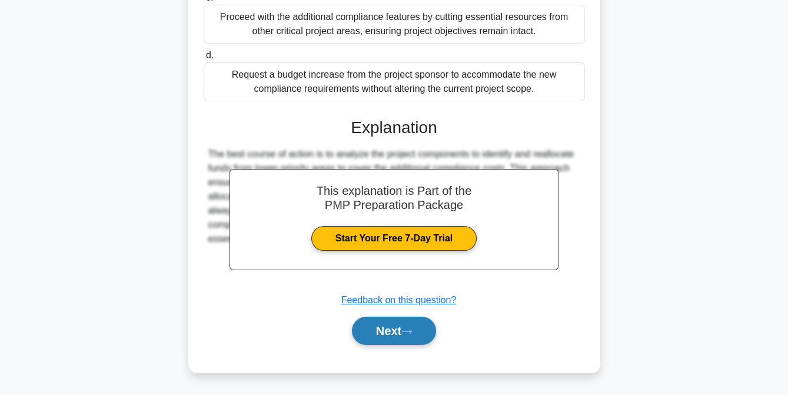
click at [388, 337] on button "Next" at bounding box center [394, 331] width 84 height 28
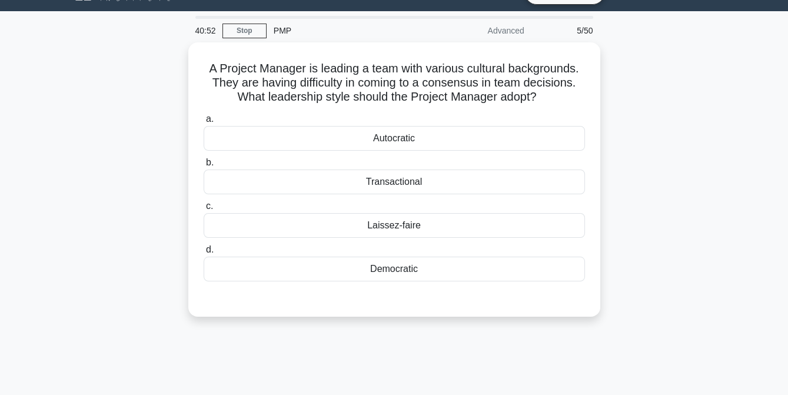
scroll to position [24, 0]
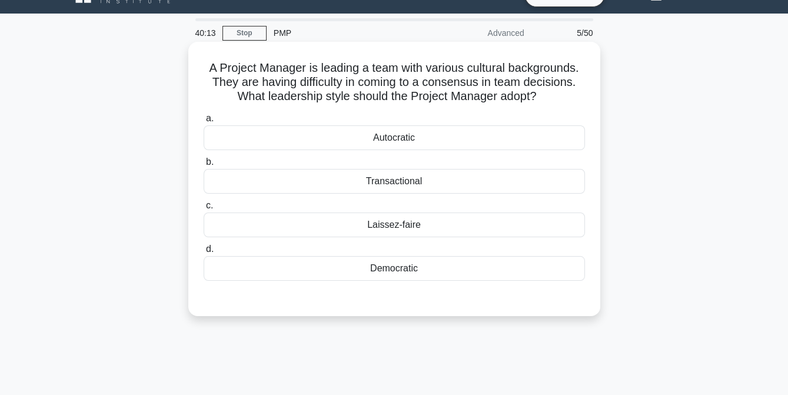
click at [400, 188] on div "Transactional" at bounding box center [395, 181] width 382 height 25
click at [204, 166] on input "b. Transactional" at bounding box center [204, 162] width 0 height 8
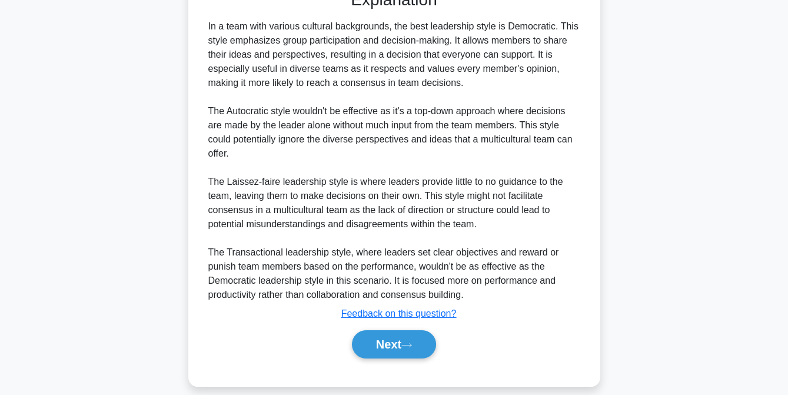
scroll to position [333, 0]
click at [377, 339] on button "Next" at bounding box center [394, 344] width 84 height 28
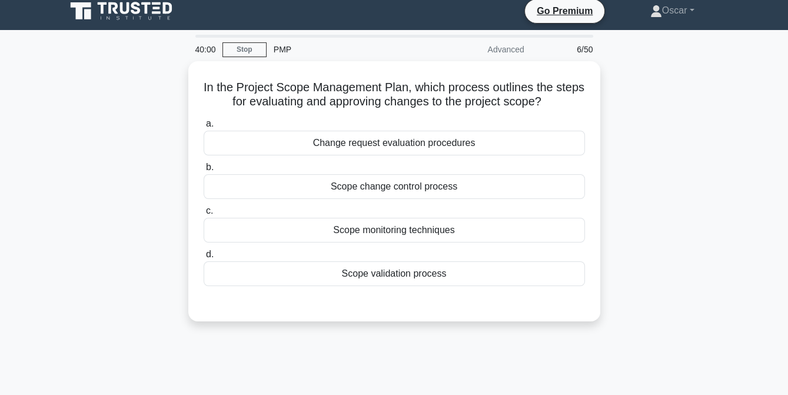
scroll to position [5, 0]
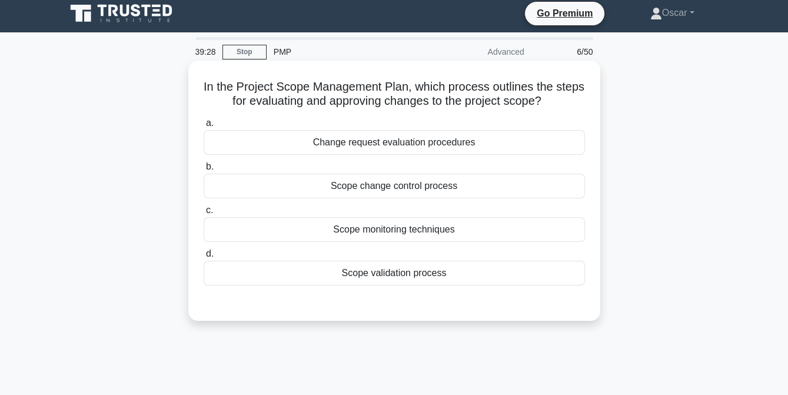
click at [392, 271] on div "Scope validation process" at bounding box center [395, 273] width 382 height 25
click at [204, 258] on input "d. Scope validation process" at bounding box center [204, 254] width 0 height 8
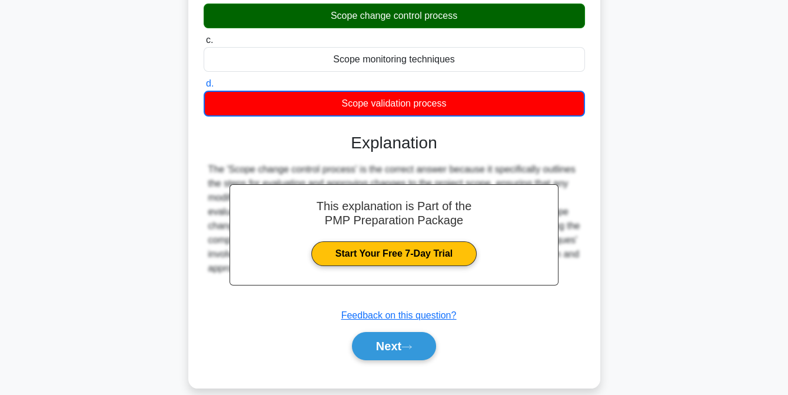
scroll to position [176, 0]
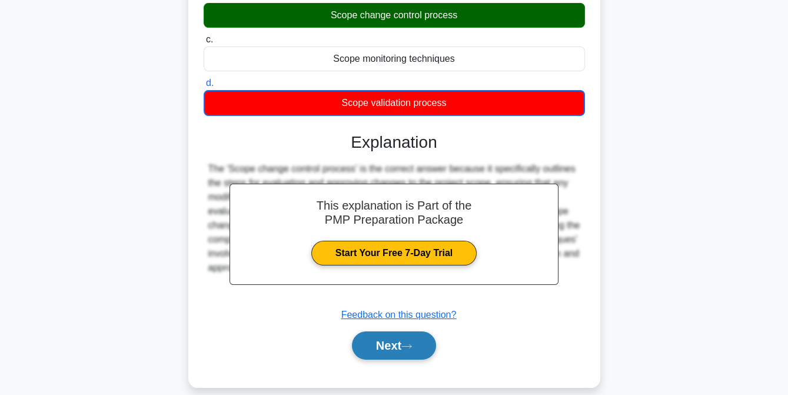
click at [380, 344] on button "Next" at bounding box center [394, 345] width 84 height 28
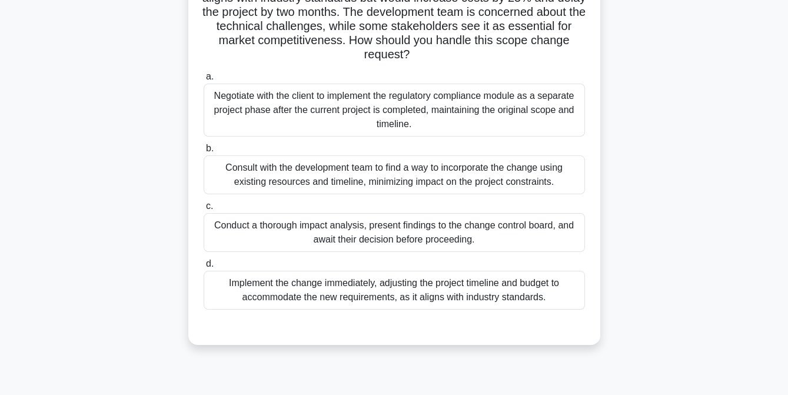
scroll to position [138, 0]
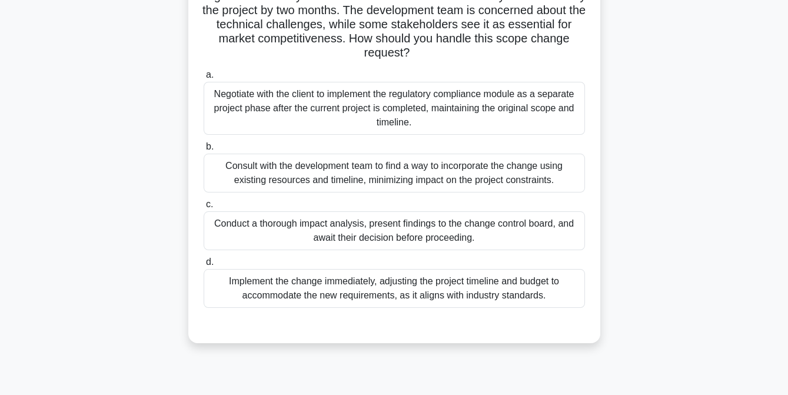
click at [334, 230] on div "Conduct a thorough impact analysis, present findings to the change control boar…" at bounding box center [395, 230] width 382 height 39
click at [204, 208] on input "c. Conduct a thorough impact analysis, present findings to the change control b…" at bounding box center [204, 205] width 0 height 8
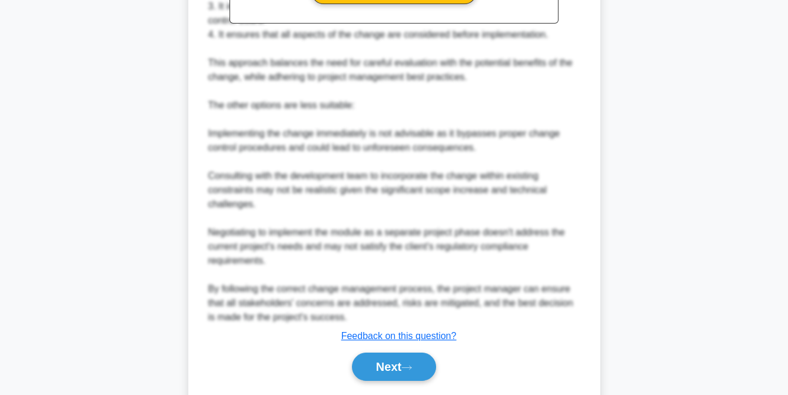
scroll to position [626, 0]
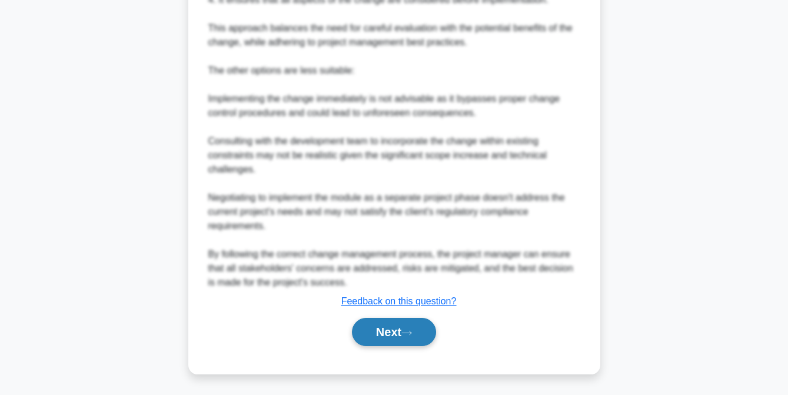
click at [370, 329] on button "Next" at bounding box center [394, 332] width 84 height 28
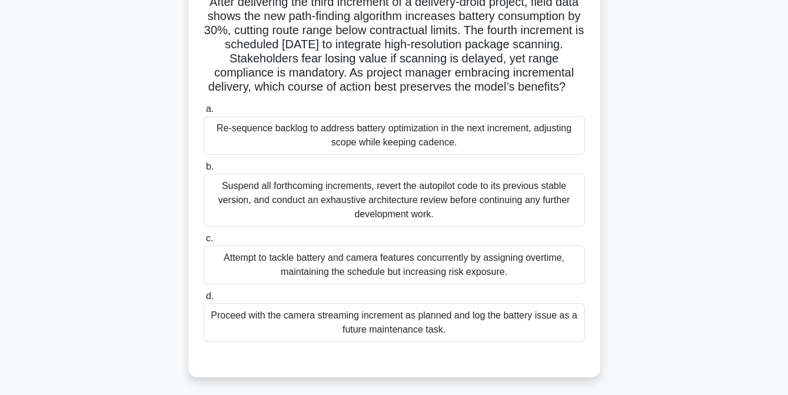
scroll to position [94, 0]
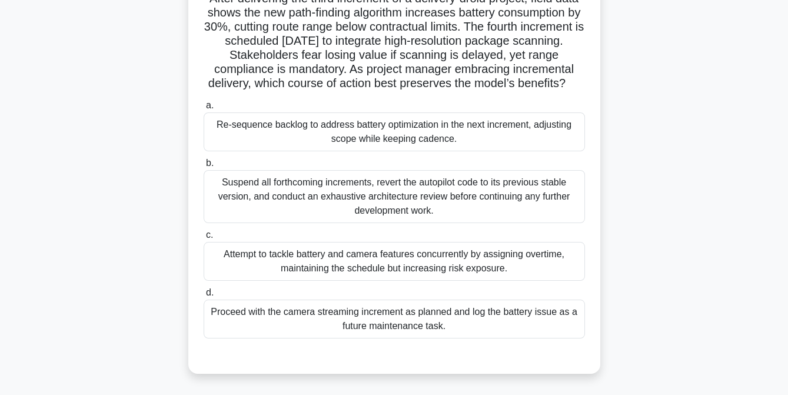
click at [372, 151] on div "Re-sequence backlog to address battery optimization in the next increment, adju…" at bounding box center [395, 131] width 382 height 39
click at [204, 110] on input "a. Re-sequence backlog to address battery optimization in the next increment, a…" at bounding box center [204, 106] width 0 height 8
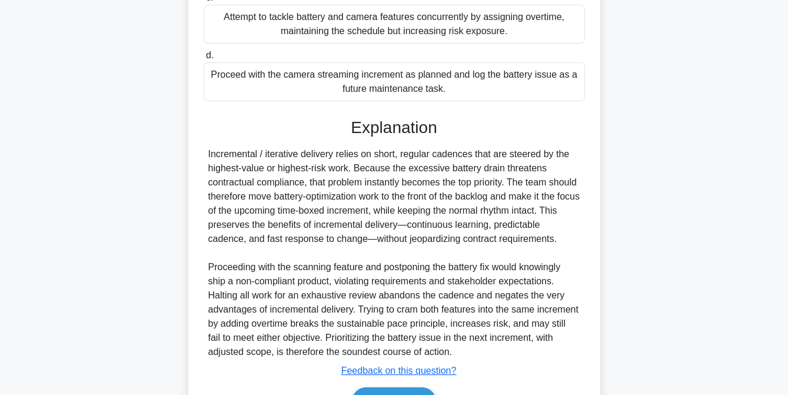
scroll to position [429, 0]
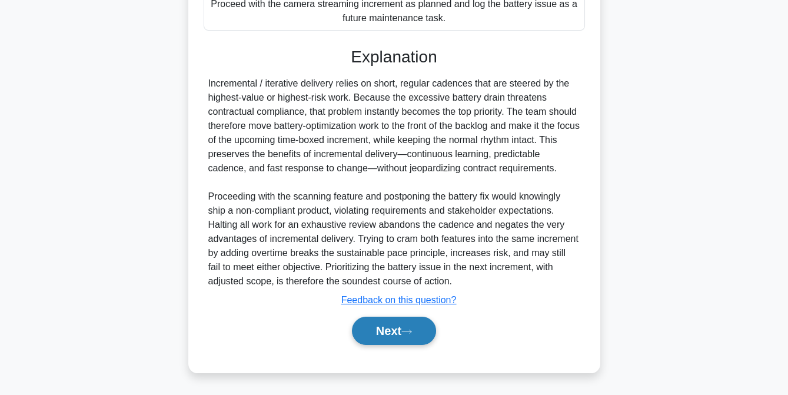
click at [394, 329] on button "Next" at bounding box center [394, 331] width 84 height 28
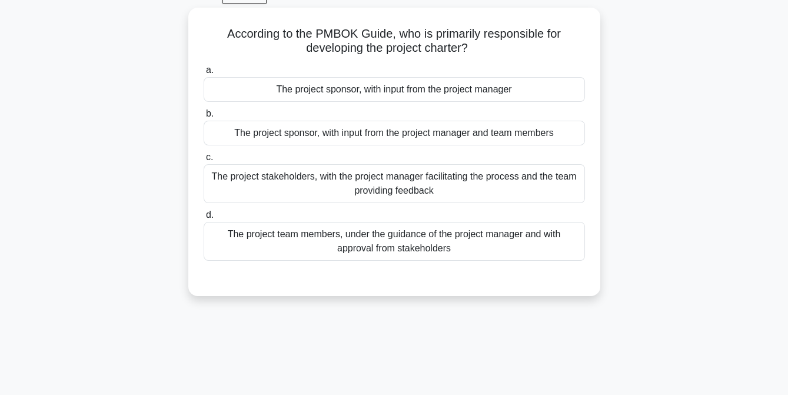
scroll to position [62, 0]
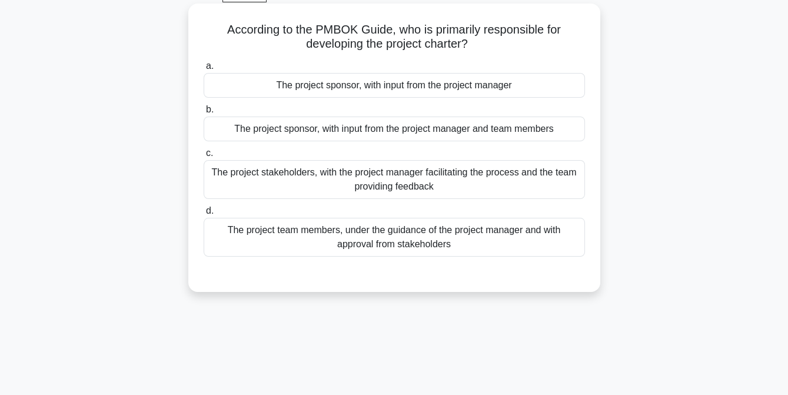
click at [370, 184] on div "The project stakeholders, with the project manager facilitating the process and…" at bounding box center [395, 179] width 382 height 39
click at [204, 157] on input "c. The project stakeholders, with the project manager facilitating the process …" at bounding box center [204, 154] width 0 height 8
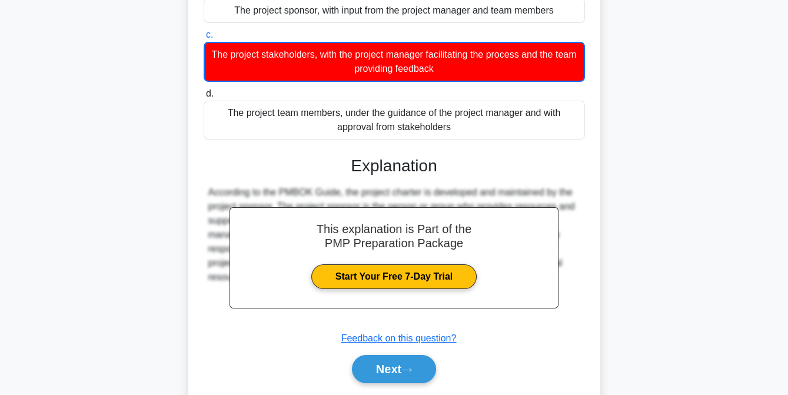
scroll to position [241, 0]
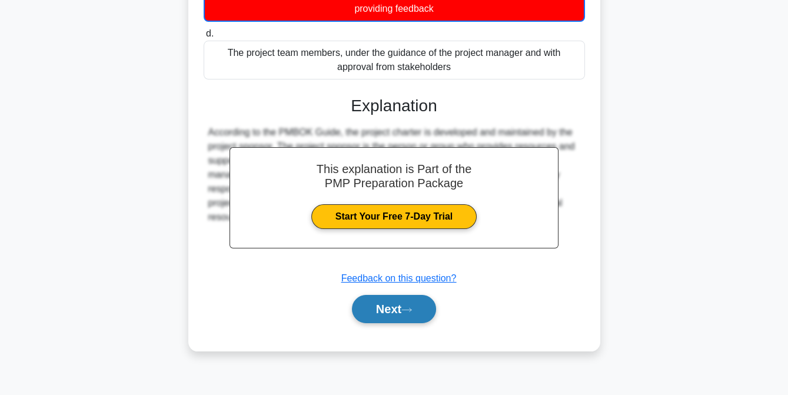
click at [380, 306] on button "Next" at bounding box center [394, 309] width 84 height 28
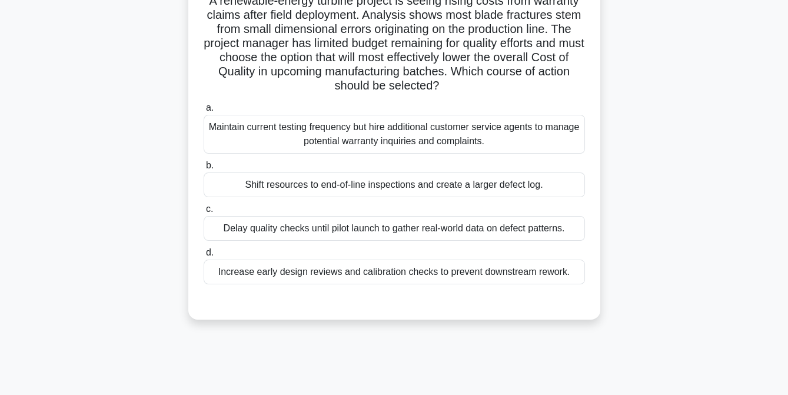
scroll to position [94, 0]
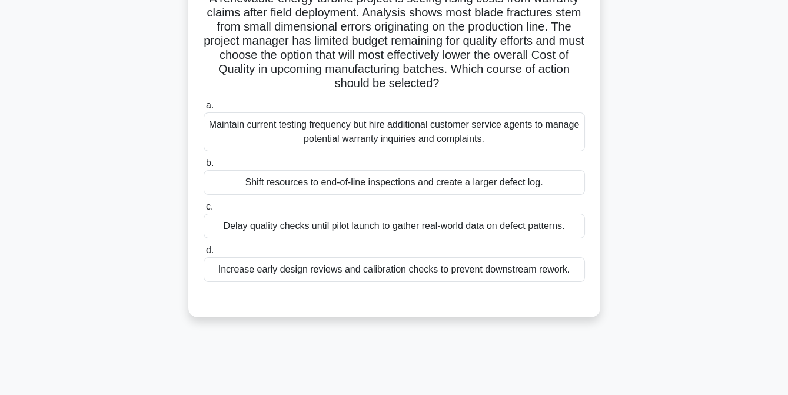
click at [355, 273] on div "Increase early design reviews and calibration checks to prevent downstream rewo…" at bounding box center [395, 269] width 382 height 25
click at [204, 254] on input "d. Increase early design reviews and calibration checks to prevent downstream r…" at bounding box center [204, 251] width 0 height 8
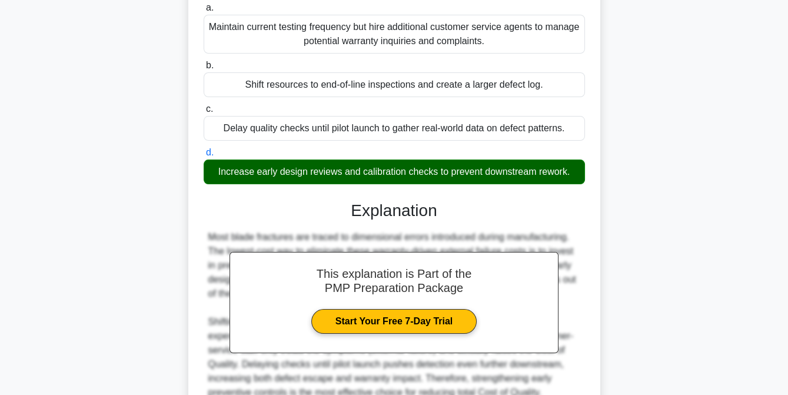
scroll to position [301, 0]
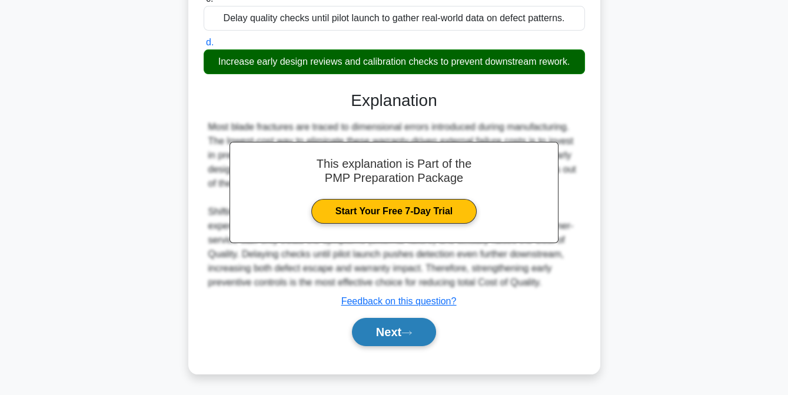
click at [375, 326] on button "Next" at bounding box center [394, 332] width 84 height 28
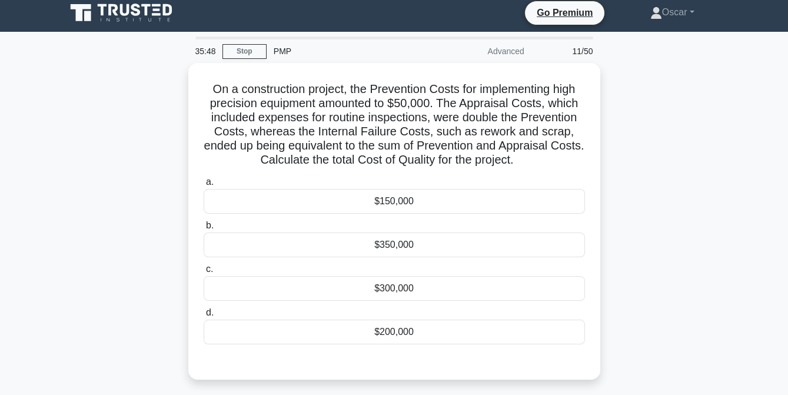
scroll to position [5, 0]
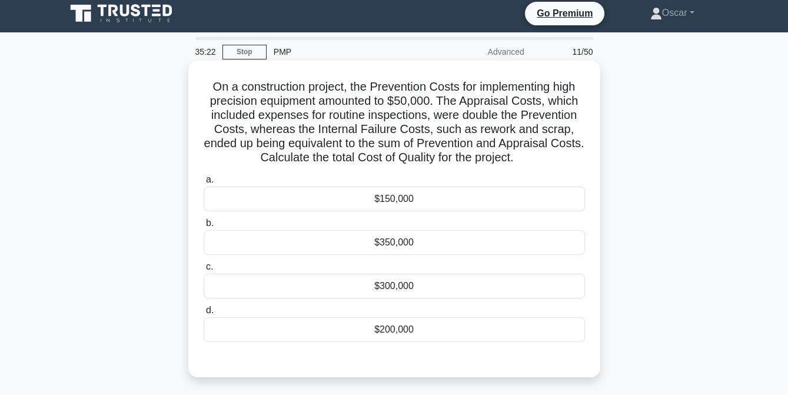
click at [420, 286] on div "$300,000" at bounding box center [395, 286] width 382 height 25
click at [204, 271] on input "c. $300,000" at bounding box center [204, 267] width 0 height 8
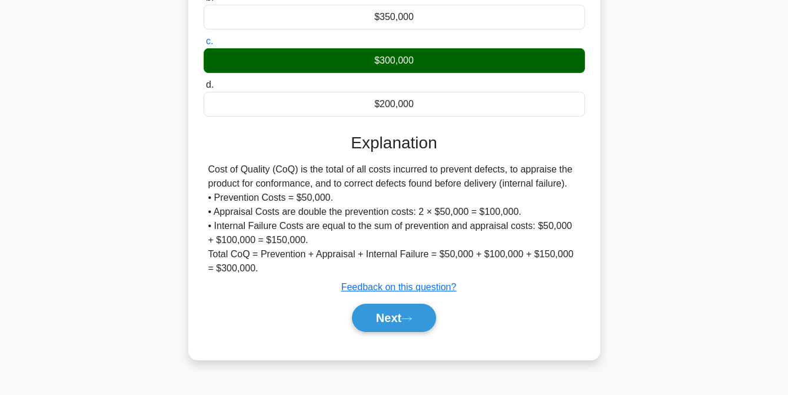
scroll to position [241, 0]
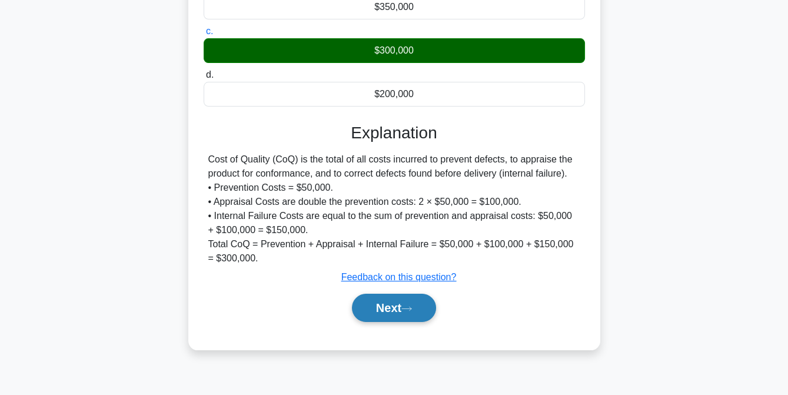
click at [396, 302] on button "Next" at bounding box center [394, 308] width 84 height 28
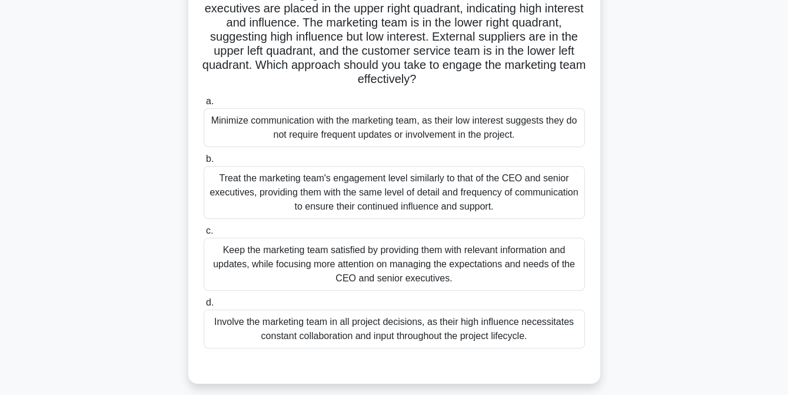
scroll to position [111, 0]
click at [352, 276] on div "Keep the marketing team satisfied by providing them with relevant information a…" at bounding box center [395, 264] width 382 height 53
click at [204, 236] on input "c. Keep the marketing team satisfied by providing them with relevant informatio…" at bounding box center [204, 232] width 0 height 8
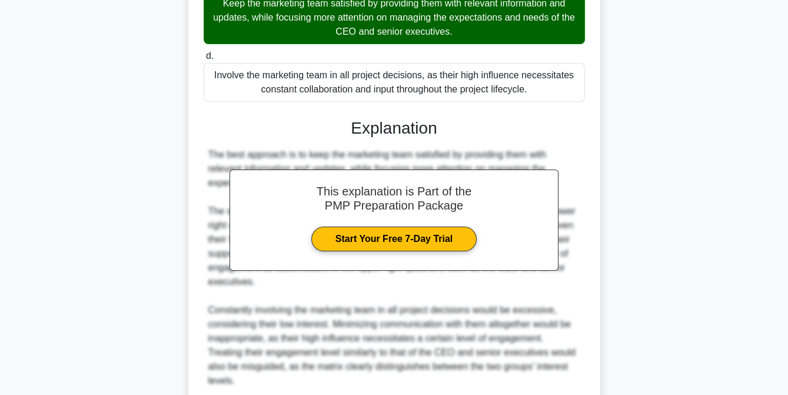
scroll to position [443, 0]
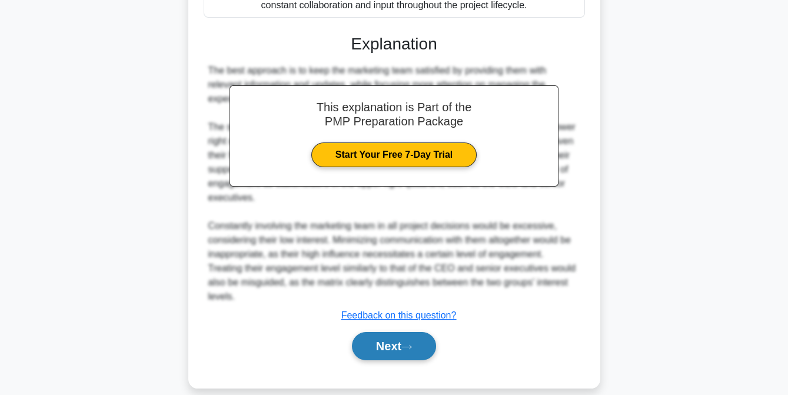
click at [379, 334] on button "Next" at bounding box center [394, 346] width 84 height 28
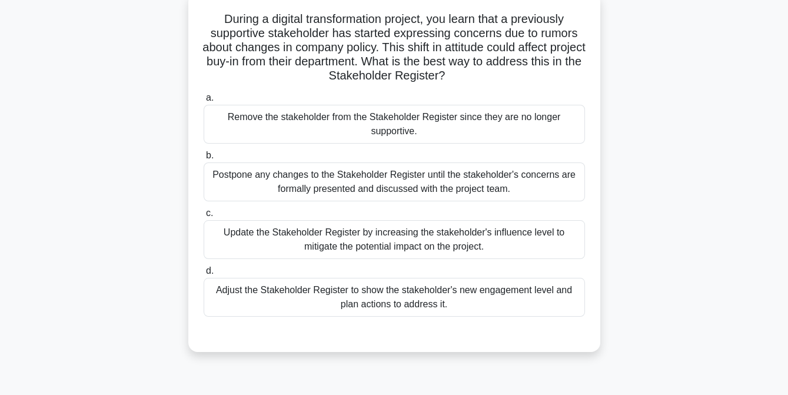
scroll to position [78, 0]
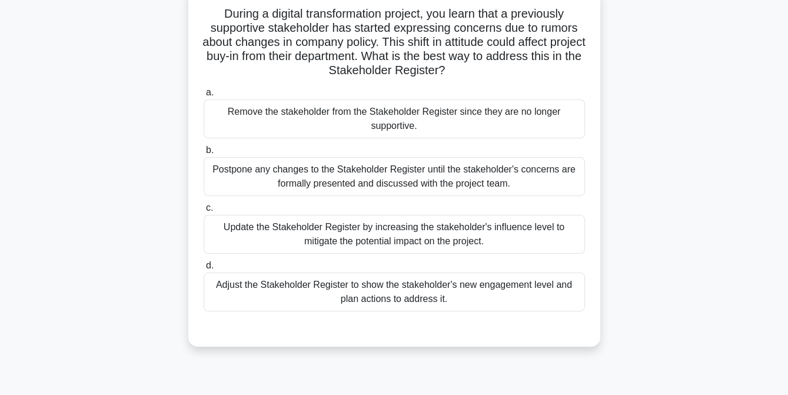
click at [397, 240] on div "Update the Stakeholder Register by increasing the stakeholder's influence level…" at bounding box center [395, 234] width 382 height 39
click at [204, 212] on input "c. Update the Stakeholder Register by increasing the stakeholder's influence le…" at bounding box center [204, 208] width 0 height 8
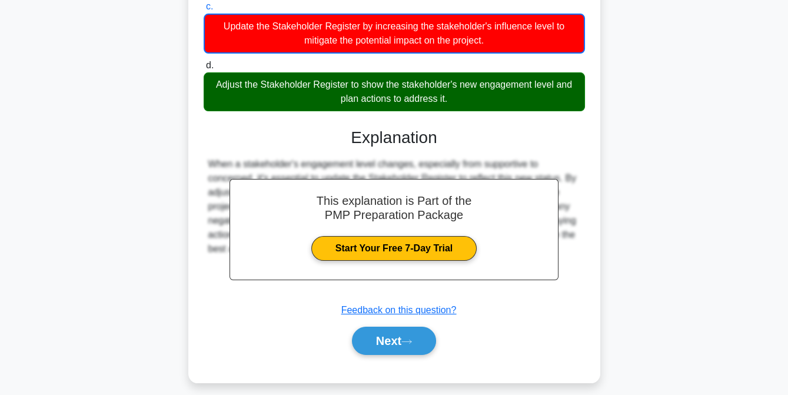
scroll to position [289, 0]
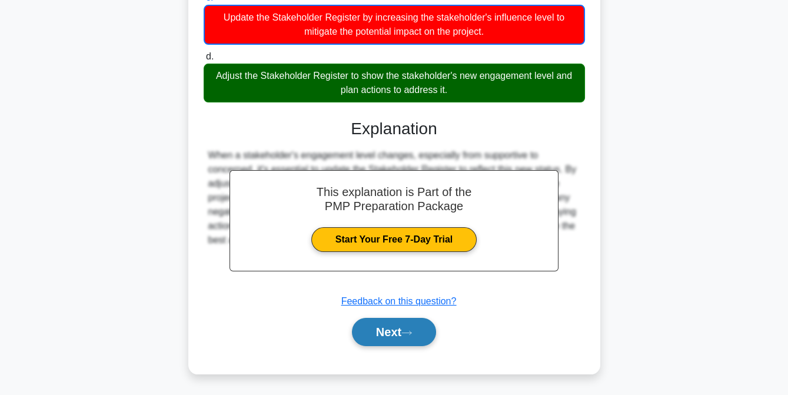
click at [391, 336] on button "Next" at bounding box center [394, 332] width 84 height 28
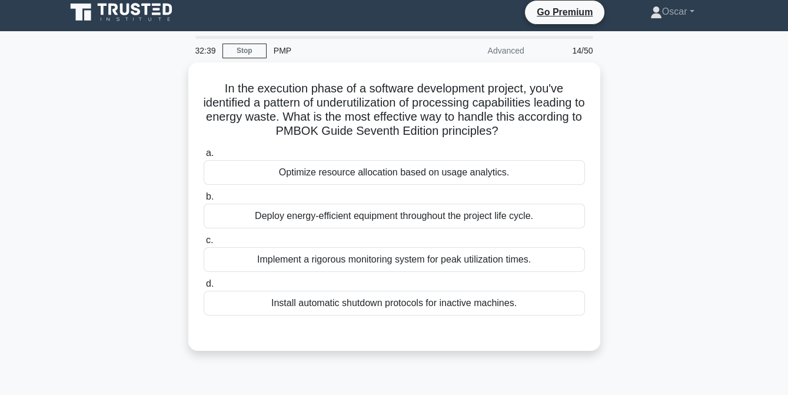
scroll to position [6, 0]
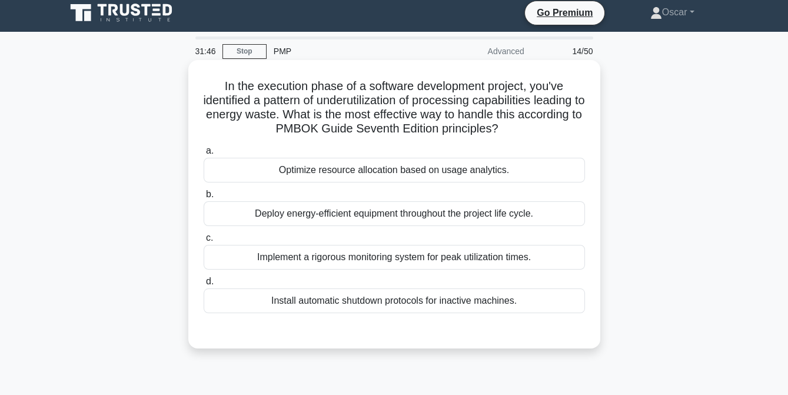
click at [382, 170] on div "Optimize resource allocation based on usage analytics." at bounding box center [395, 170] width 382 height 25
click at [204, 155] on input "a. Optimize resource allocation based on usage analytics." at bounding box center [204, 151] width 0 height 8
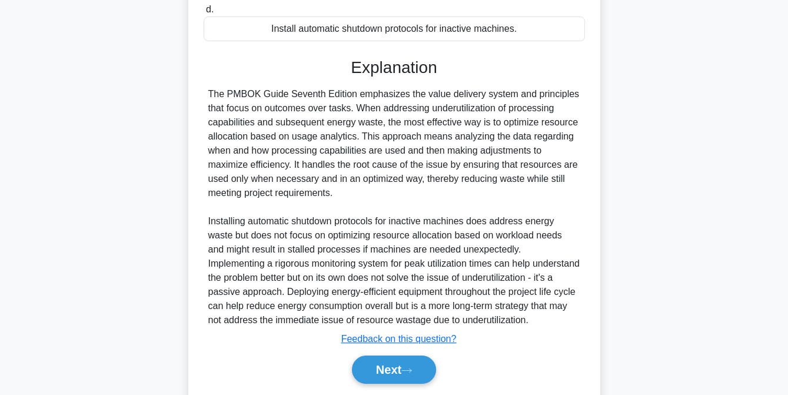
scroll to position [278, 0]
click at [394, 370] on button "Next" at bounding box center [394, 369] width 84 height 28
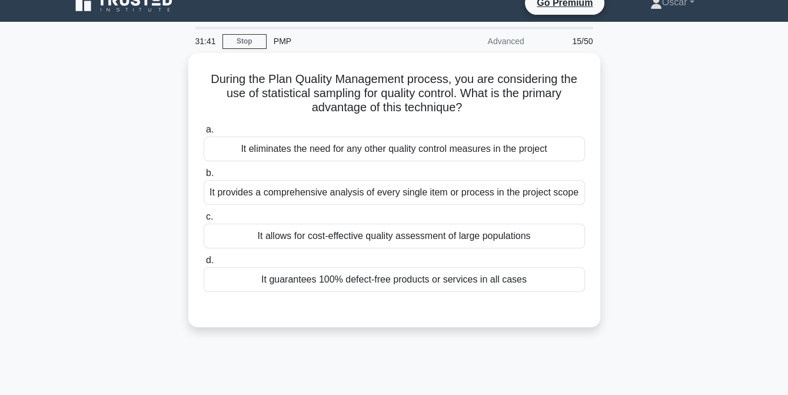
scroll to position [14, 0]
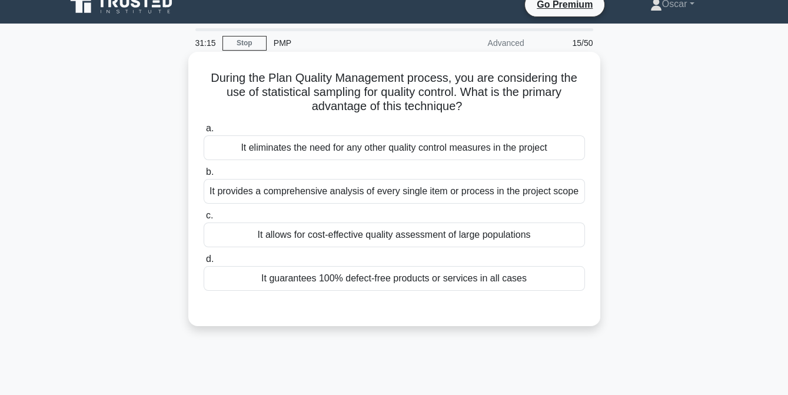
click at [417, 240] on div "It allows for cost-effective quality assessment of large populations" at bounding box center [395, 235] width 382 height 25
click at [204, 220] on input "c. It allows for cost-effective quality assessment of large populations" at bounding box center [204, 216] width 0 height 8
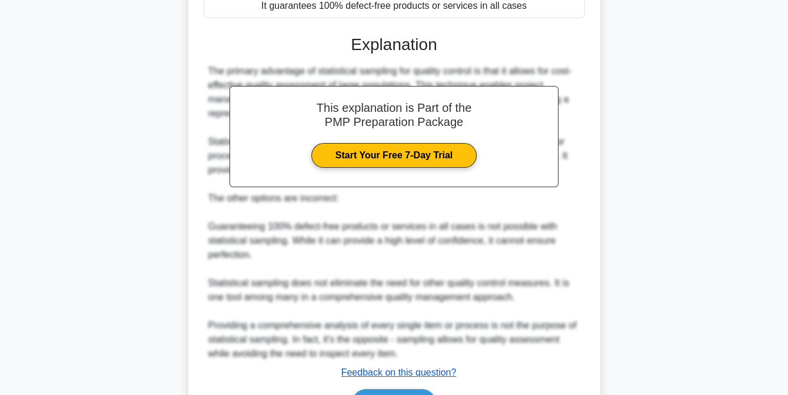
scroll to position [306, 0]
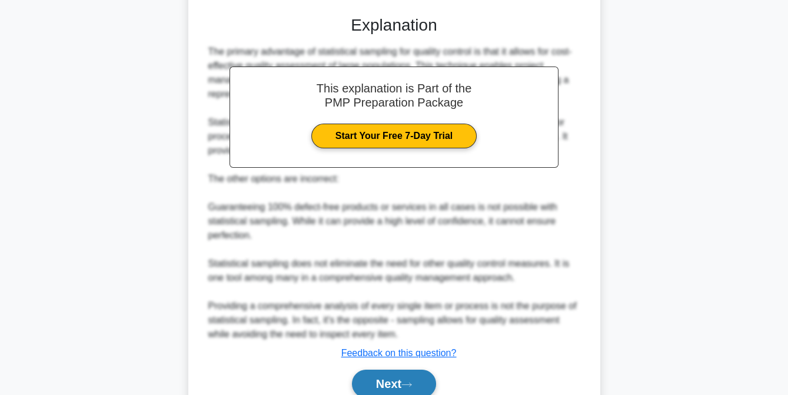
click at [387, 380] on button "Next" at bounding box center [394, 384] width 84 height 28
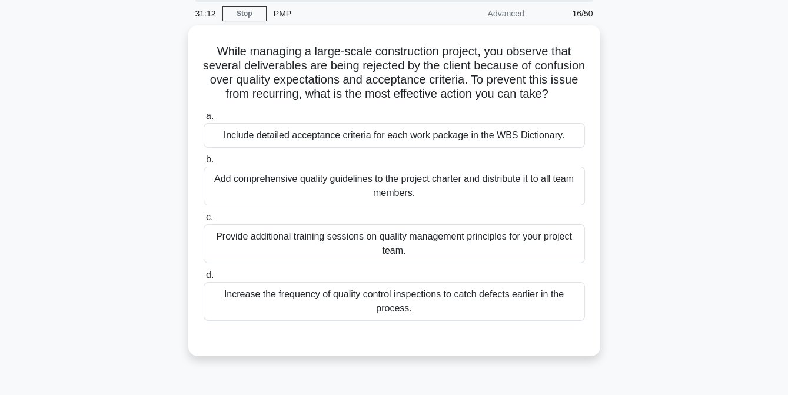
scroll to position [40, 0]
click at [405, 148] on div "Include detailed acceptance criteria for each work package in the WBS Dictionar…" at bounding box center [395, 136] width 382 height 25
click at [204, 121] on input "a. Include detailed acceptance criteria for each work package in the WBS Dictio…" at bounding box center [204, 117] width 0 height 8
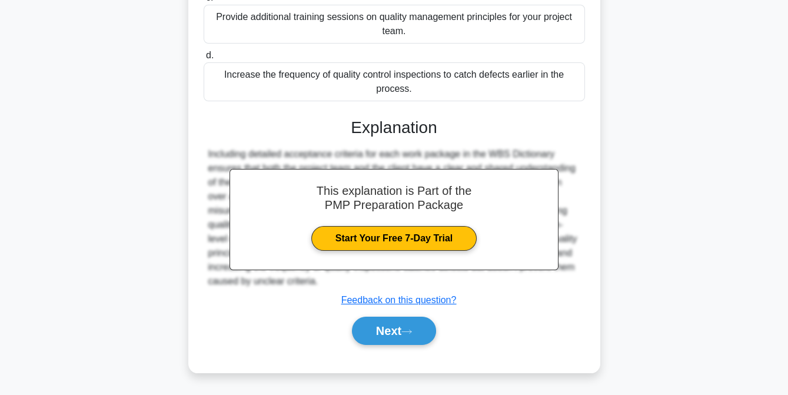
scroll to position [273, 0]
click at [389, 337] on button "Next" at bounding box center [394, 331] width 84 height 28
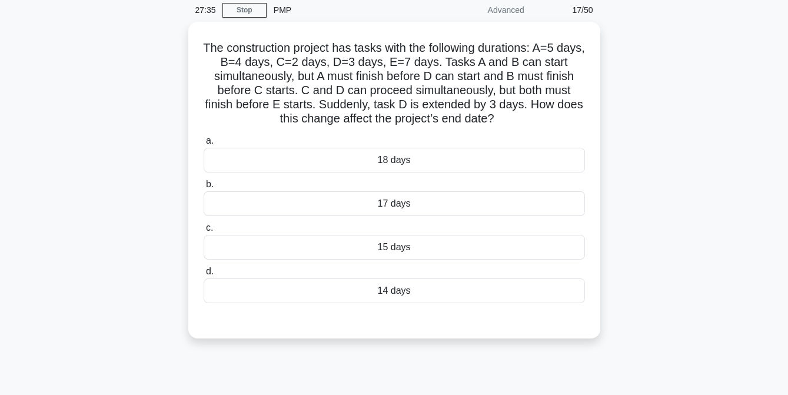
scroll to position [9, 0]
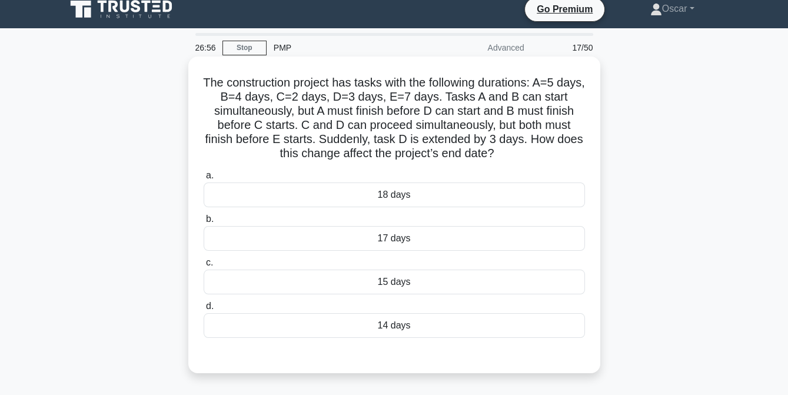
click at [397, 195] on div "18 days" at bounding box center [395, 195] width 382 height 25
click at [204, 180] on input "a. 18 days" at bounding box center [204, 176] width 0 height 8
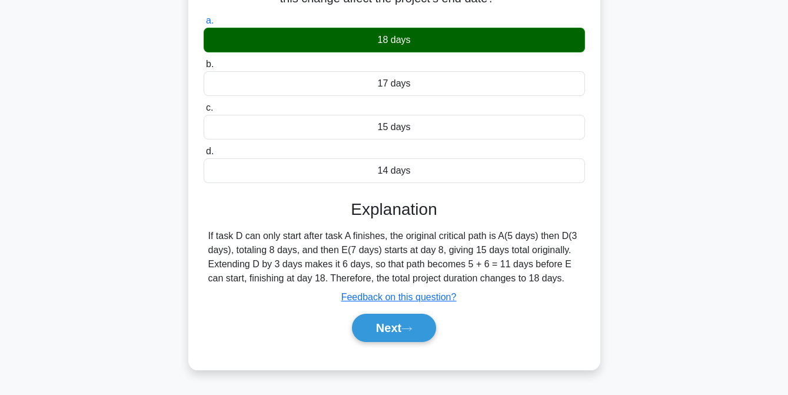
scroll to position [241, 0]
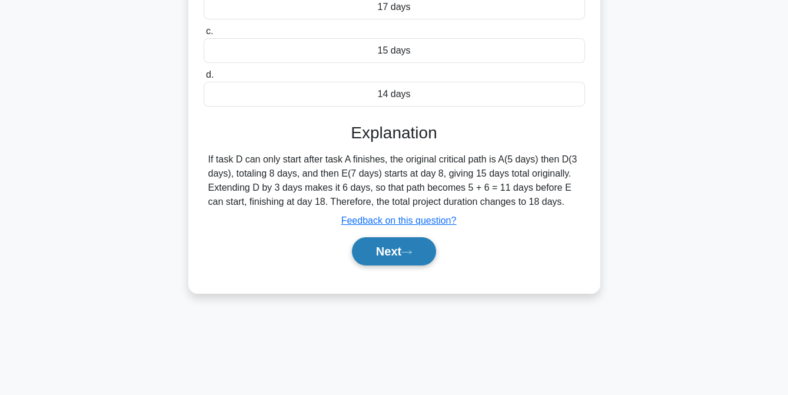
click at [396, 252] on button "Next" at bounding box center [394, 251] width 84 height 28
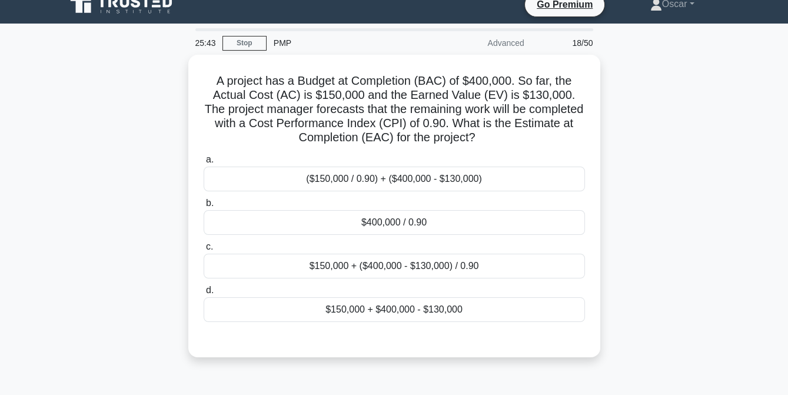
scroll to position [14, 0]
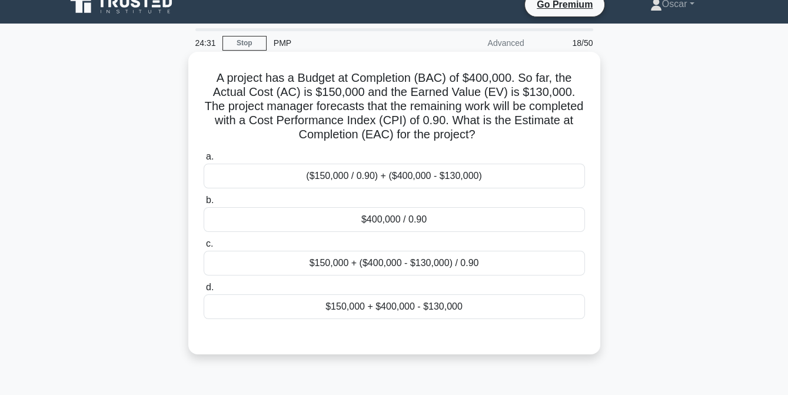
click at [405, 270] on div "$150,000 + ($400,000 - $130,000) / 0.90" at bounding box center [395, 263] width 382 height 25
click at [204, 248] on input "c. $150,000 + ($400,000 - $130,000) / 0.90" at bounding box center [204, 244] width 0 height 8
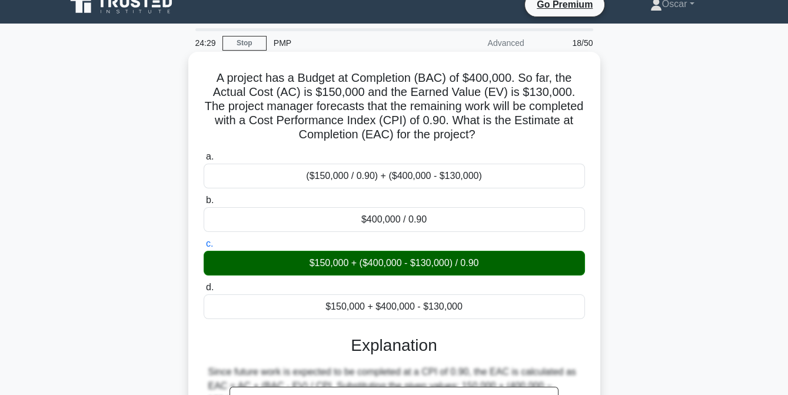
scroll to position [241, 0]
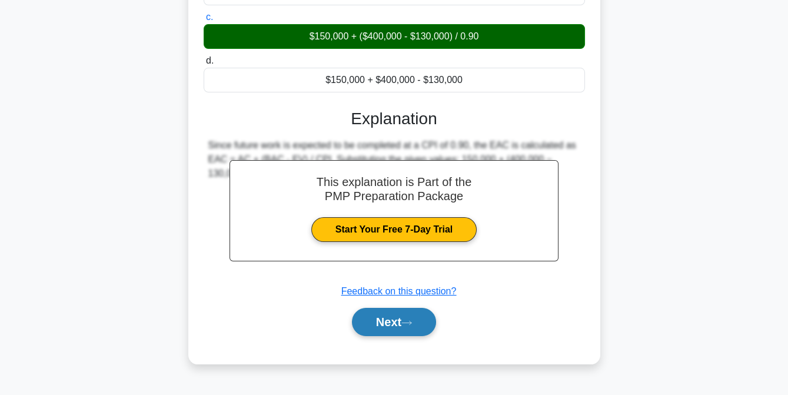
click at [393, 324] on button "Next" at bounding box center [394, 322] width 84 height 28
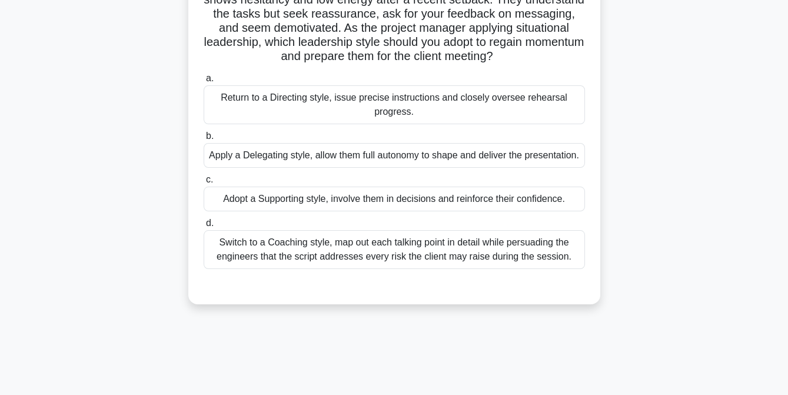
scroll to position [125, 0]
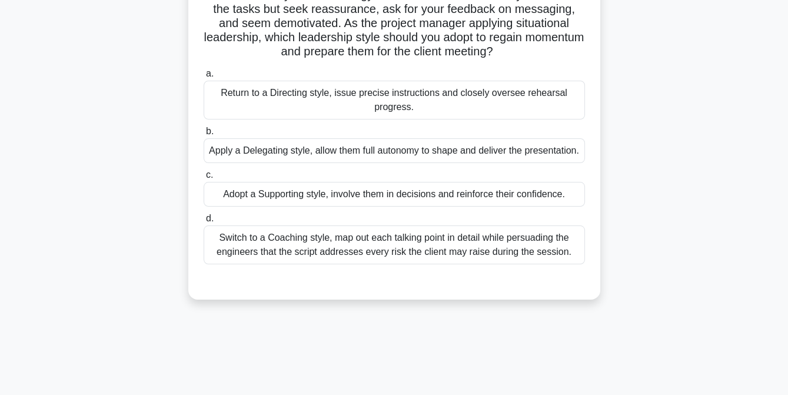
click at [339, 207] on div "Adopt a Supporting style, involve them in decisions and reinforce their confide…" at bounding box center [395, 194] width 382 height 25
click at [204, 179] on input "c. Adopt a Supporting style, involve them in decisions and reinforce their conf…" at bounding box center [204, 175] width 0 height 8
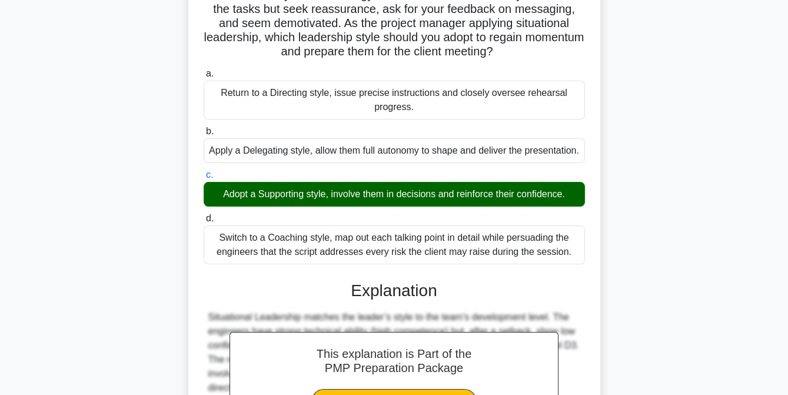
scroll to position [330, 0]
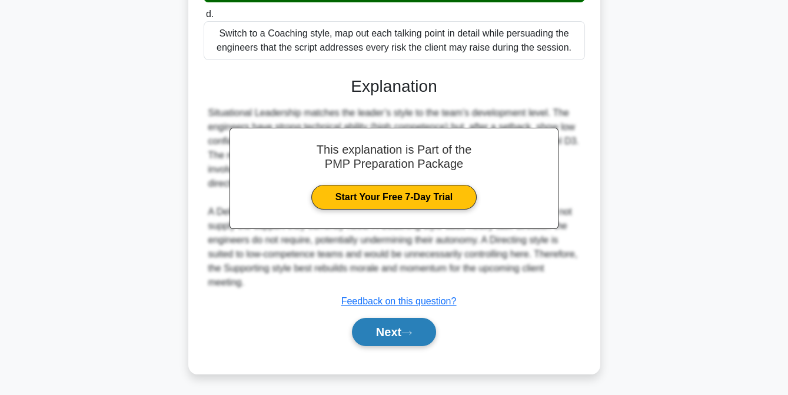
click at [377, 329] on button "Next" at bounding box center [394, 332] width 84 height 28
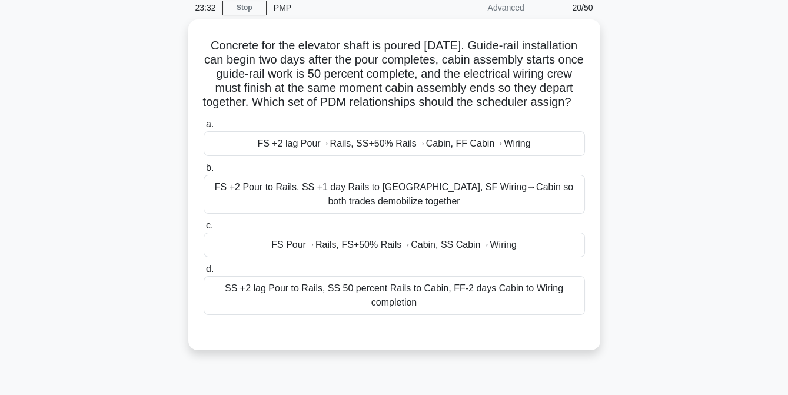
scroll to position [50, 0]
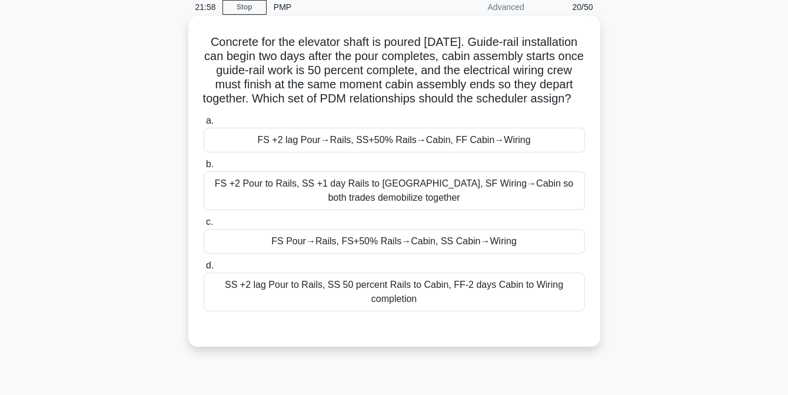
click at [314, 203] on div "FS +2 Pour to Rails, SS +1 day Rails to Cabin, SF Wiring→Cabin so both trades d…" at bounding box center [395, 190] width 382 height 39
click at [204, 168] on input "b. FS +2 Pour to Rails, SS +1 day Rails to Cabin, SF Wiring→Cabin so both trade…" at bounding box center [204, 165] width 0 height 8
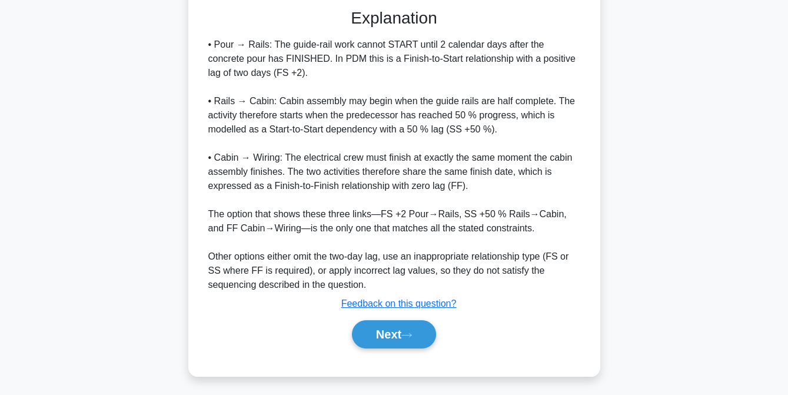
scroll to position [387, 0]
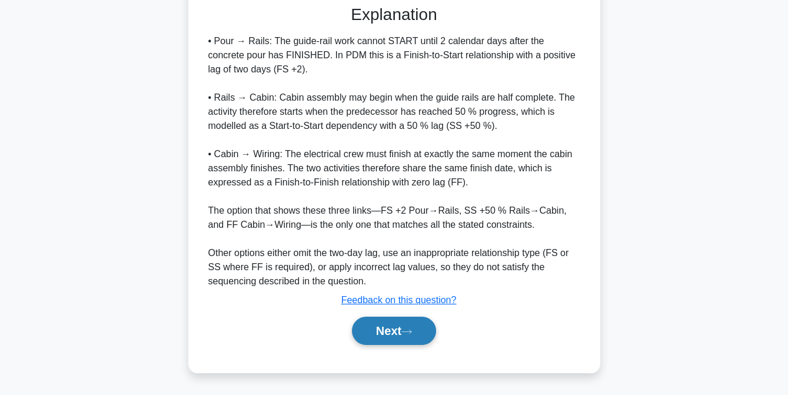
click at [393, 331] on button "Next" at bounding box center [394, 331] width 84 height 28
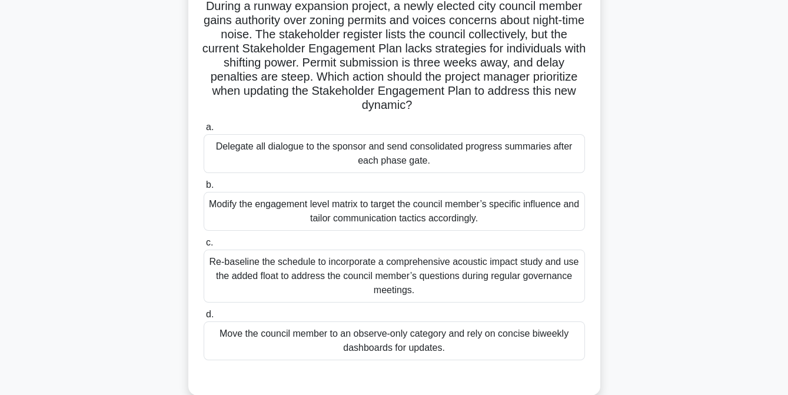
scroll to position [86, 0]
click at [436, 210] on div "Modify the engagement level matrix to target the council member’s specific infl…" at bounding box center [395, 211] width 382 height 39
click at [204, 189] on input "b. Modify the engagement level matrix to target the council member’s specific i…" at bounding box center [204, 185] width 0 height 8
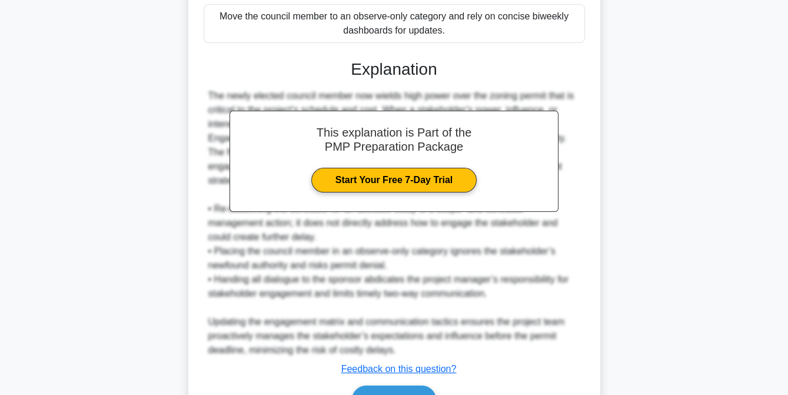
scroll to position [453, 0]
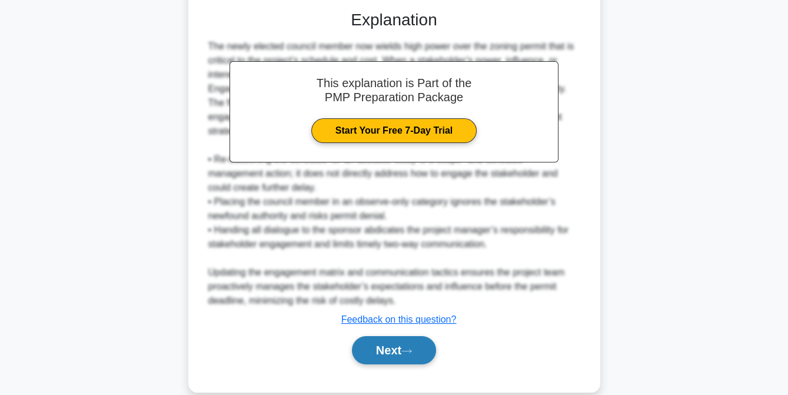
click at [399, 350] on button "Next" at bounding box center [394, 350] width 84 height 28
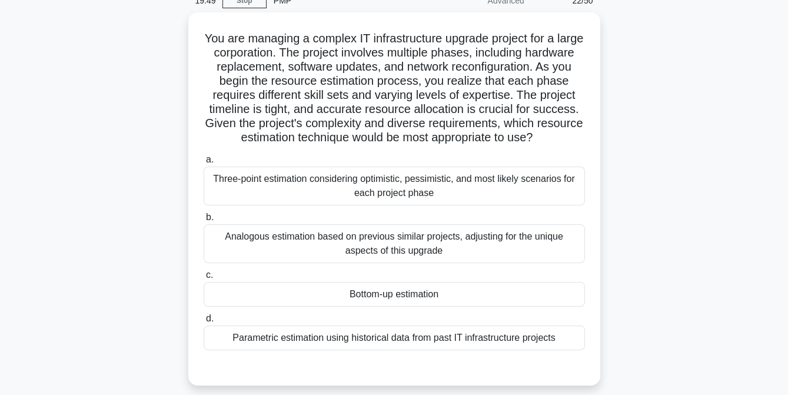
scroll to position [55, 0]
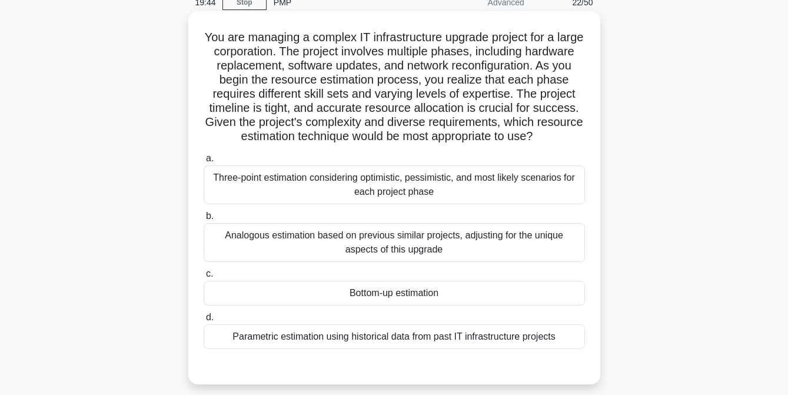
click at [387, 341] on div "Parametric estimation using historical data from past IT infrastructure projects" at bounding box center [395, 336] width 382 height 25
click at [204, 321] on input "d. Parametric estimation using historical data from past IT infrastructure proj…" at bounding box center [204, 318] width 0 height 8
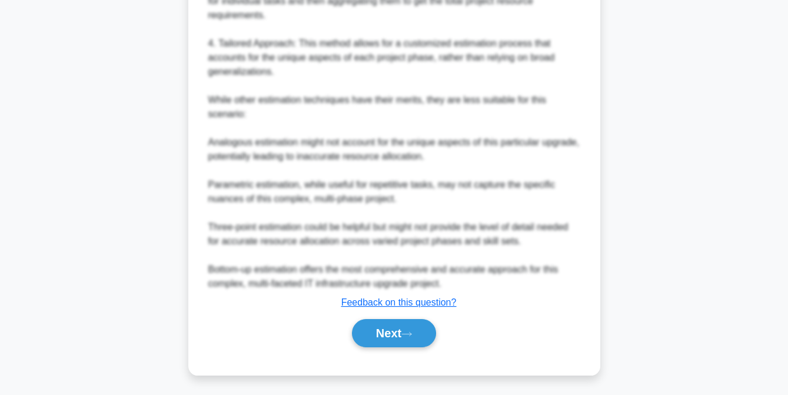
scroll to position [656, 0]
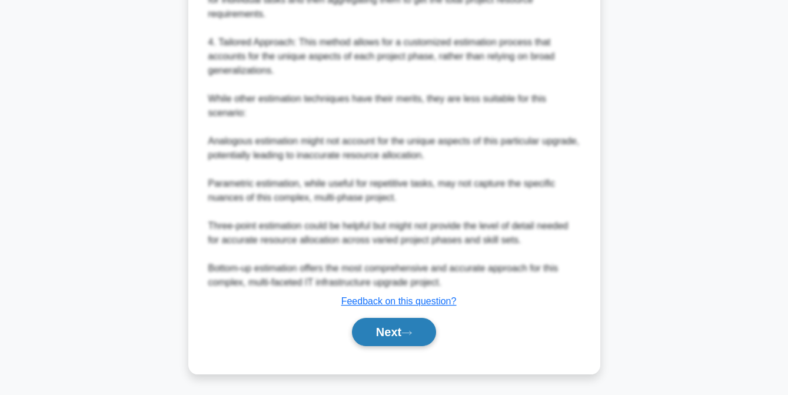
click at [386, 333] on button "Next" at bounding box center [394, 332] width 84 height 28
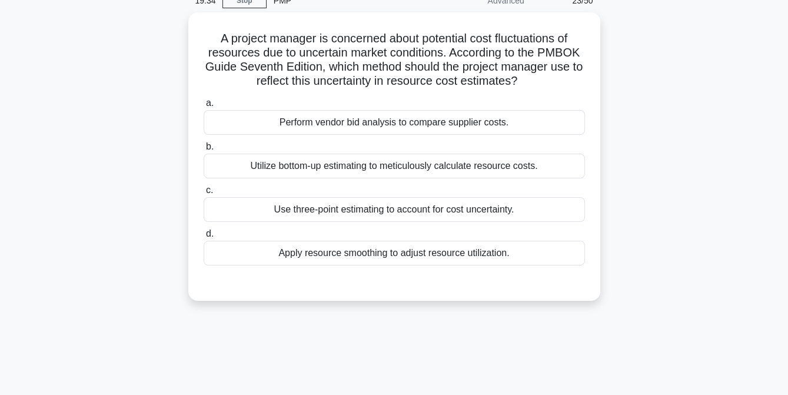
scroll to position [53, 0]
click at [374, 215] on div "Use three-point estimating to account for cost uncertainty." at bounding box center [395, 210] width 382 height 25
click at [204, 195] on input "c. Use three-point estimating to account for cost uncertainty." at bounding box center [204, 191] width 0 height 8
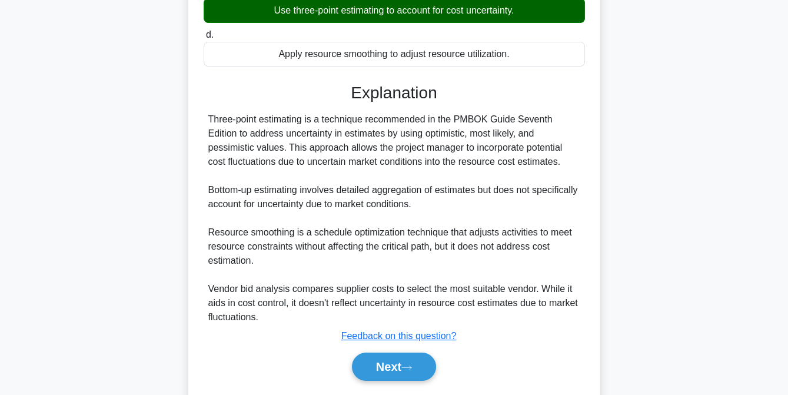
scroll to position [287, 0]
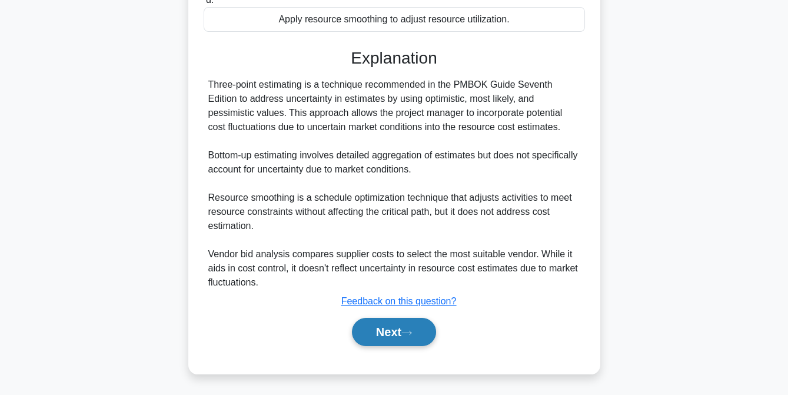
click at [410, 327] on button "Next" at bounding box center [394, 332] width 84 height 28
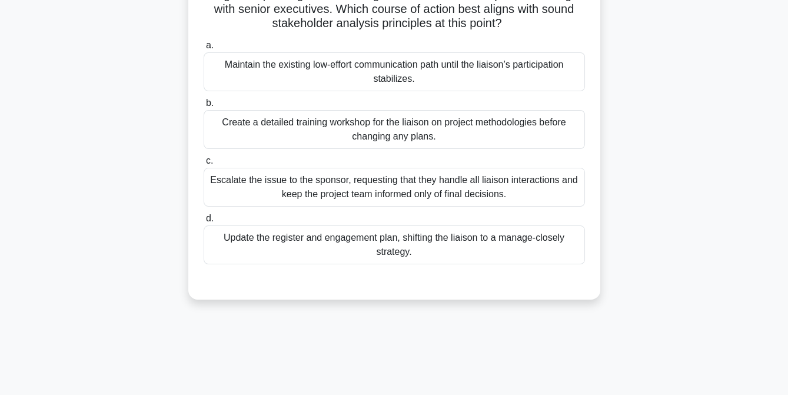
scroll to position [146, 0]
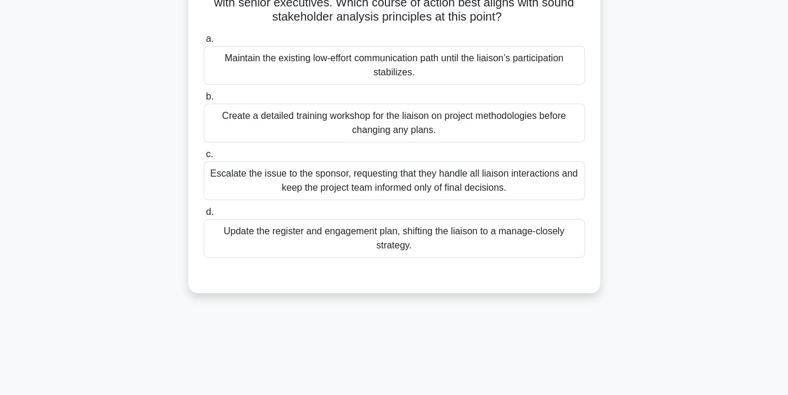
click at [350, 235] on div "Update the register and engagement plan, shifting the liaison to a manage-close…" at bounding box center [395, 238] width 382 height 39
click at [204, 216] on input "d. Update the register and engagement plan, shifting the liaison to a manage-cl…" at bounding box center [204, 212] width 0 height 8
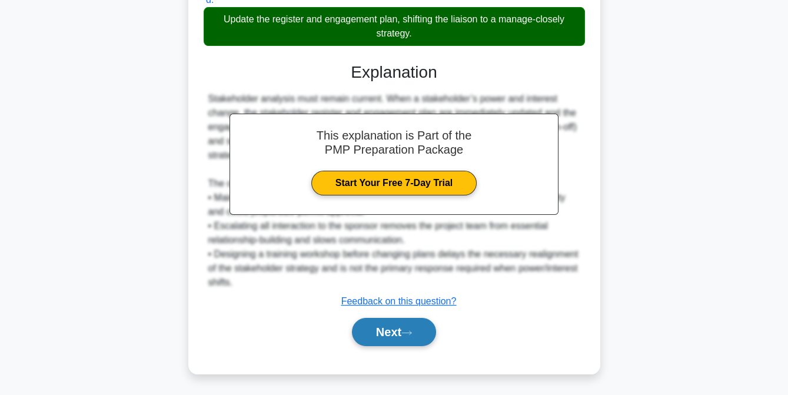
scroll to position [358, 0]
click at [389, 330] on button "Next" at bounding box center [394, 332] width 84 height 28
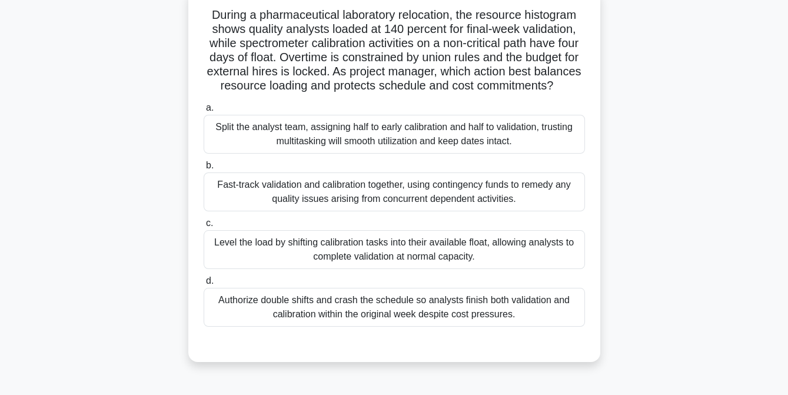
scroll to position [78, 0]
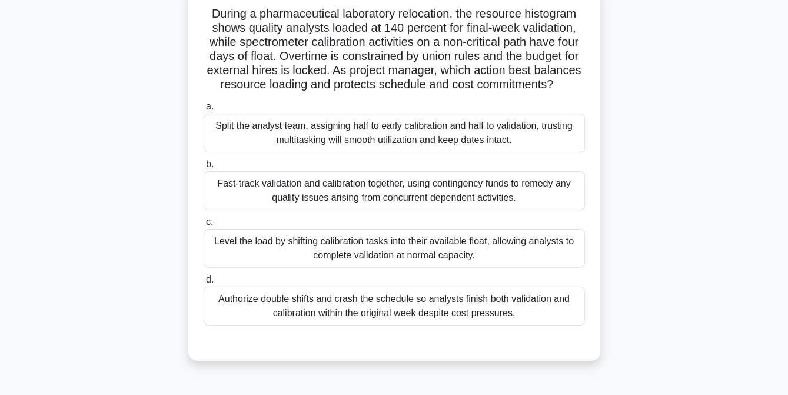
click at [352, 201] on div "Fast-track validation and calibration together, using contingency funds to reme…" at bounding box center [395, 190] width 382 height 39
click at [204, 168] on input "b. Fast-track validation and calibration together, using contingency funds to r…" at bounding box center [204, 165] width 0 height 8
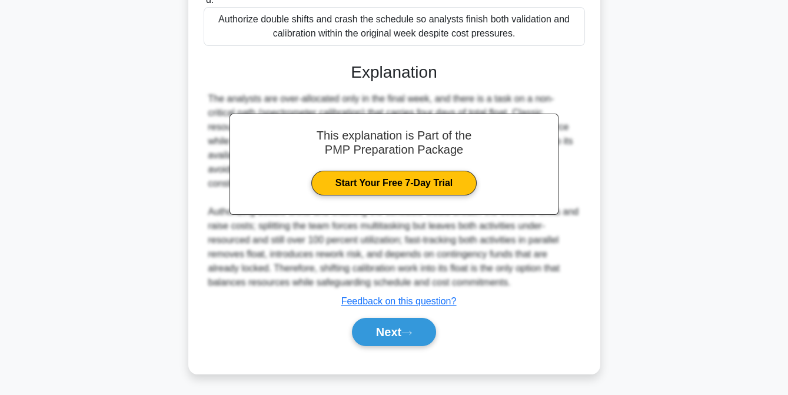
scroll to position [373, 0]
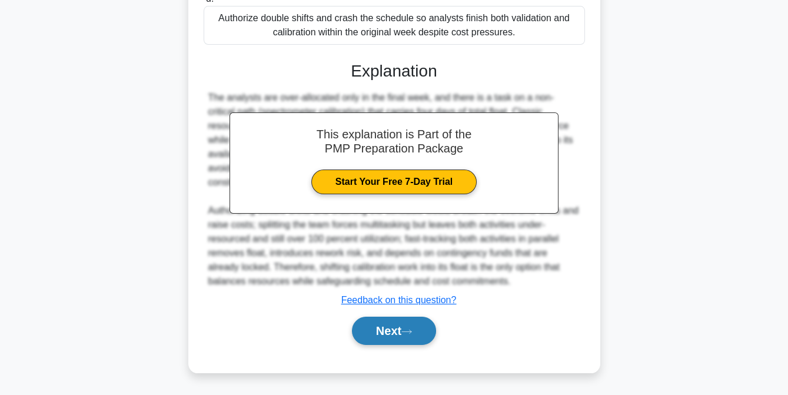
click at [390, 336] on button "Next" at bounding box center [394, 331] width 84 height 28
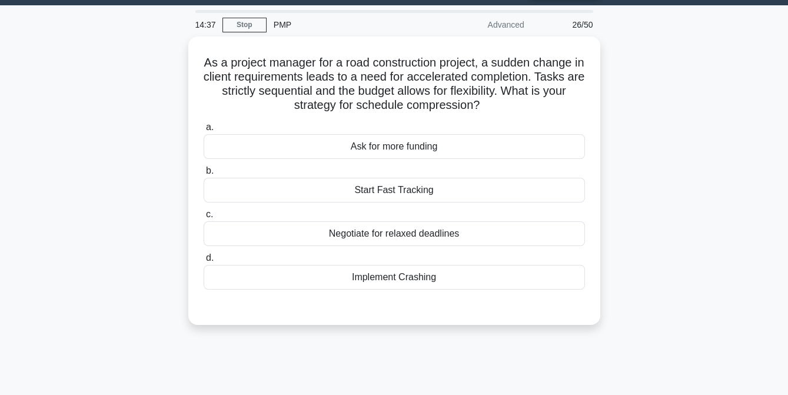
scroll to position [31, 0]
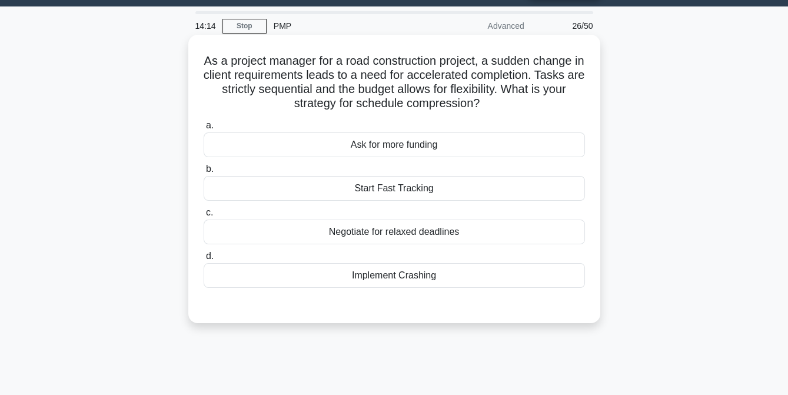
click at [404, 274] on div "Implement Crashing" at bounding box center [395, 275] width 382 height 25
click at [204, 260] on input "d. Implement Crashing" at bounding box center [204, 257] width 0 height 8
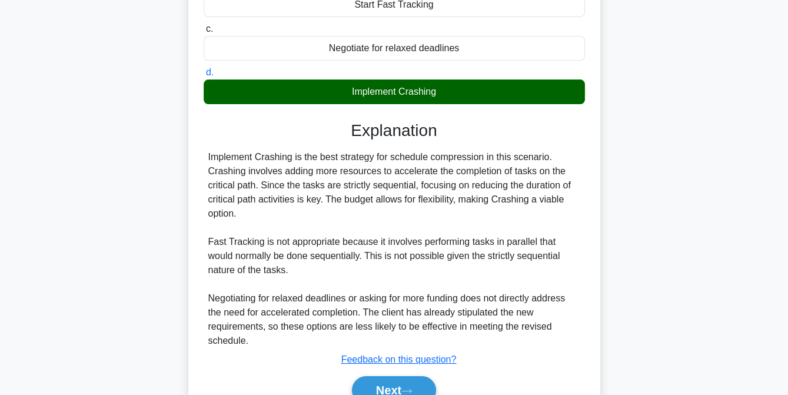
scroll to position [273, 0]
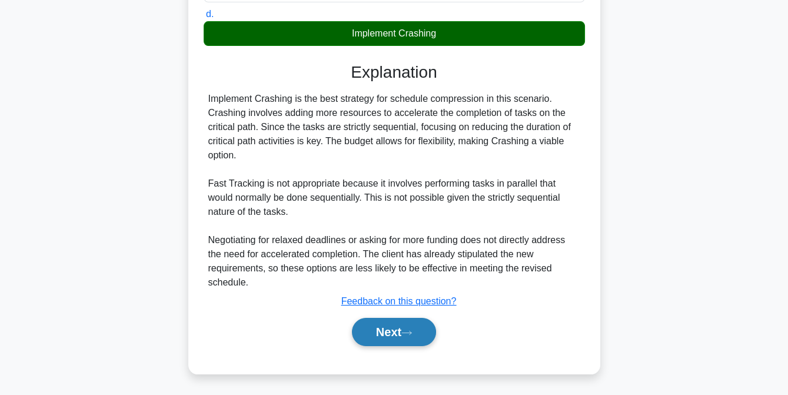
click at [389, 329] on button "Next" at bounding box center [394, 332] width 84 height 28
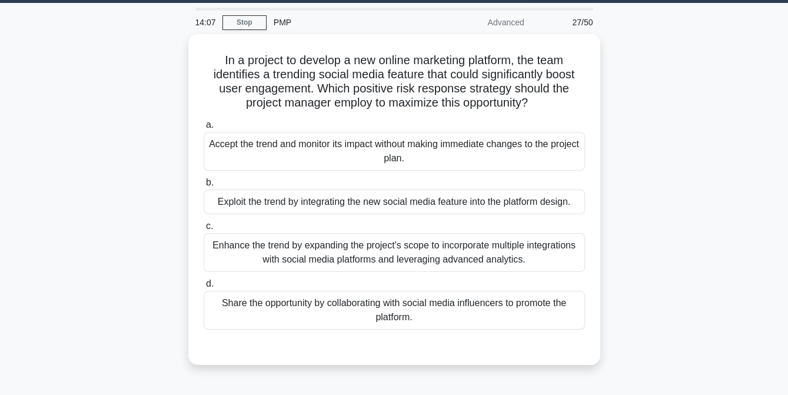
scroll to position [34, 0]
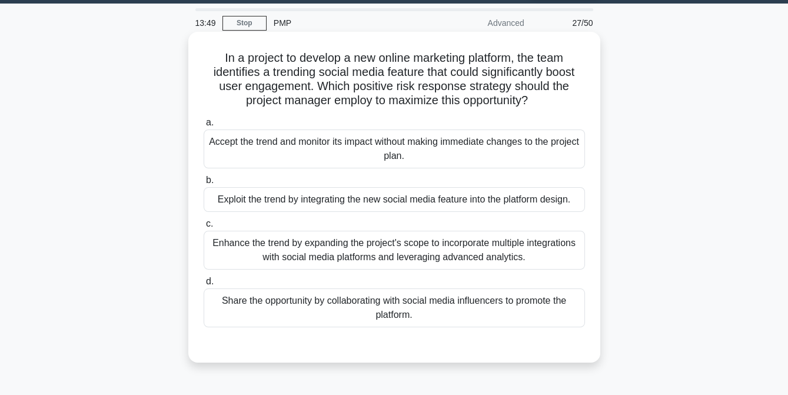
click at [347, 205] on div "Exploit the trend by integrating the new social media feature into the platform…" at bounding box center [395, 199] width 382 height 25
click at [204, 184] on input "b. Exploit the trend by integrating the new social media feature into the platf…" at bounding box center [204, 181] width 0 height 8
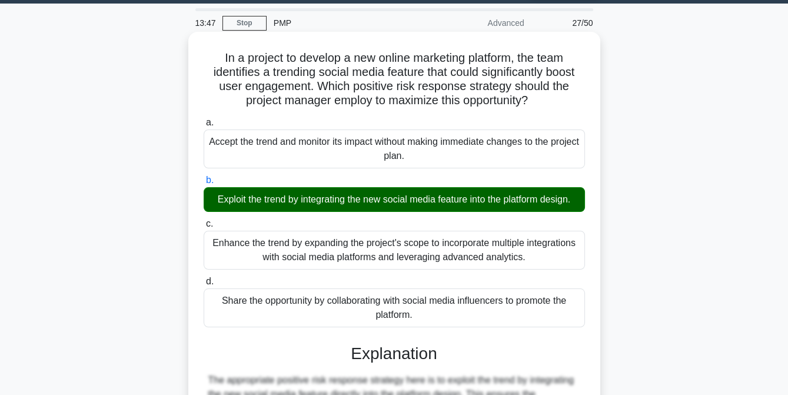
scroll to position [259, 0]
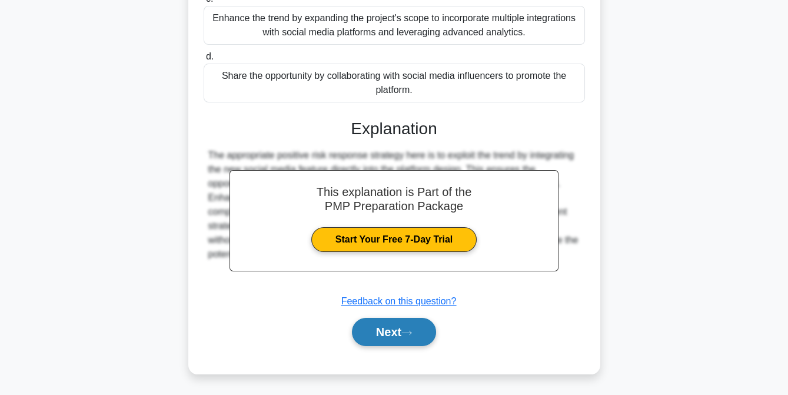
click at [384, 332] on button "Next" at bounding box center [394, 332] width 84 height 28
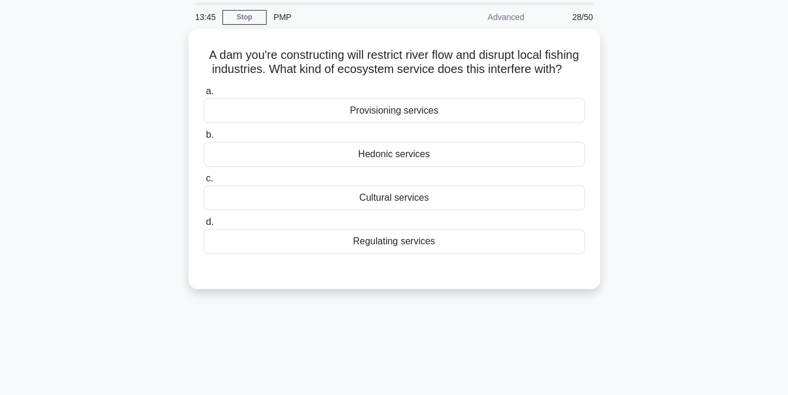
scroll to position [39, 0]
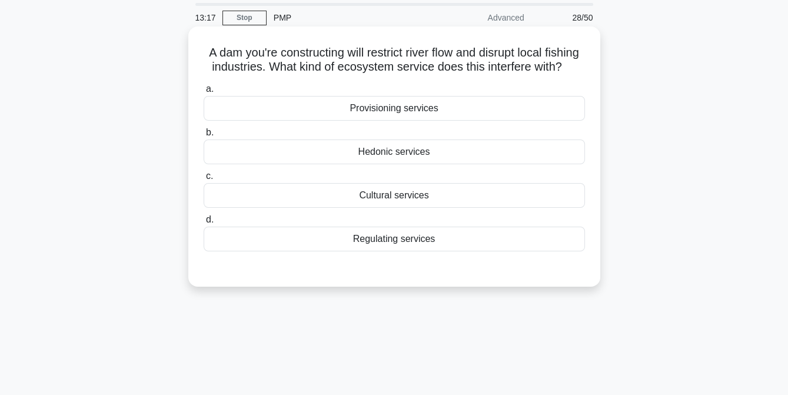
click at [393, 121] on div "Provisioning services" at bounding box center [395, 108] width 382 height 25
click at [204, 93] on input "a. Provisioning services" at bounding box center [204, 89] width 0 height 8
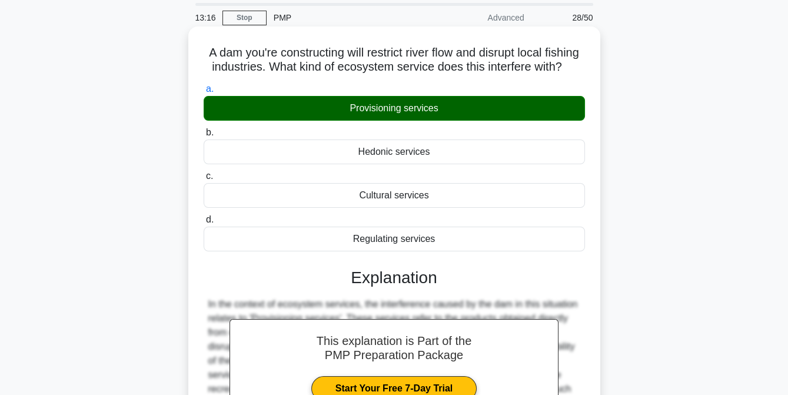
scroll to position [241, 0]
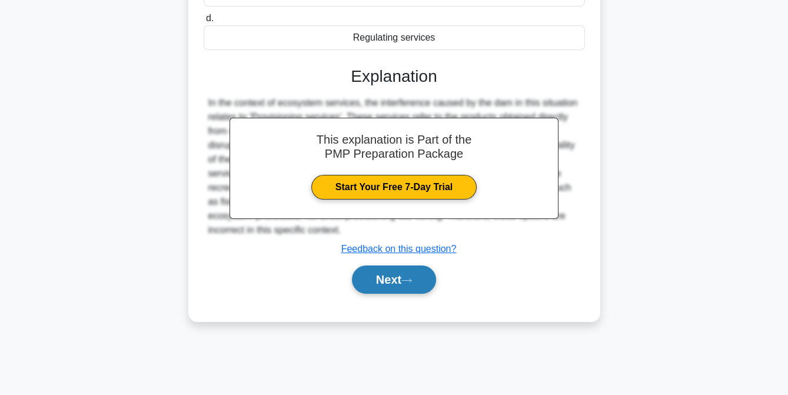
click at [404, 291] on button "Next" at bounding box center [394, 280] width 84 height 28
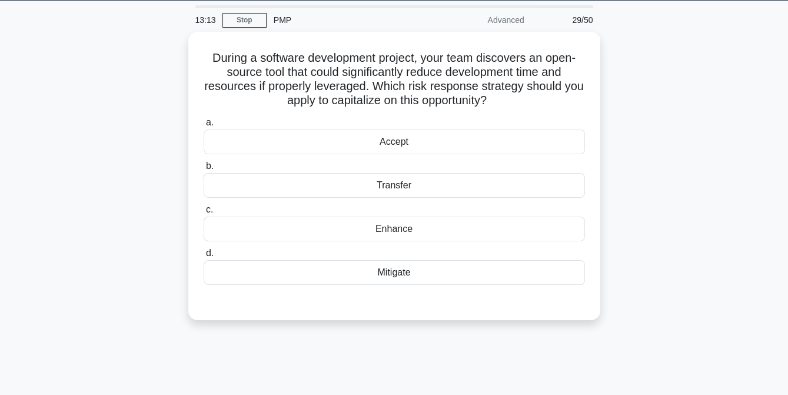
scroll to position [37, 0]
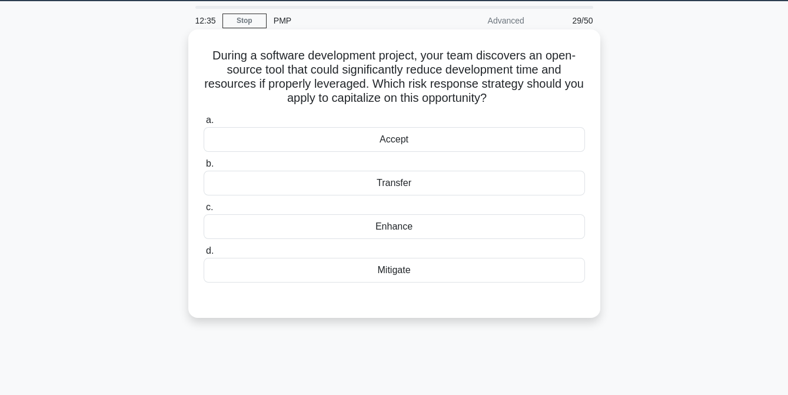
click at [399, 273] on div "Mitigate" at bounding box center [395, 270] width 382 height 25
click at [204, 255] on input "d. Mitigate" at bounding box center [204, 251] width 0 height 8
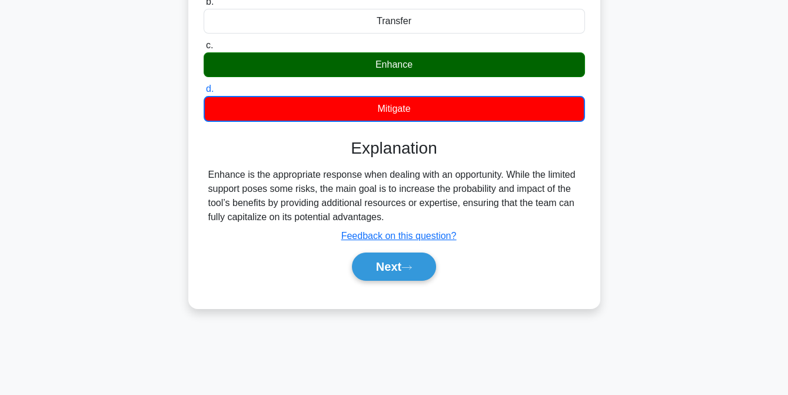
scroll to position [241, 0]
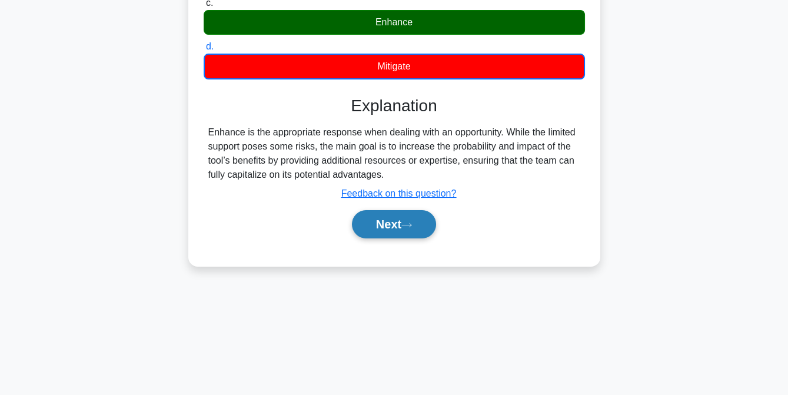
click at [390, 226] on button "Next" at bounding box center [394, 224] width 84 height 28
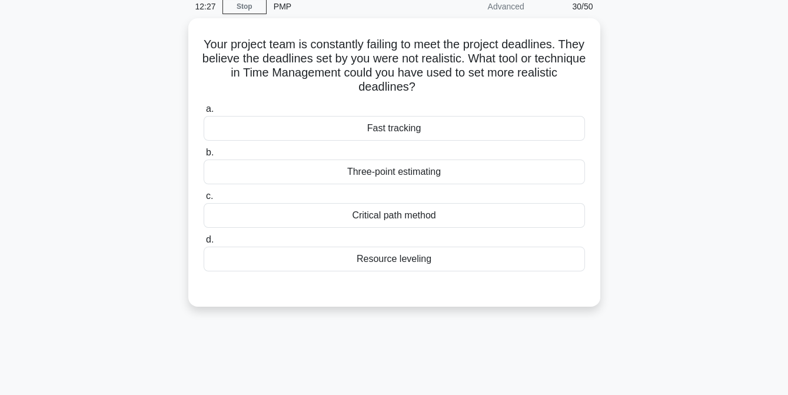
scroll to position [50, 0]
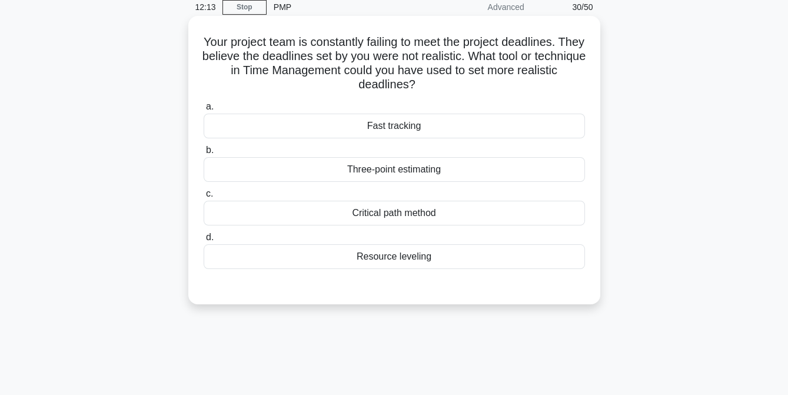
click at [411, 134] on div "Fast tracking" at bounding box center [395, 126] width 382 height 25
click at [204, 111] on input "a. Fast tracking" at bounding box center [204, 107] width 0 height 8
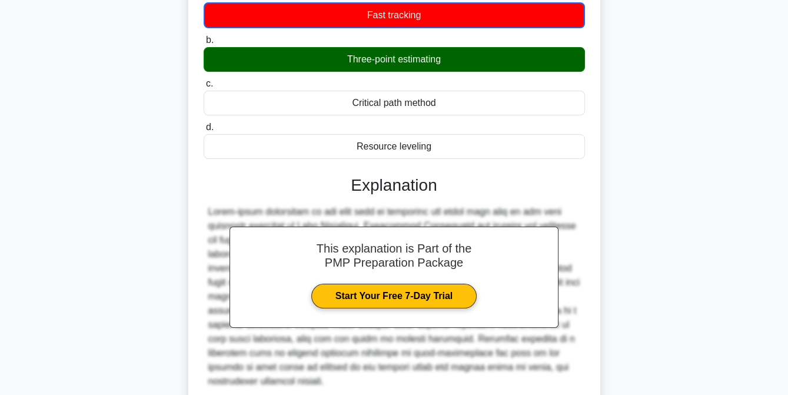
scroll to position [246, 0]
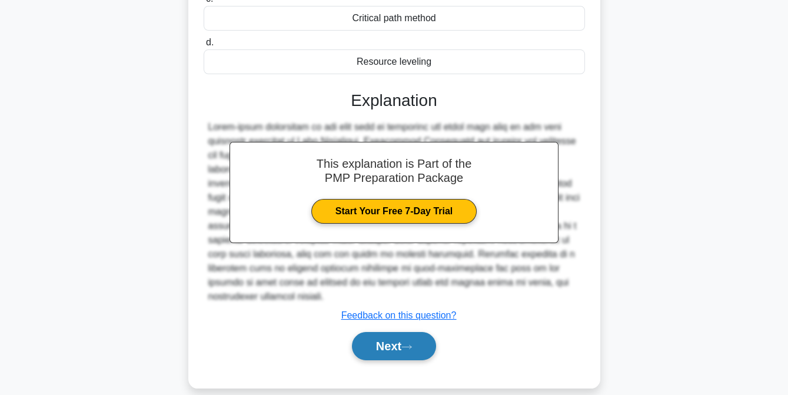
click at [396, 332] on button "Next" at bounding box center [394, 346] width 84 height 28
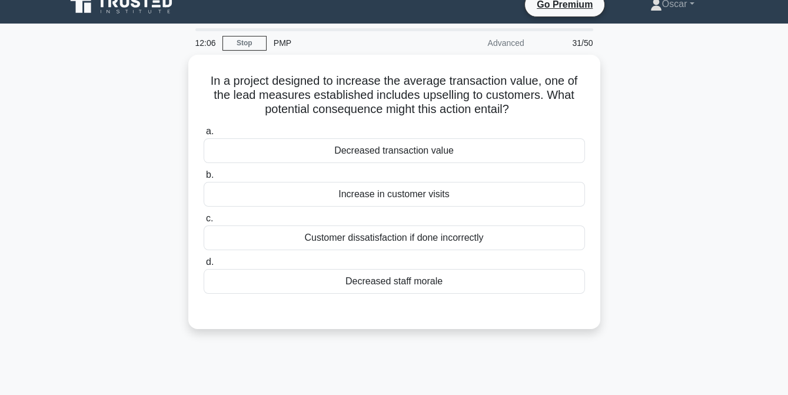
scroll to position [14, 0]
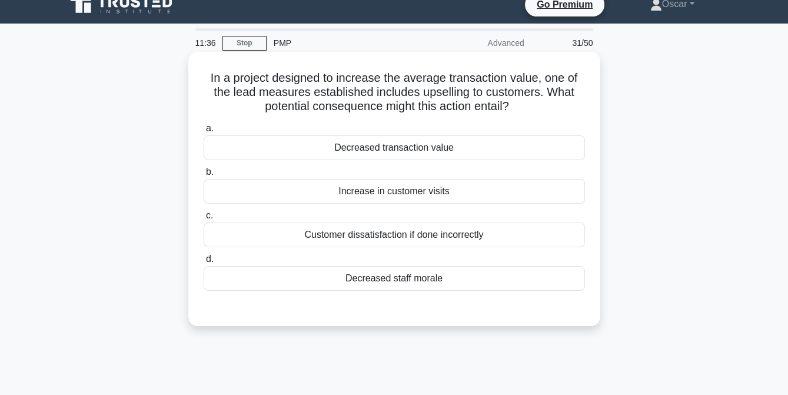
click at [398, 191] on div "Increase in customer visits" at bounding box center [395, 191] width 382 height 25
click at [204, 176] on input "b. Increase in customer visits" at bounding box center [204, 172] width 0 height 8
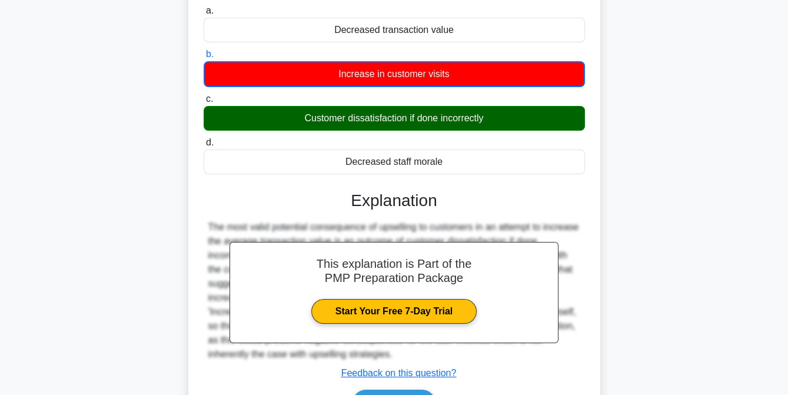
scroll to position [241, 0]
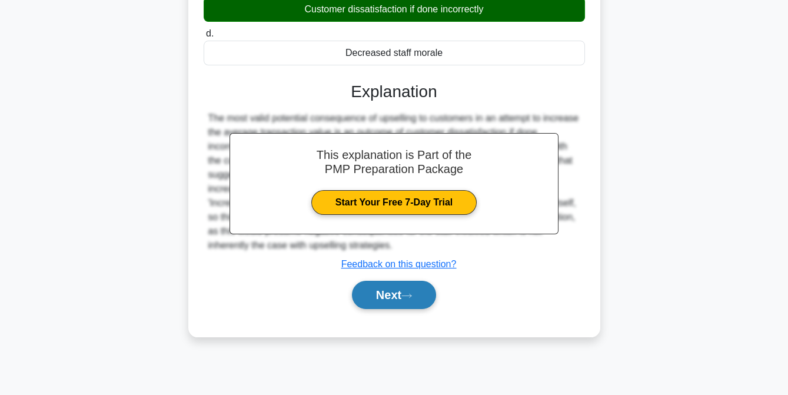
click at [382, 288] on button "Next" at bounding box center [394, 295] width 84 height 28
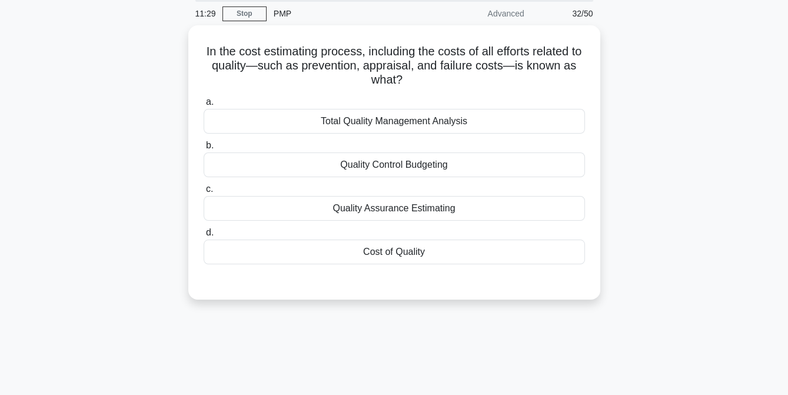
scroll to position [34, 0]
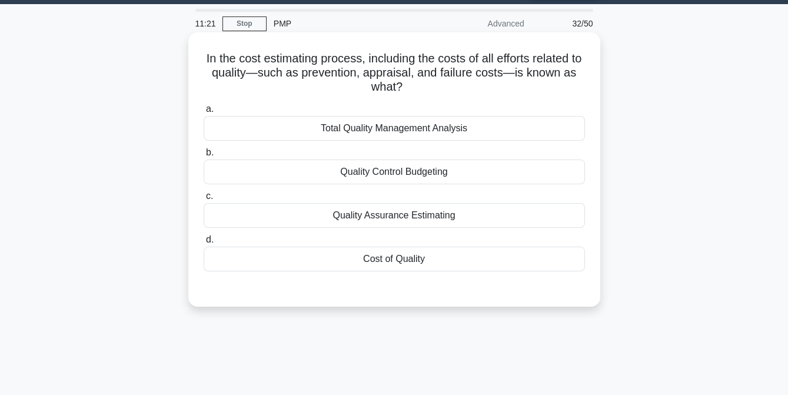
click at [392, 261] on div "Cost of Quality" at bounding box center [395, 259] width 382 height 25
click at [204, 244] on input "d. Cost of Quality" at bounding box center [204, 240] width 0 height 8
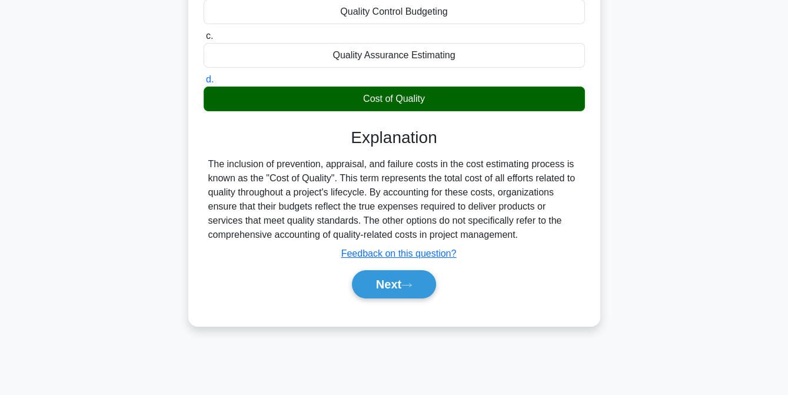
scroll to position [241, 0]
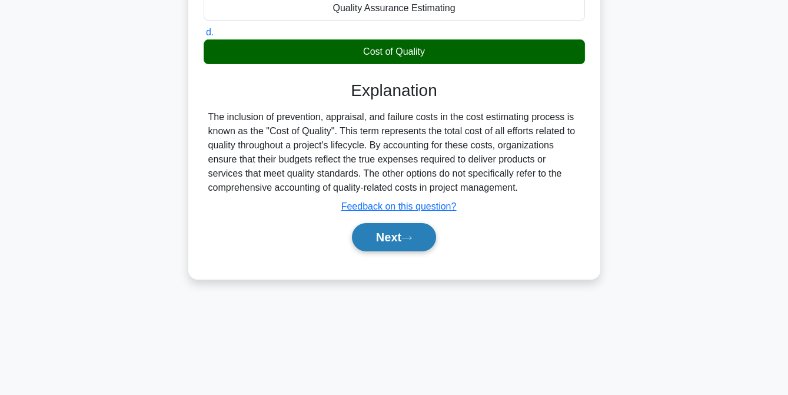
click at [399, 238] on button "Next" at bounding box center [394, 237] width 84 height 28
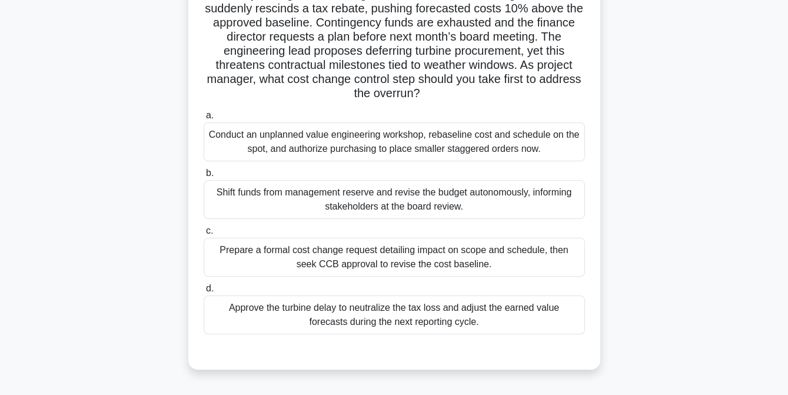
scroll to position [111, 0]
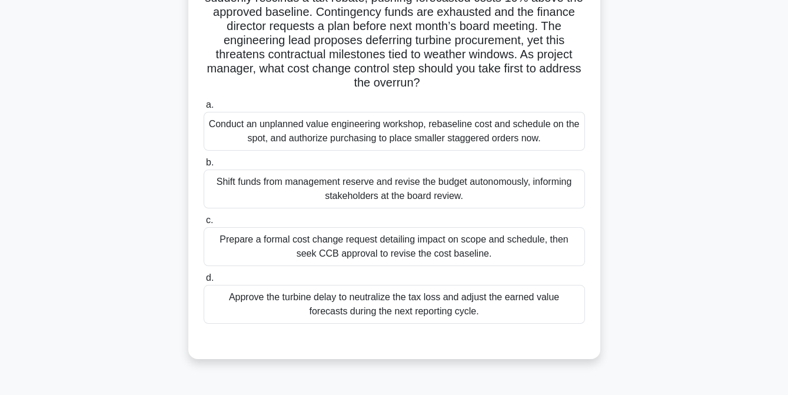
click at [399, 238] on div "Prepare a formal cost change request detailing impact on scope and schedule, th…" at bounding box center [395, 246] width 382 height 39
click at [204, 224] on input "c. Prepare a formal cost change request detailing impact on scope and schedule,…" at bounding box center [204, 221] width 0 height 8
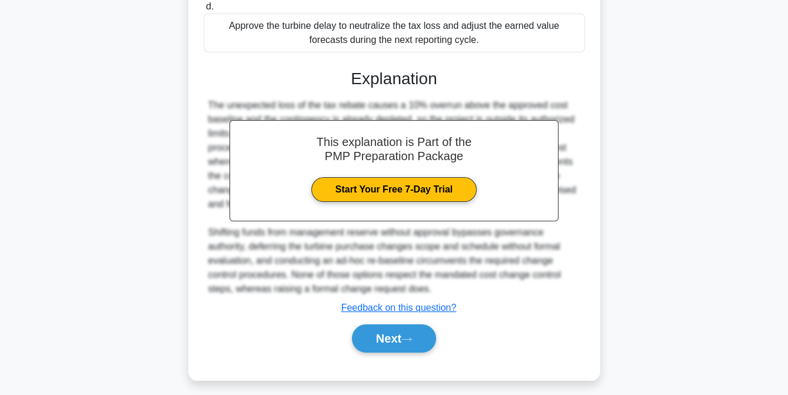
scroll to position [386, 0]
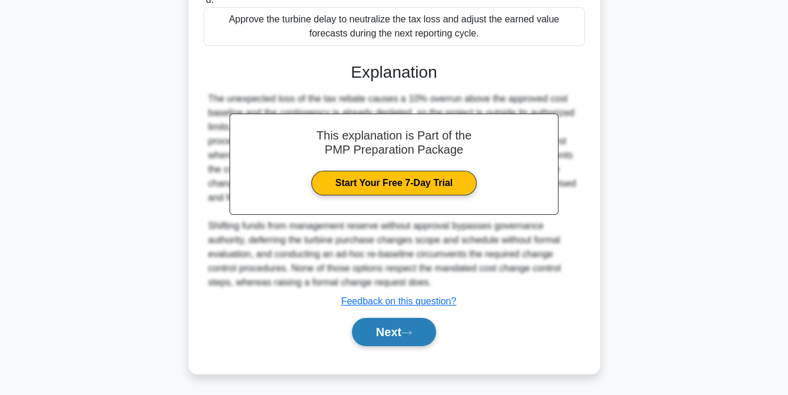
click at [397, 325] on button "Next" at bounding box center [394, 332] width 84 height 28
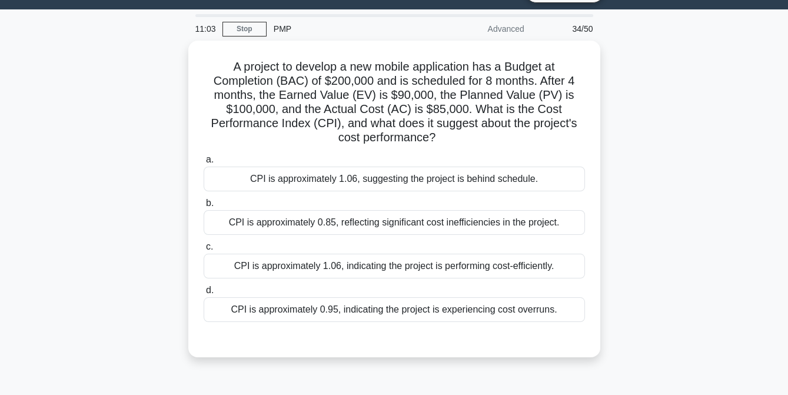
scroll to position [27, 0]
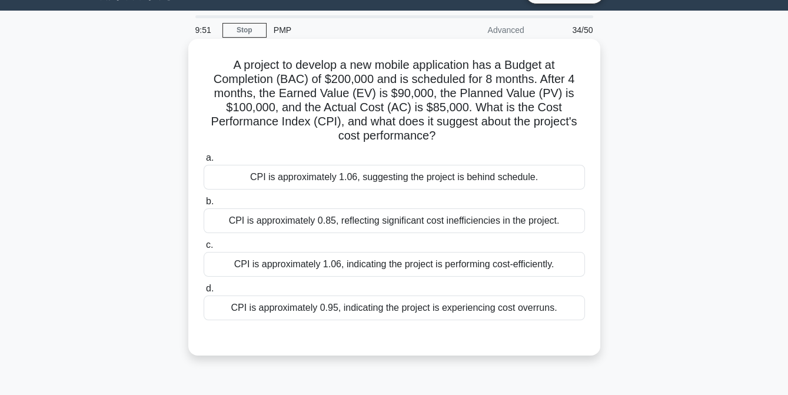
click at [431, 223] on div "CPI is approximately 0.85, reflecting significant cost inefficiencies in the pr…" at bounding box center [395, 220] width 382 height 25
click at [204, 205] on input "b. CPI is approximately 0.85, reflecting significant cost inefficiencies in the…" at bounding box center [204, 202] width 0 height 8
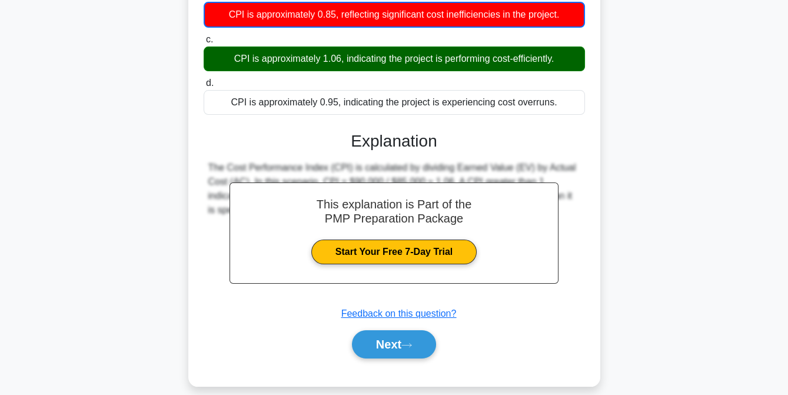
scroll to position [246, 0]
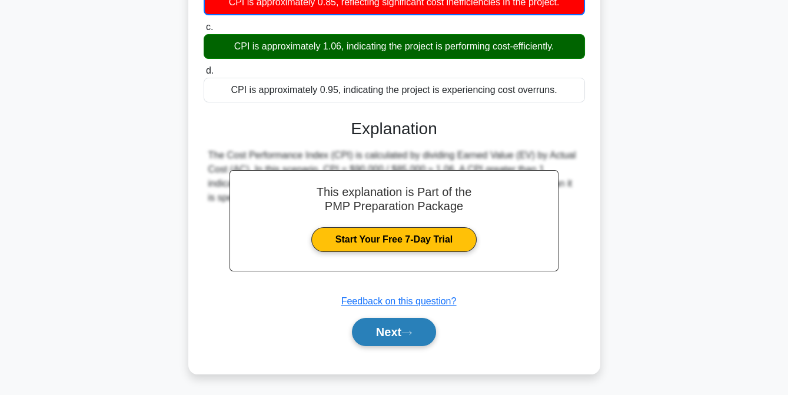
click at [390, 327] on button "Next" at bounding box center [394, 332] width 84 height 28
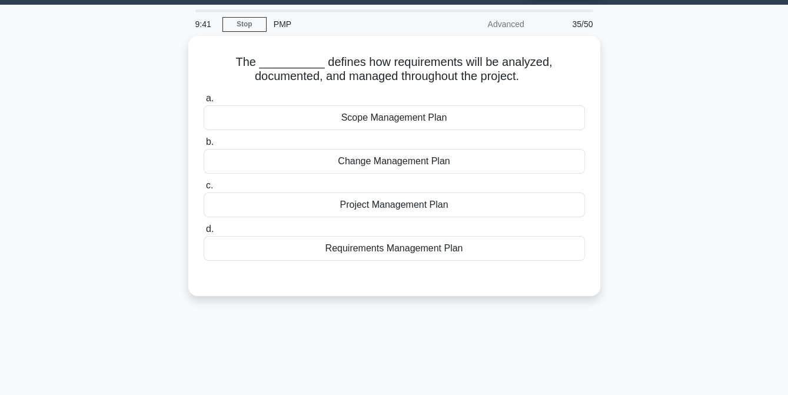
scroll to position [31, 0]
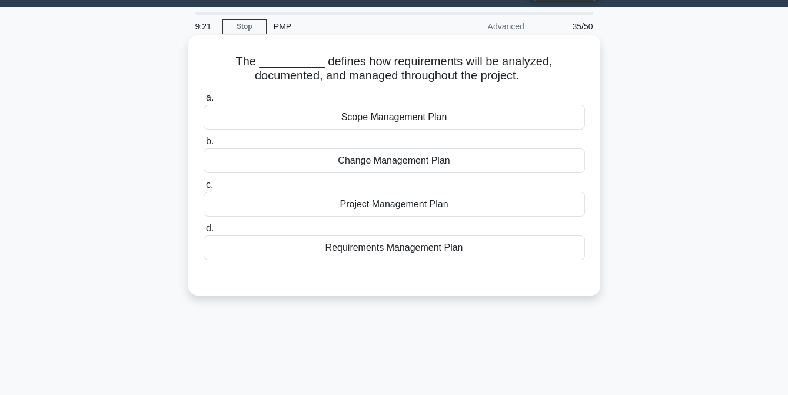
click at [406, 256] on div "Requirements Management Plan" at bounding box center [395, 248] width 382 height 25
click at [204, 233] on input "d. Requirements Management Plan" at bounding box center [204, 229] width 0 height 8
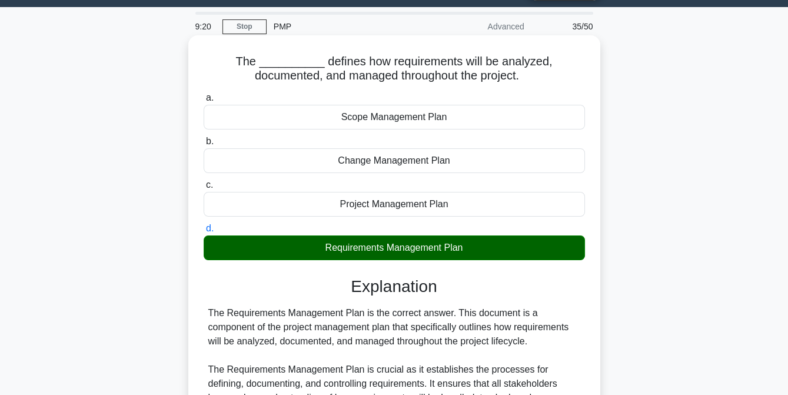
scroll to position [330, 0]
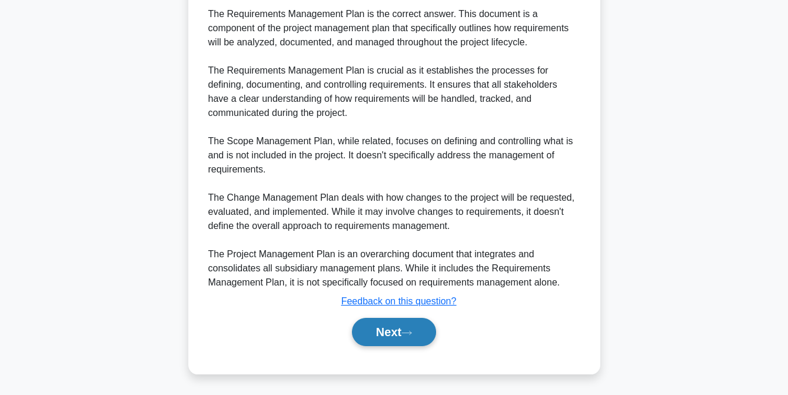
click at [396, 324] on button "Next" at bounding box center [394, 332] width 84 height 28
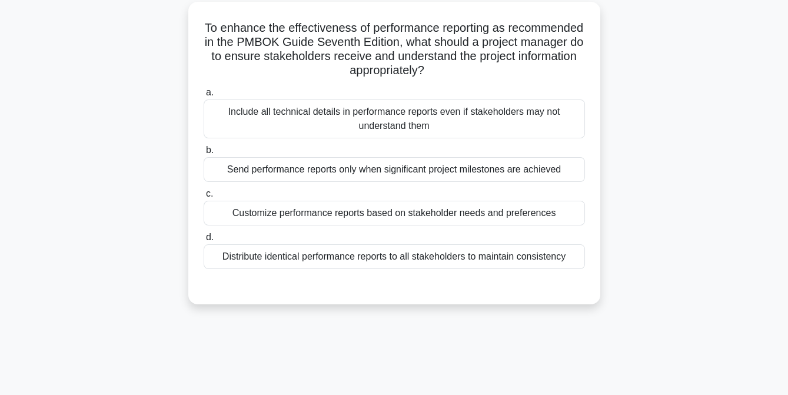
scroll to position [50, 0]
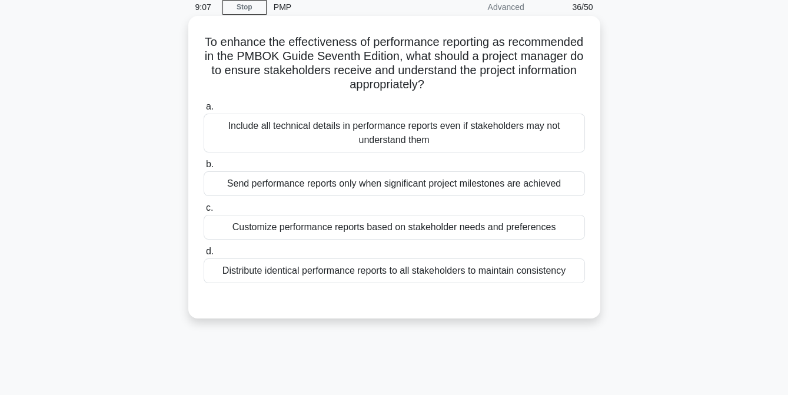
click at [404, 231] on div "Customize performance reports based on stakeholder needs and preferences" at bounding box center [395, 227] width 382 height 25
click at [204, 212] on input "c. Customize performance reports based on stakeholder needs and preferences" at bounding box center [204, 208] width 0 height 8
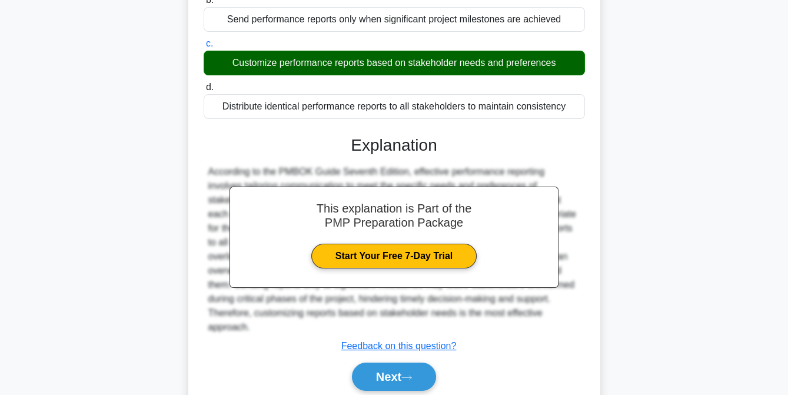
scroll to position [245, 0]
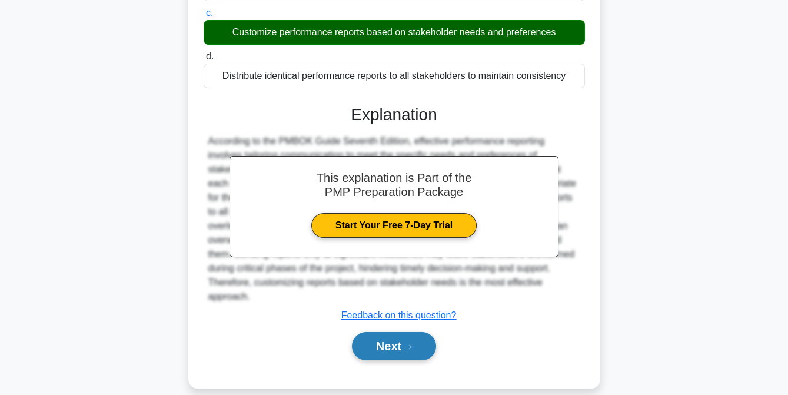
click at [392, 334] on button "Next" at bounding box center [394, 346] width 84 height 28
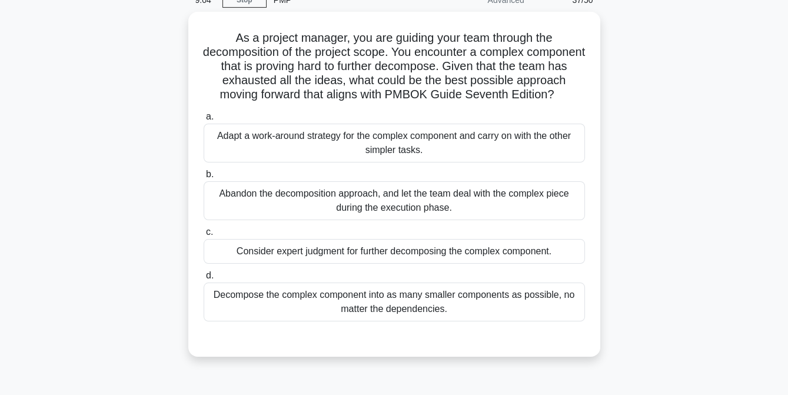
scroll to position [57, 0]
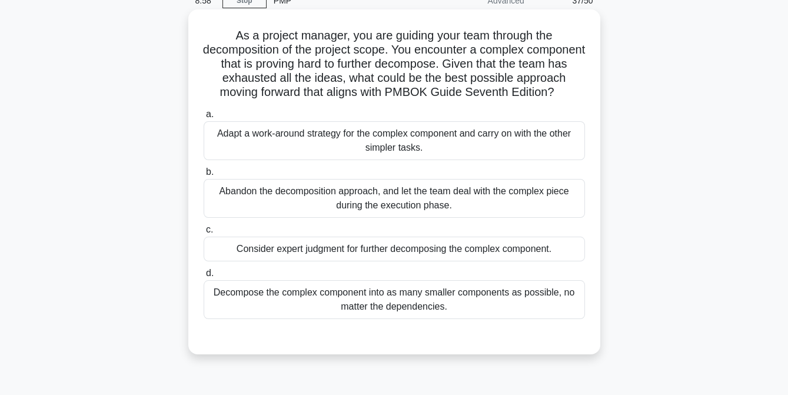
click at [392, 313] on div "Decompose the complex component into as many smaller components as possible, no…" at bounding box center [395, 299] width 382 height 39
click at [204, 277] on input "d. Decompose the complex component into as many smaller components as possible,…" at bounding box center [204, 274] width 0 height 8
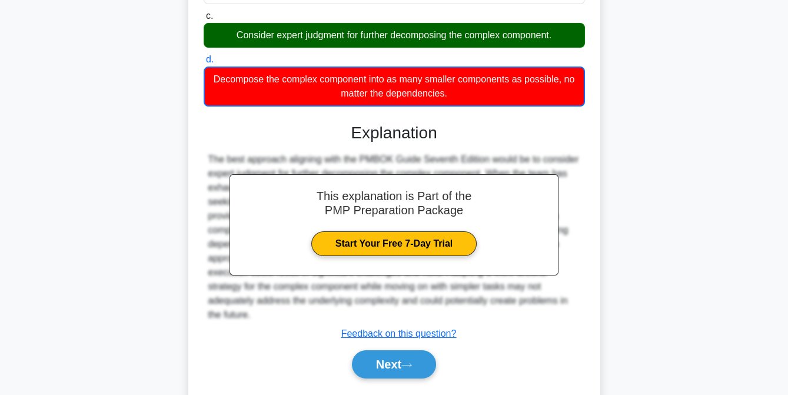
scroll to position [317, 0]
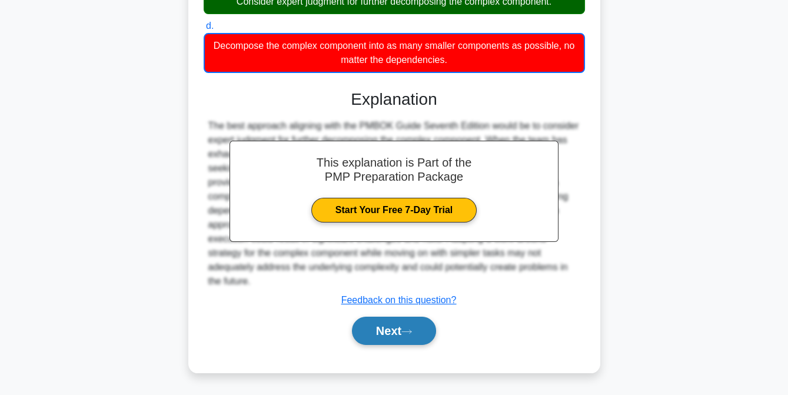
click at [403, 328] on button "Next" at bounding box center [394, 331] width 84 height 28
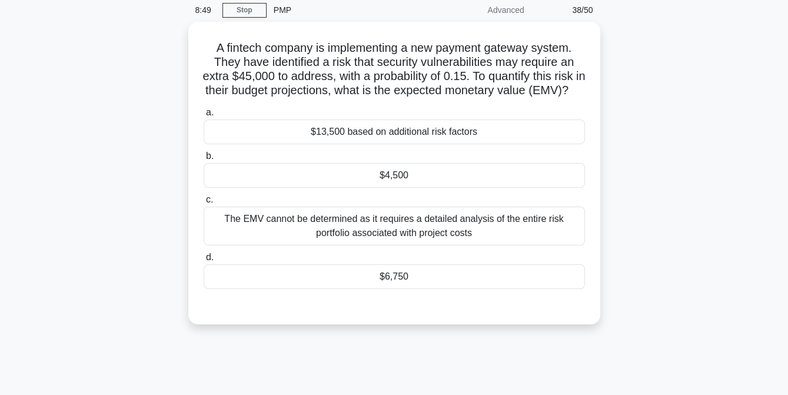
scroll to position [52, 0]
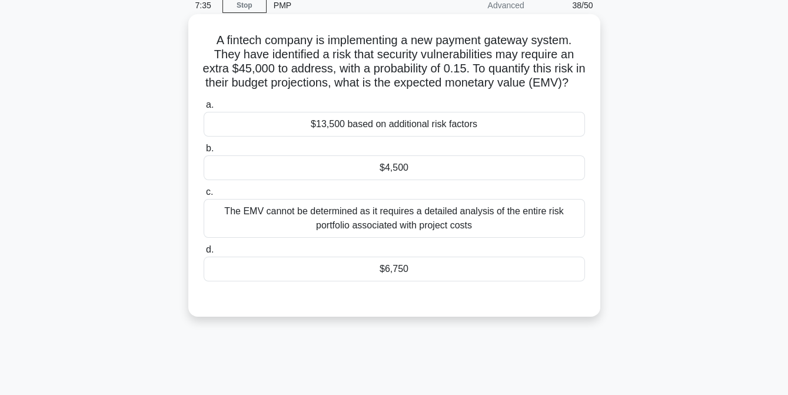
click at [403, 281] on div "$6,750" at bounding box center [395, 269] width 382 height 25
click at [204, 254] on input "d. $6,750" at bounding box center [204, 250] width 0 height 8
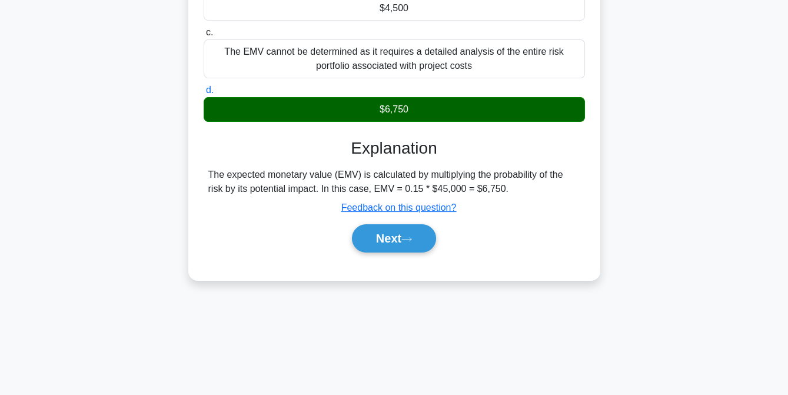
scroll to position [241, 0]
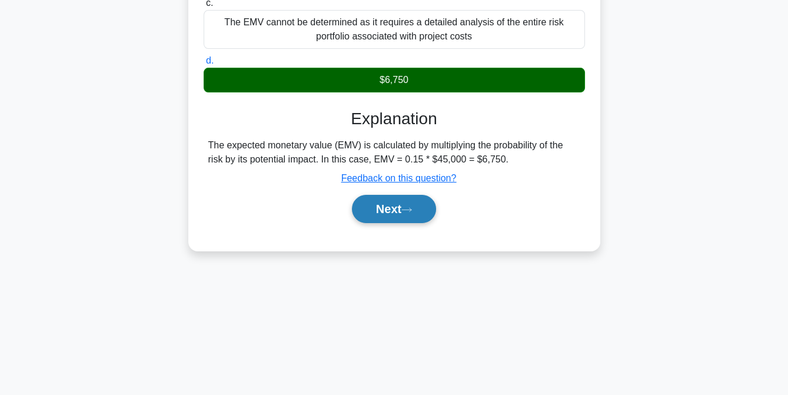
click at [386, 223] on button "Next" at bounding box center [394, 209] width 84 height 28
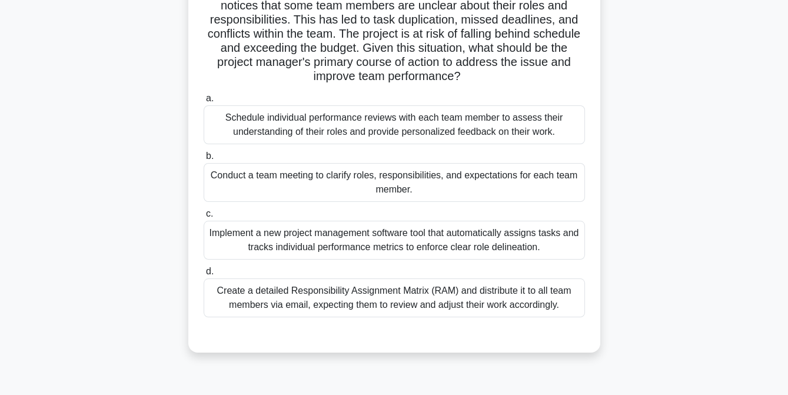
scroll to position [102, 0]
click at [362, 299] on div "Create a detailed Responsibility Assignment Matrix (RAM) and distribute it to a…" at bounding box center [395, 296] width 382 height 39
click at [204, 274] on input "d. Create a detailed Responsibility Assignment Matrix (RAM) and distribute it t…" at bounding box center [204, 271] width 0 height 8
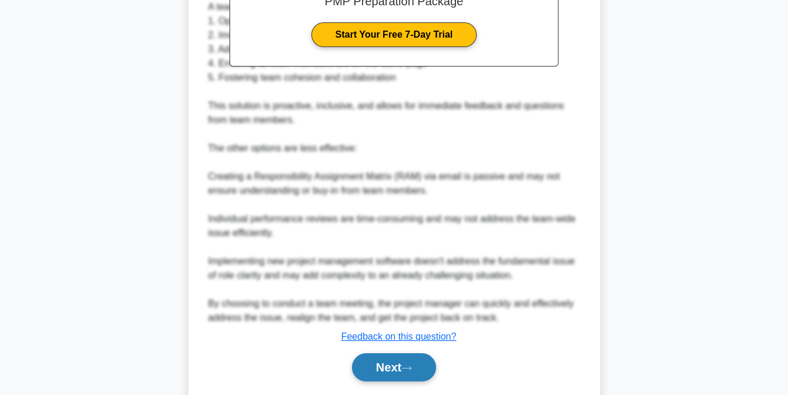
scroll to position [524, 0]
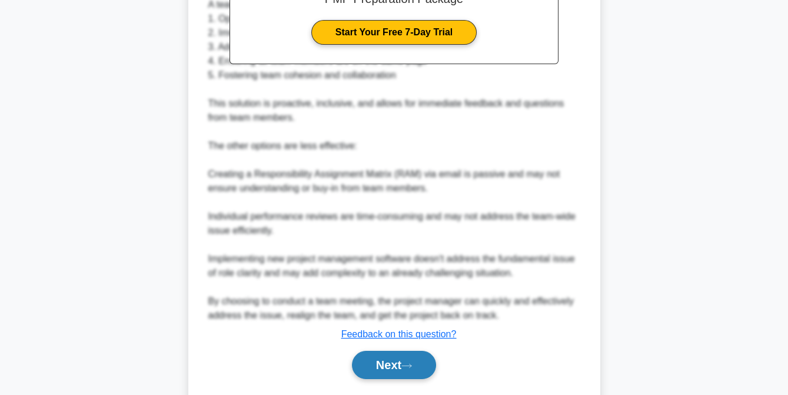
click at [384, 364] on button "Next" at bounding box center [394, 365] width 84 height 28
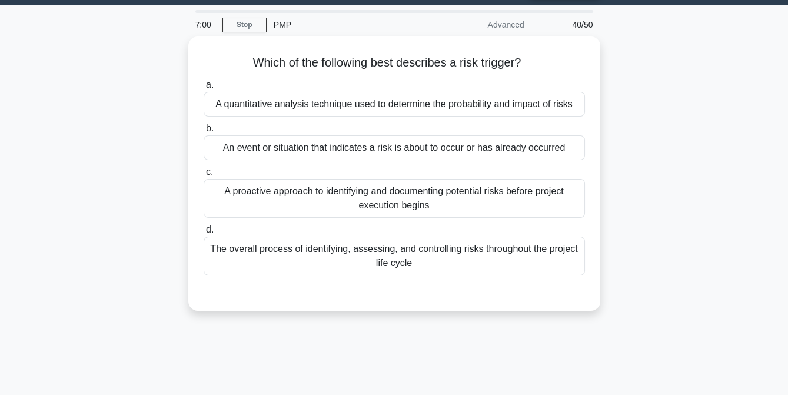
scroll to position [31, 0]
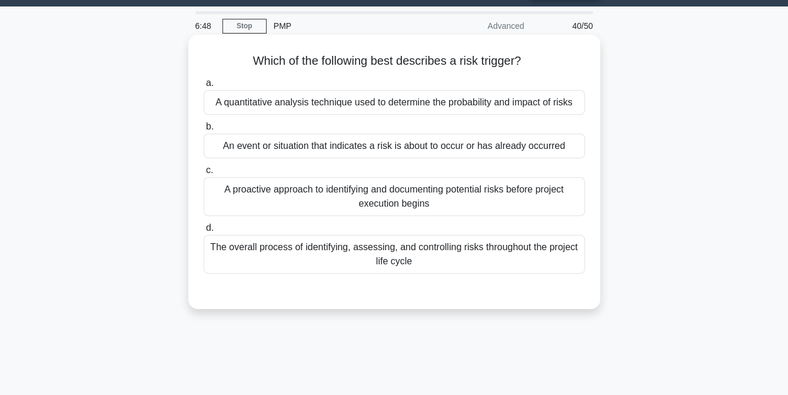
click at [366, 146] on div "An event or situation that indicates a risk is about to occur or has already oc…" at bounding box center [395, 146] width 382 height 25
click at [204, 131] on input "b. An event or situation that indicates a risk is about to occur or has already…" at bounding box center [204, 127] width 0 height 8
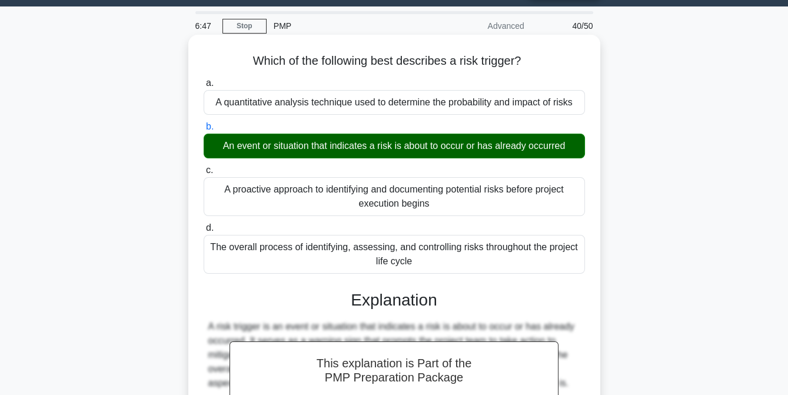
scroll to position [241, 0]
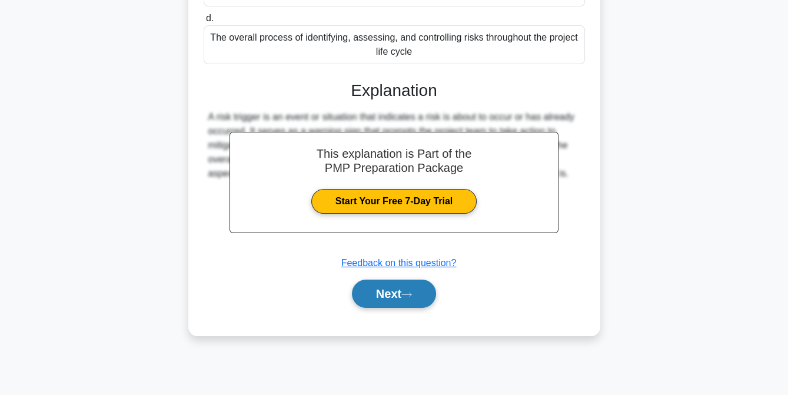
click at [395, 298] on button "Next" at bounding box center [394, 294] width 84 height 28
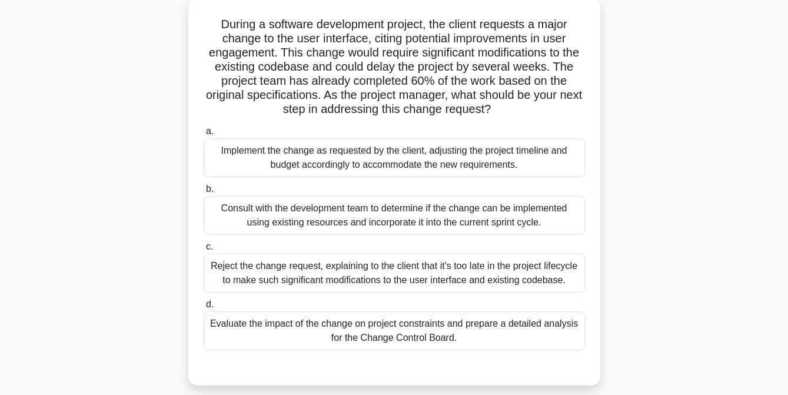
scroll to position [71, 0]
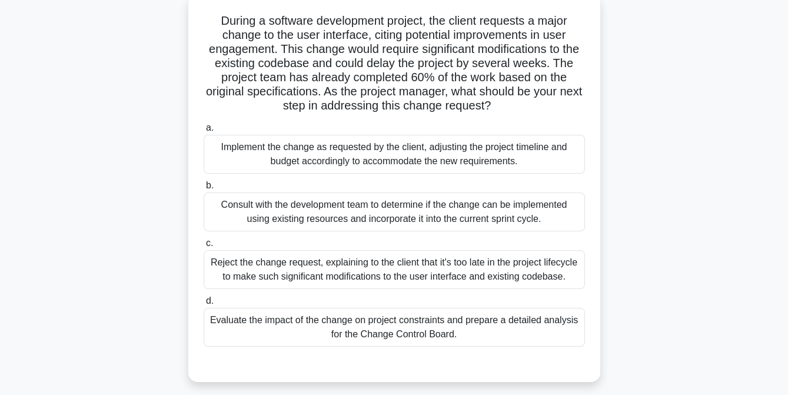
click at [337, 324] on div "Evaluate the impact of the change on project constraints and prepare a detailed…" at bounding box center [395, 327] width 382 height 39
click at [204, 305] on input "d. Evaluate the impact of the change on project constraints and prepare a detai…" at bounding box center [204, 301] width 0 height 8
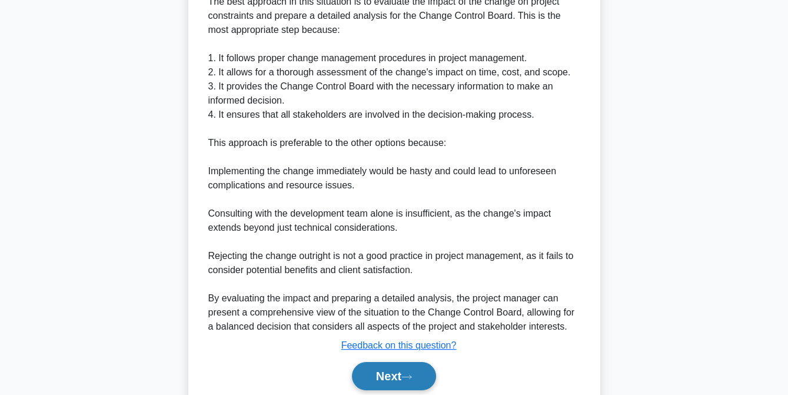
scroll to position [479, 0]
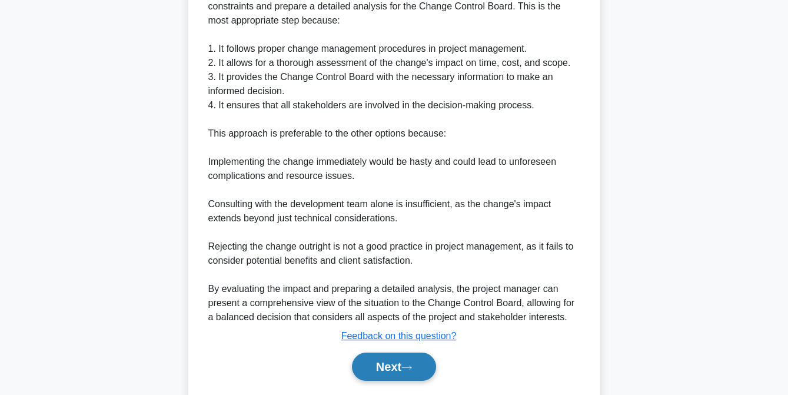
click at [380, 366] on button "Next" at bounding box center [394, 367] width 84 height 28
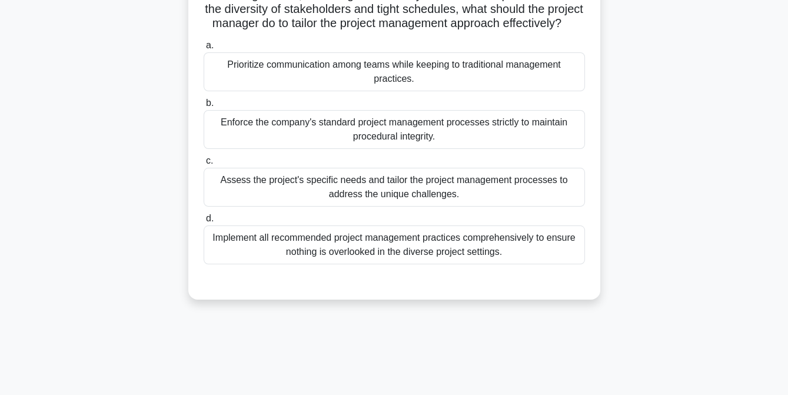
scroll to position [140, 0]
click at [380, 206] on div "Assess the project's specific needs and tailor the project management processes…" at bounding box center [395, 186] width 382 height 39
click at [204, 164] on input "c. Assess the project's specific needs and tailor the project management proces…" at bounding box center [204, 161] width 0 height 8
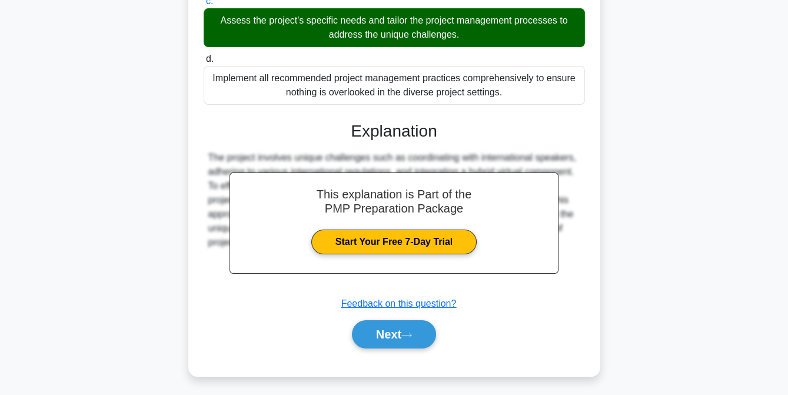
scroll to position [316, 0]
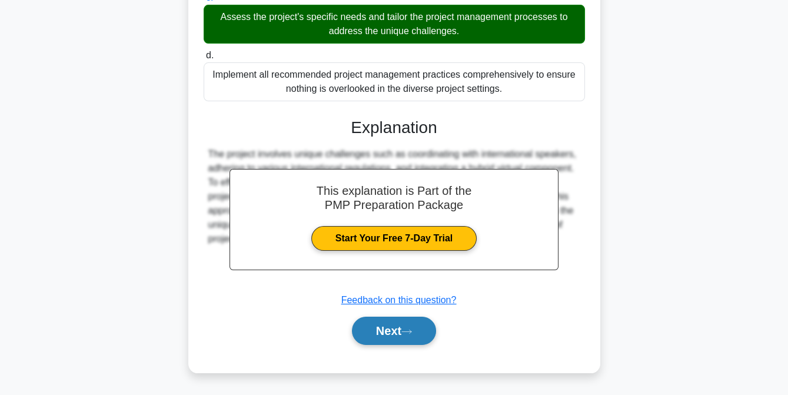
click at [395, 331] on button "Next" at bounding box center [394, 331] width 84 height 28
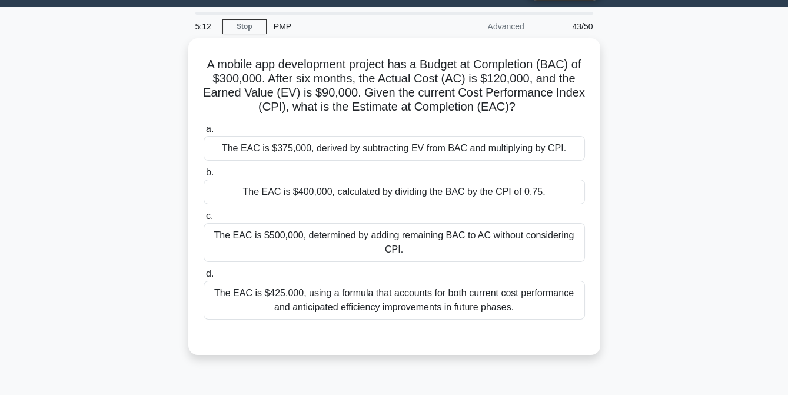
scroll to position [30, 0]
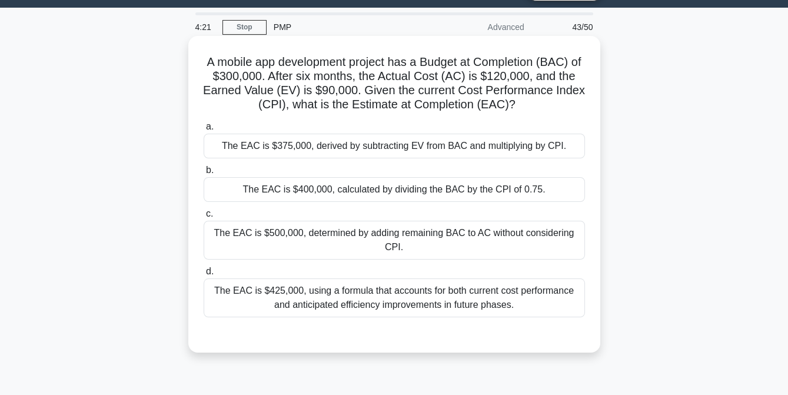
click at [372, 191] on div "The EAC is $400,000, calculated by dividing the BAC by the CPI of 0.75." at bounding box center [395, 189] width 382 height 25
click at [204, 174] on input "b. The EAC is $400,000, calculated by dividing the BAC by the CPI of 0.75." at bounding box center [204, 171] width 0 height 8
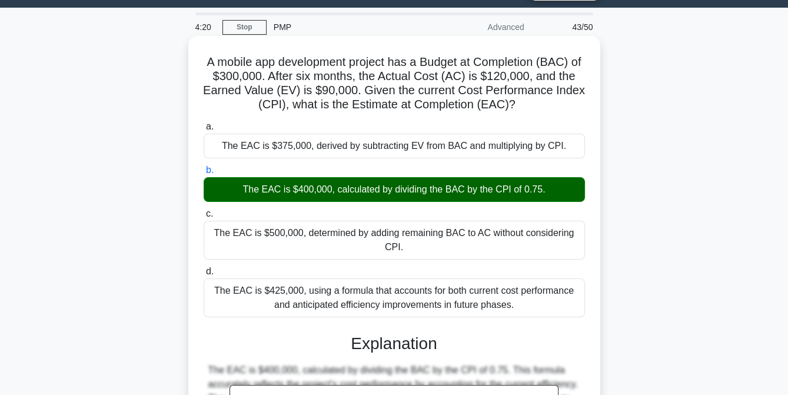
scroll to position [245, 0]
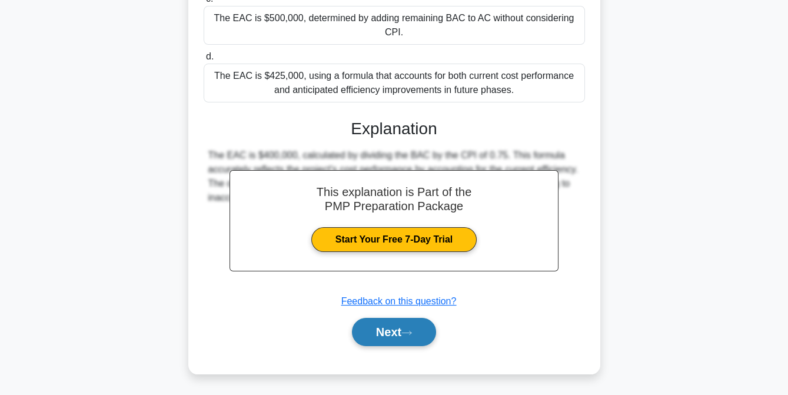
click at [383, 334] on button "Next" at bounding box center [394, 332] width 84 height 28
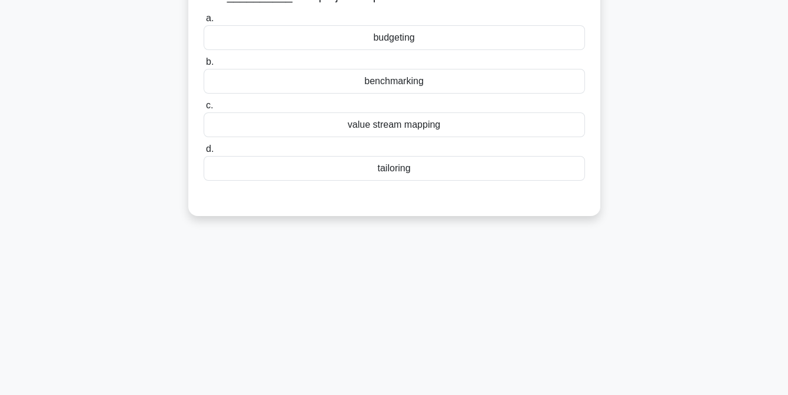
scroll to position [0, 0]
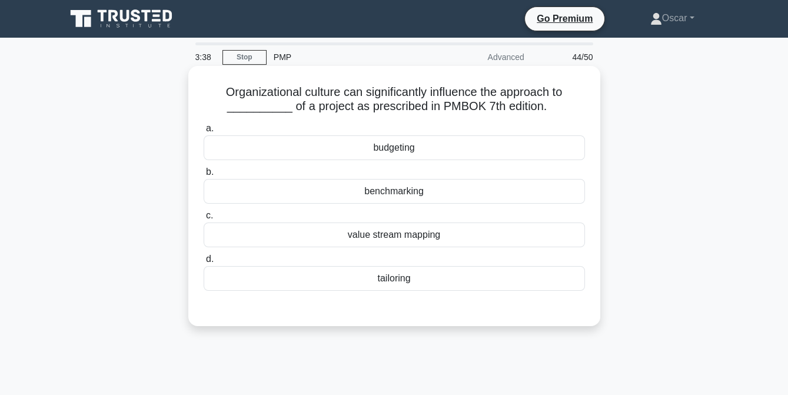
click at [400, 281] on div "tailoring" at bounding box center [395, 278] width 382 height 25
click at [204, 263] on input "d. tailoring" at bounding box center [204, 260] width 0 height 8
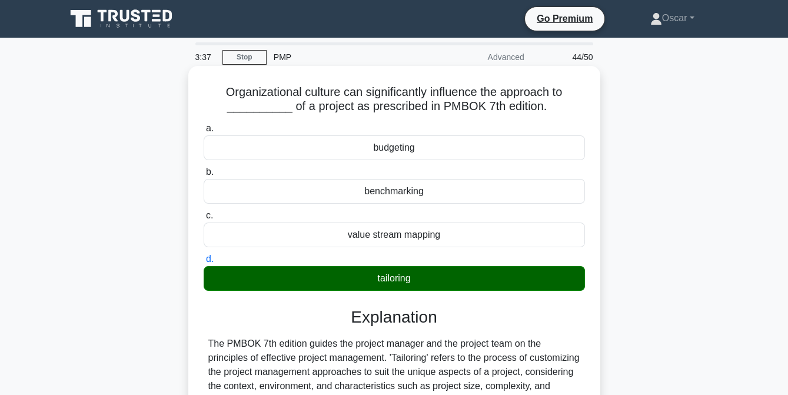
scroll to position [301, 0]
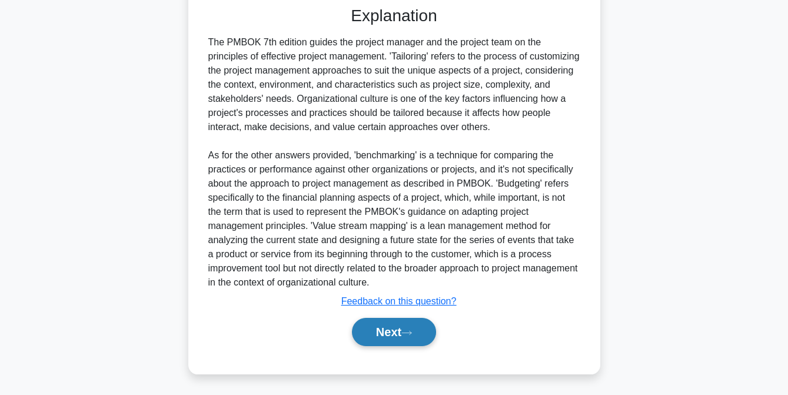
click at [391, 325] on button "Next" at bounding box center [394, 332] width 84 height 28
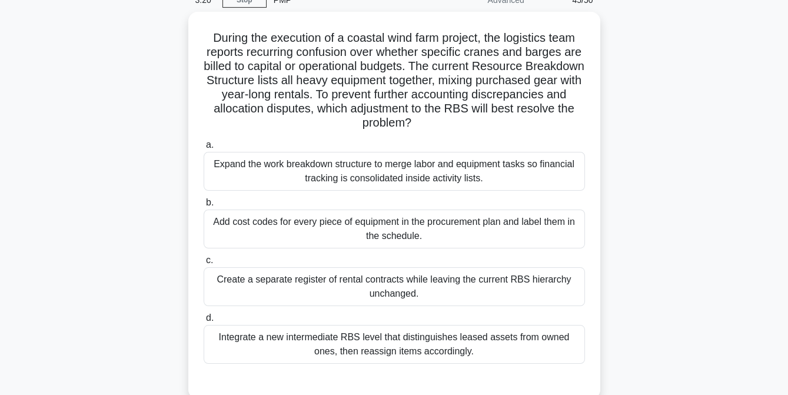
scroll to position [62, 0]
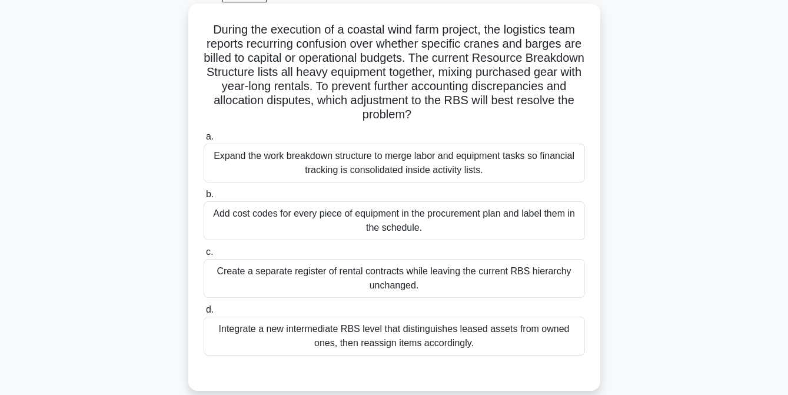
click at [393, 343] on div "Integrate a new intermediate RBS level that distinguishes leased assets from ow…" at bounding box center [395, 336] width 382 height 39
click at [204, 314] on input "d. Integrate a new intermediate RBS level that distinguishes leased assets from…" at bounding box center [204, 310] width 0 height 8
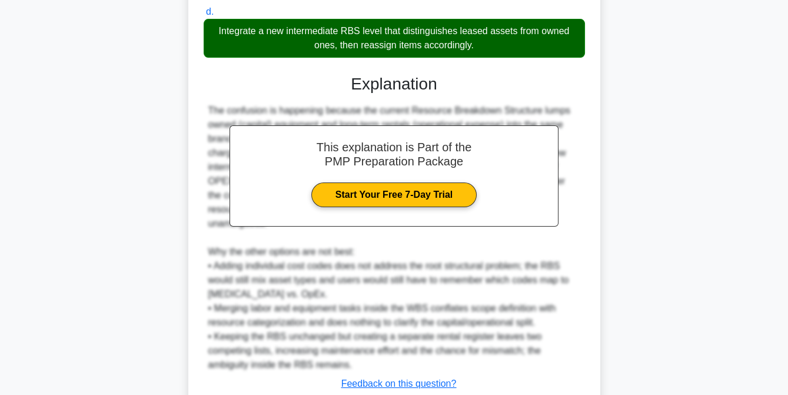
scroll to position [429, 0]
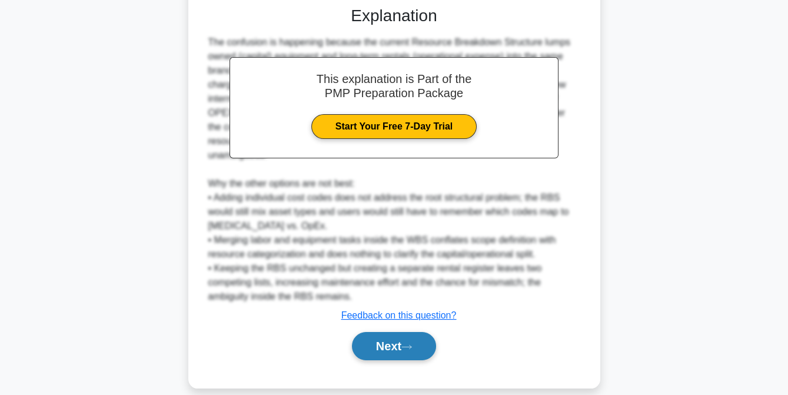
click at [387, 332] on button "Next" at bounding box center [394, 346] width 84 height 28
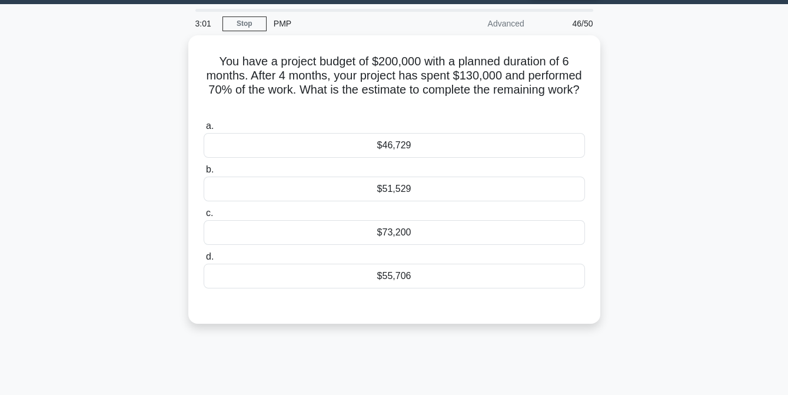
scroll to position [33, 0]
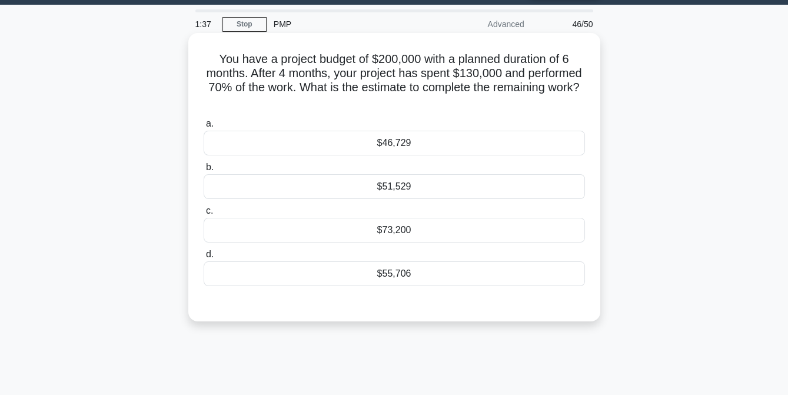
click at [391, 273] on div "$55,706" at bounding box center [395, 273] width 382 height 25
click at [204, 258] on input "d. $55,706" at bounding box center [204, 255] width 0 height 8
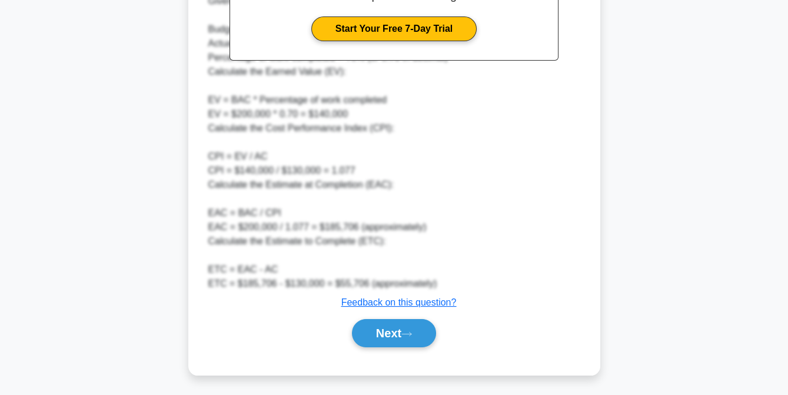
scroll to position [429, 0]
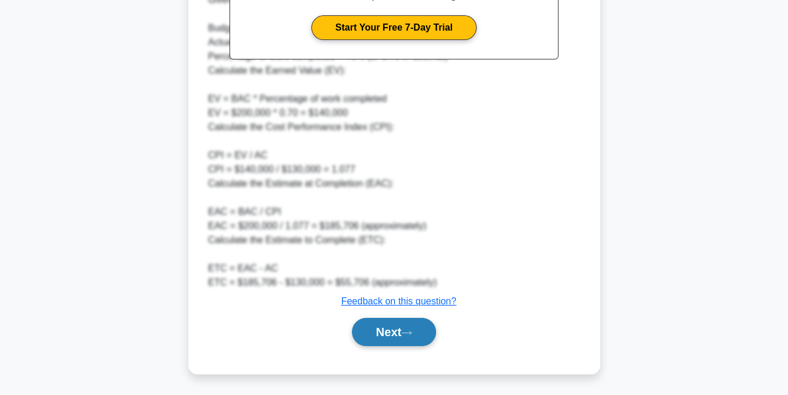
click at [392, 332] on button "Next" at bounding box center [394, 332] width 84 height 28
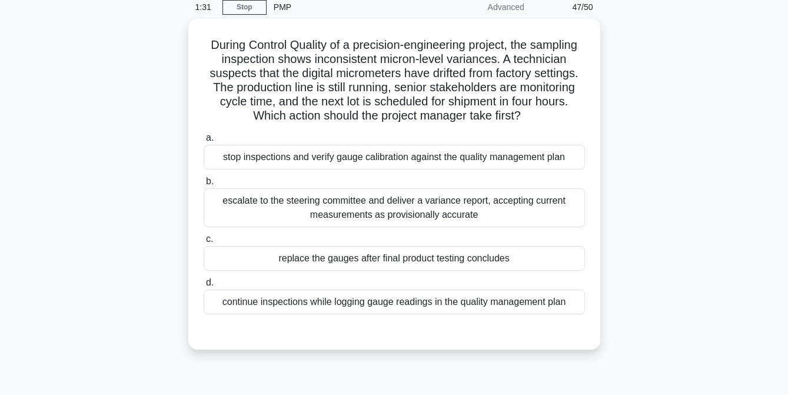
scroll to position [50, 0]
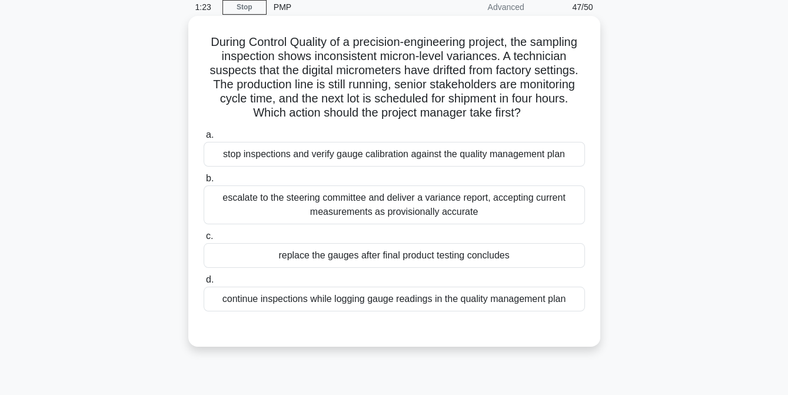
click at [376, 208] on div "escalate to the steering committee and deliver a variance report, accepting cur…" at bounding box center [395, 204] width 382 height 39
click at [204, 183] on input "b. escalate to the steering committee and deliver a variance report, accepting …" at bounding box center [204, 179] width 0 height 8
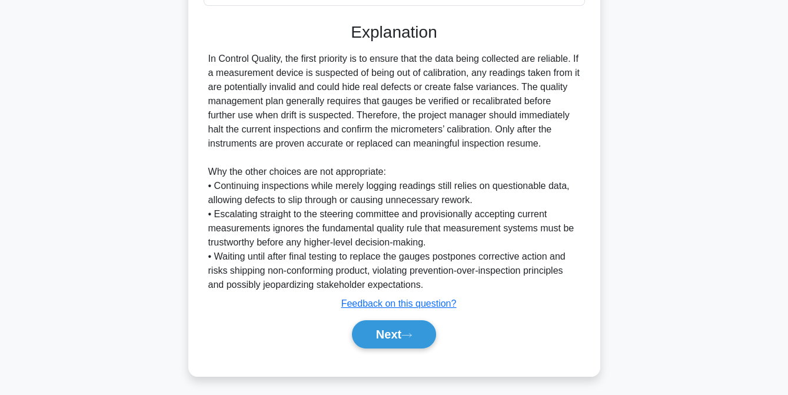
scroll to position [359, 0]
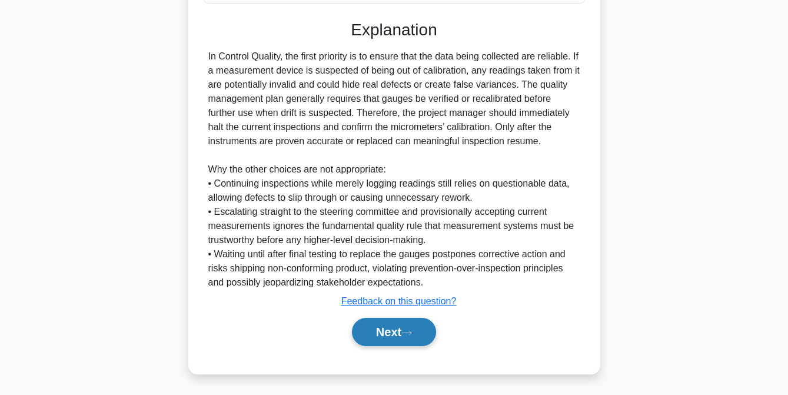
click at [388, 334] on button "Next" at bounding box center [394, 332] width 84 height 28
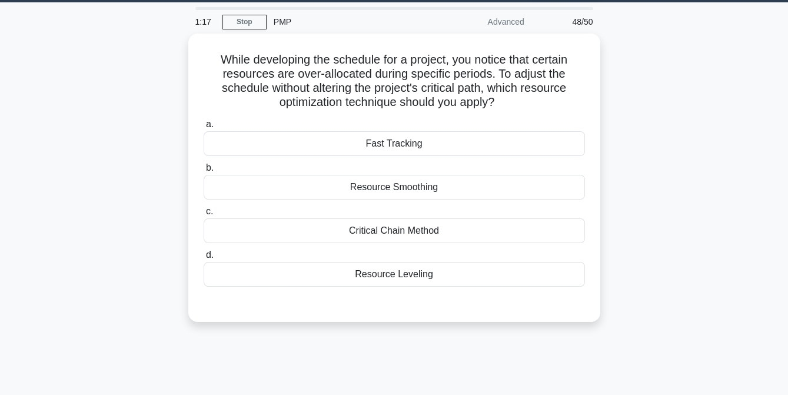
scroll to position [21, 0]
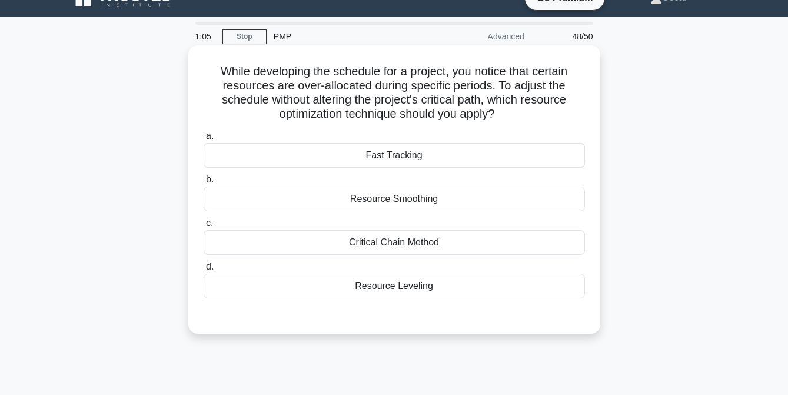
click at [412, 201] on div "Resource Smoothing" at bounding box center [395, 199] width 382 height 25
click at [204, 184] on input "b. Resource Smoothing" at bounding box center [204, 180] width 0 height 8
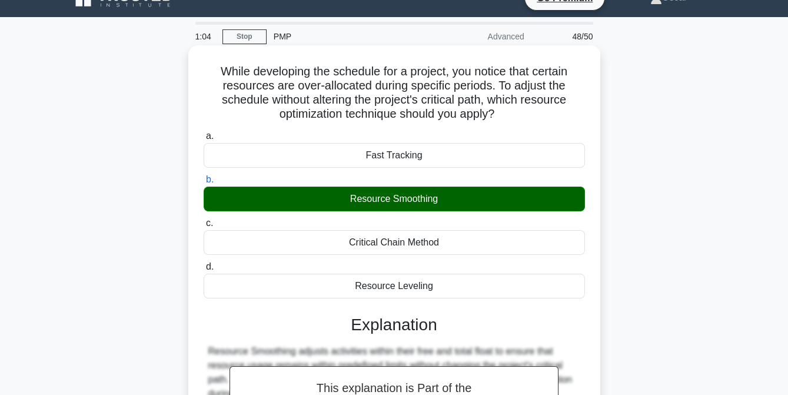
scroll to position [241, 0]
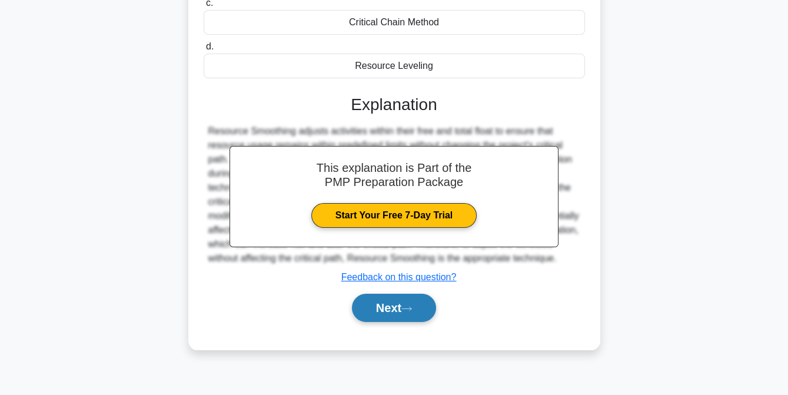
click at [400, 306] on button "Next" at bounding box center [394, 308] width 84 height 28
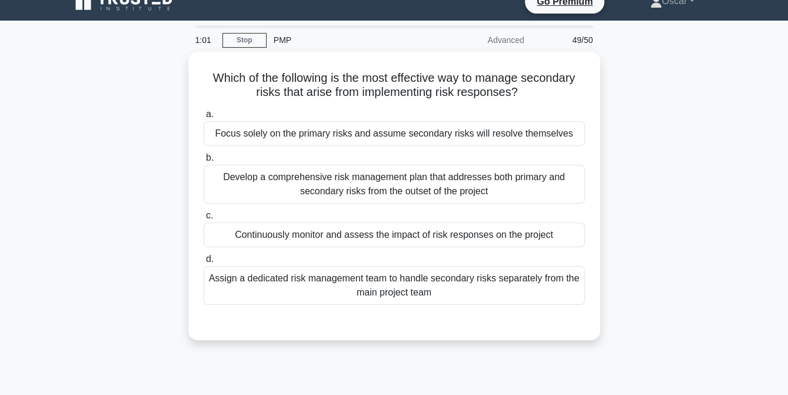
scroll to position [16, 0]
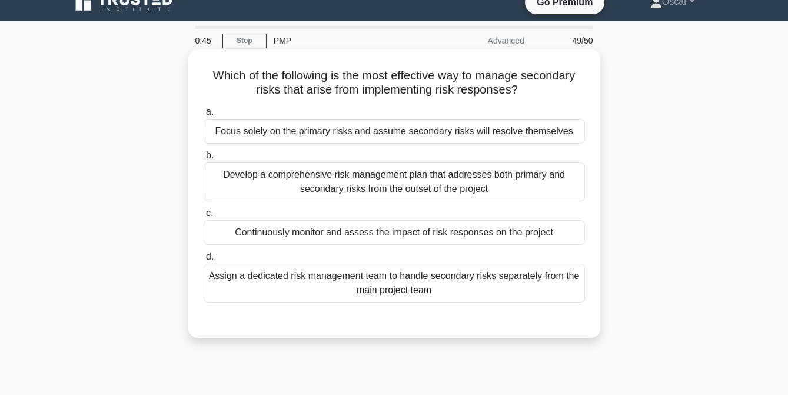
click at [374, 182] on div "Develop a comprehensive risk management plan that addresses both primary and se…" at bounding box center [395, 182] width 382 height 39
click at [204, 160] on input "b. Develop a comprehensive risk management plan that addresses both primary and…" at bounding box center [204, 156] width 0 height 8
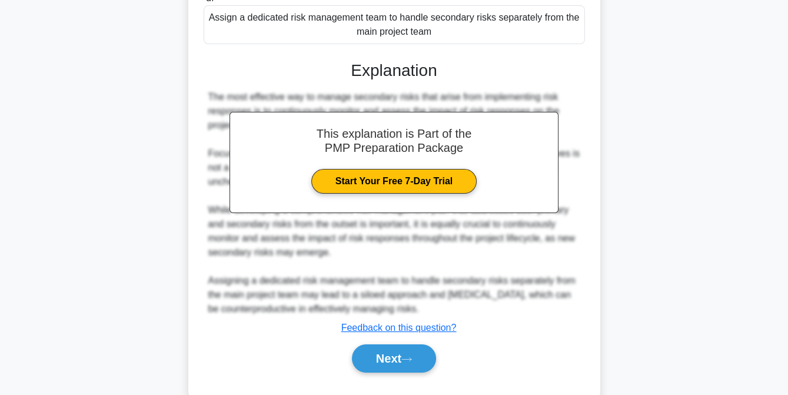
scroll to position [303, 0]
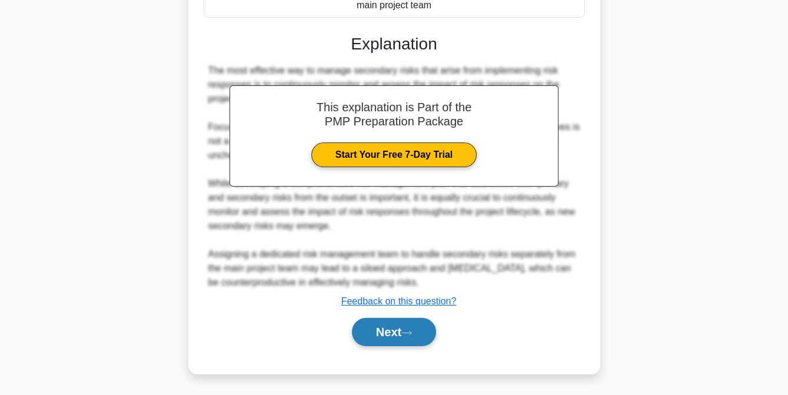
click at [382, 332] on button "Next" at bounding box center [394, 332] width 84 height 28
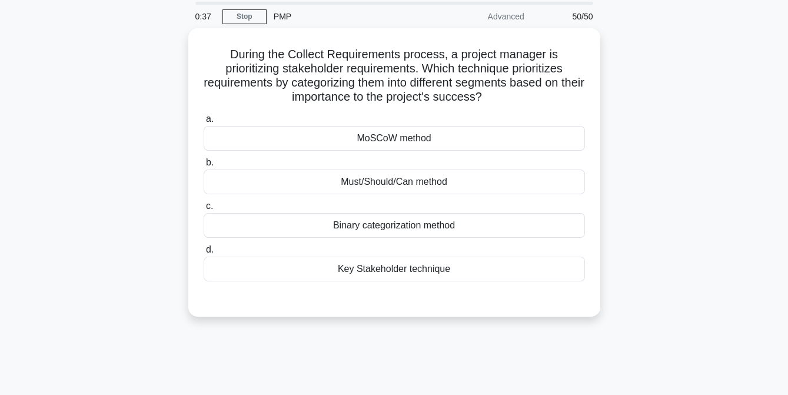
scroll to position [40, 0]
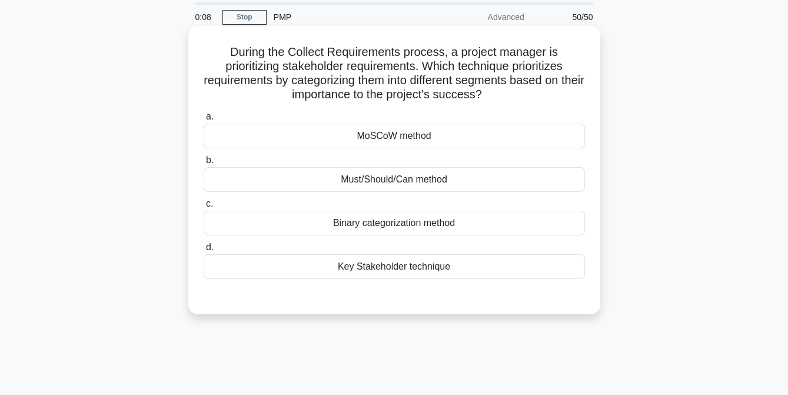
click at [396, 267] on div "Key Stakeholder technique" at bounding box center [395, 266] width 382 height 25
click at [204, 251] on input "d. Key Stakeholder technique" at bounding box center [204, 248] width 0 height 8
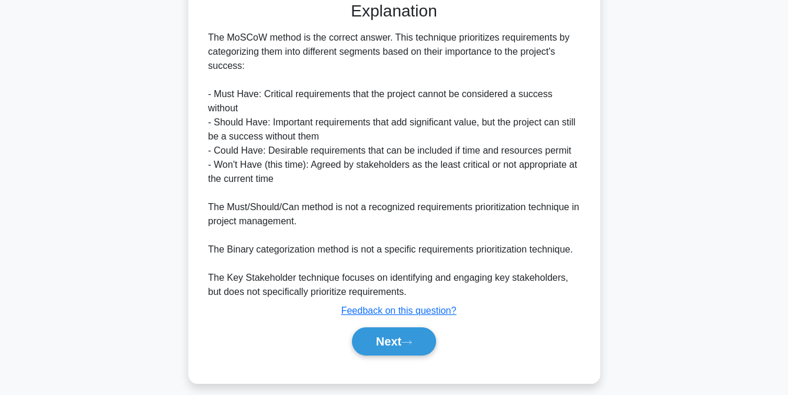
scroll to position [339, 0]
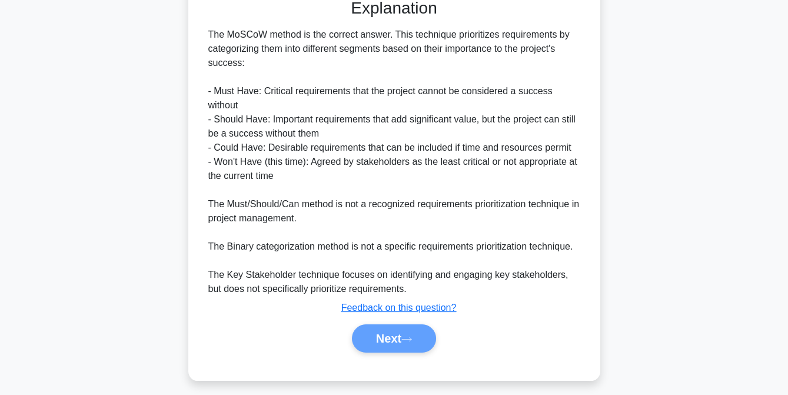
click at [400, 337] on div "Next" at bounding box center [394, 338] width 386 height 28
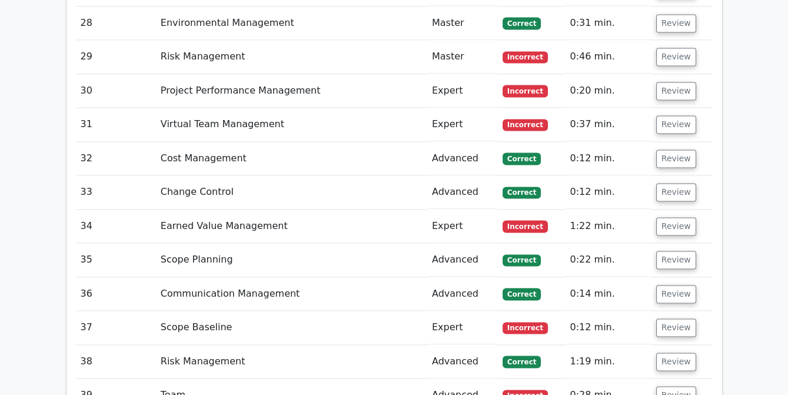
scroll to position [3348, 0]
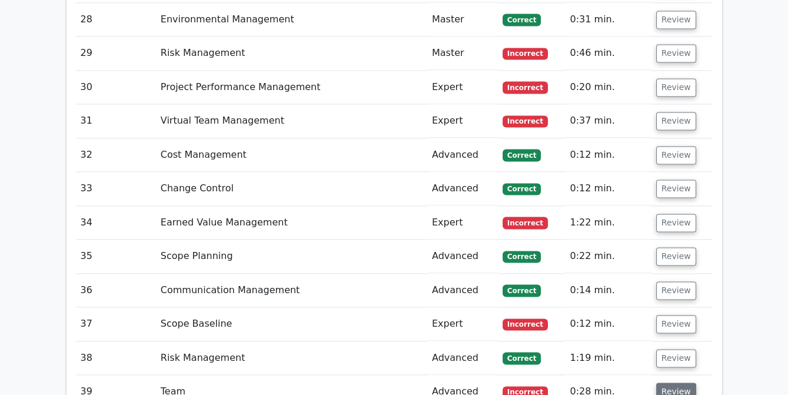
click at [668, 383] on button "Review" at bounding box center [676, 392] width 40 height 18
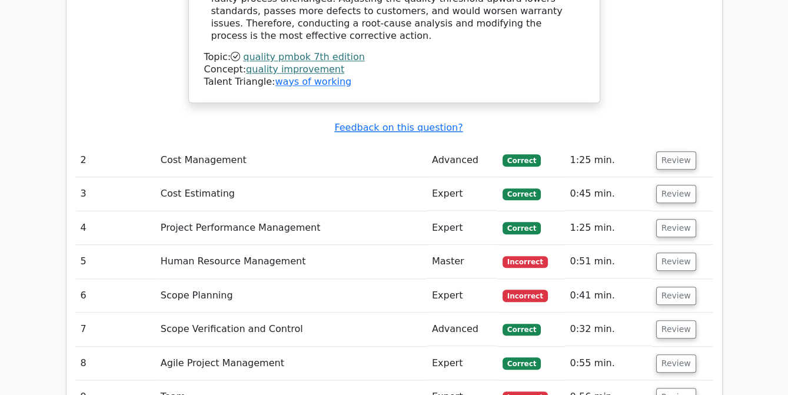
scroll to position [2325, 0]
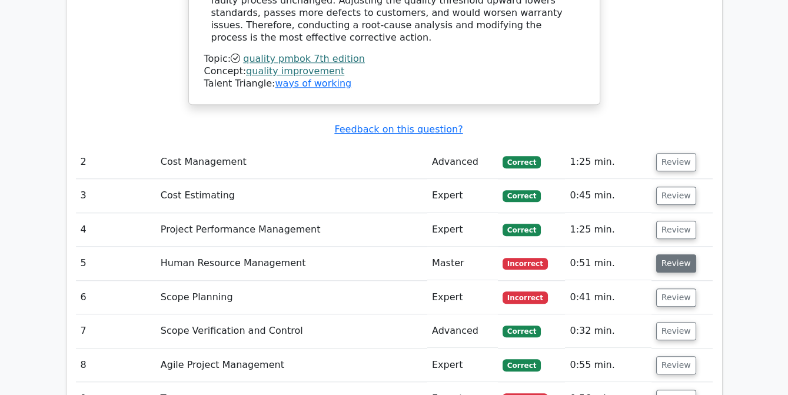
click at [677, 254] on button "Review" at bounding box center [676, 263] width 40 height 18
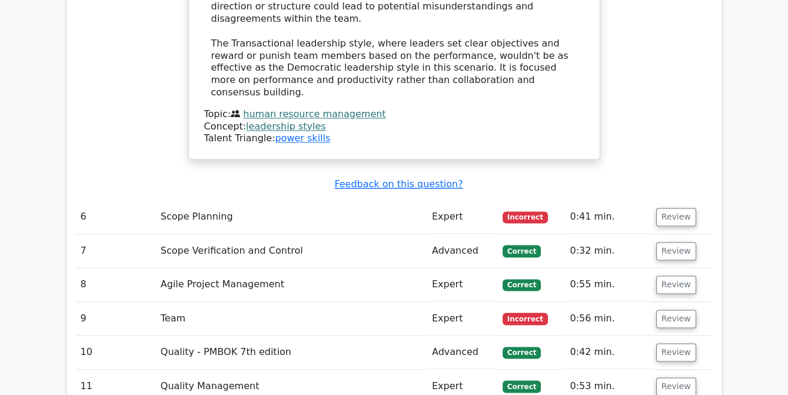
scroll to position [3072, 0]
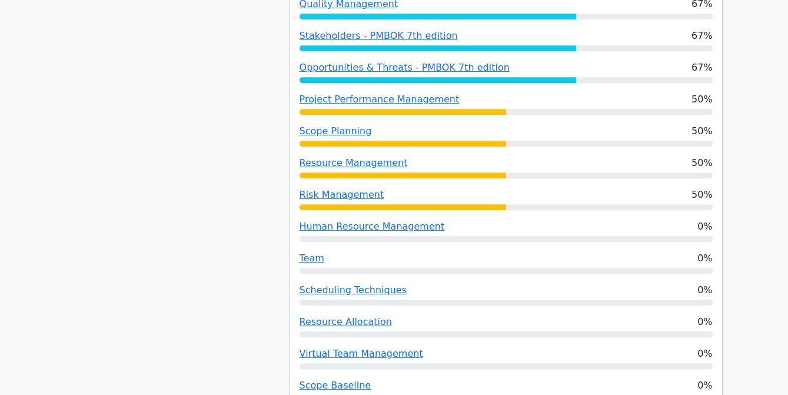
scroll to position [1087, 0]
